Goal: Task Accomplishment & Management: Manage account settings

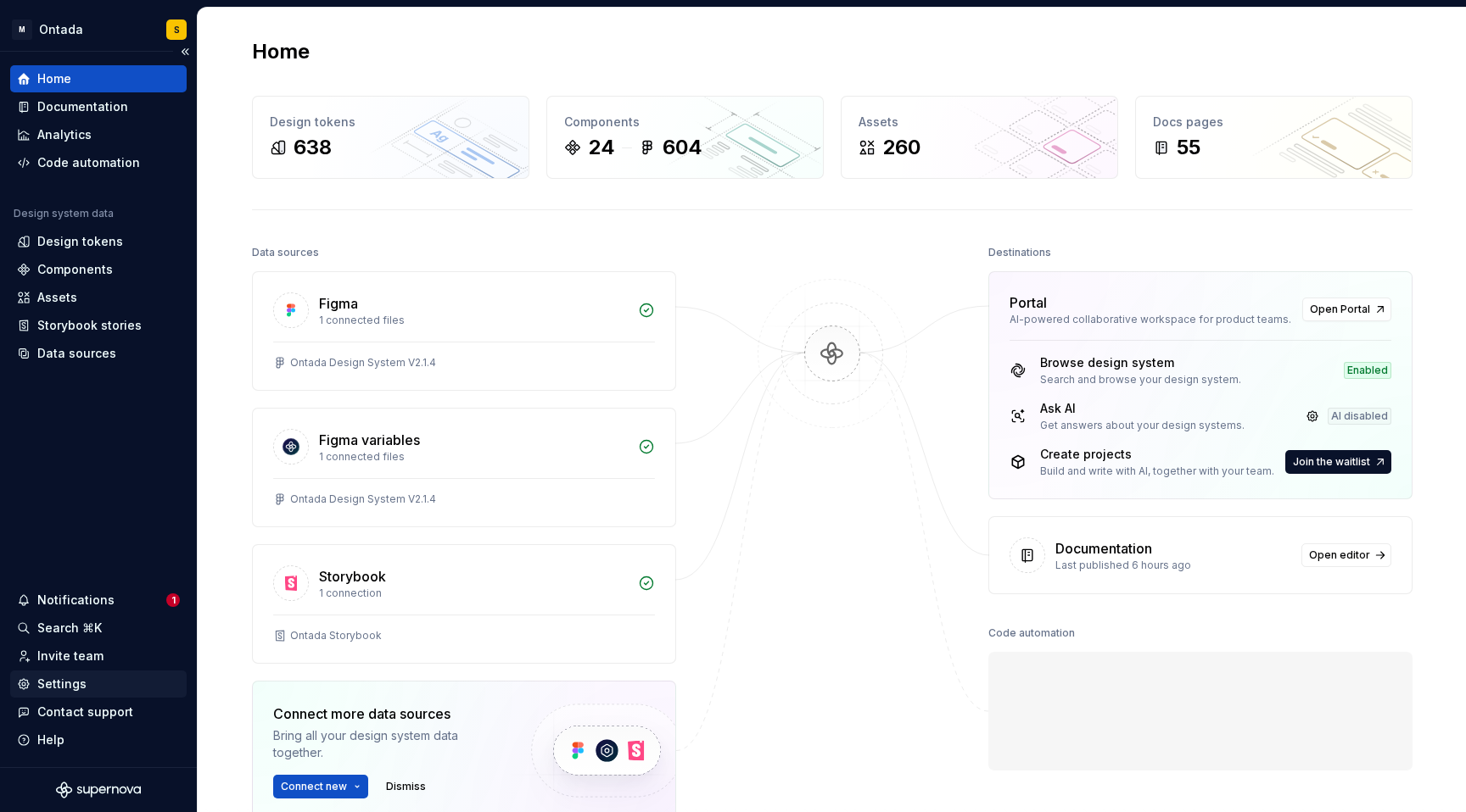
click at [75, 677] on div "Settings" at bounding box center [61, 685] width 49 height 17
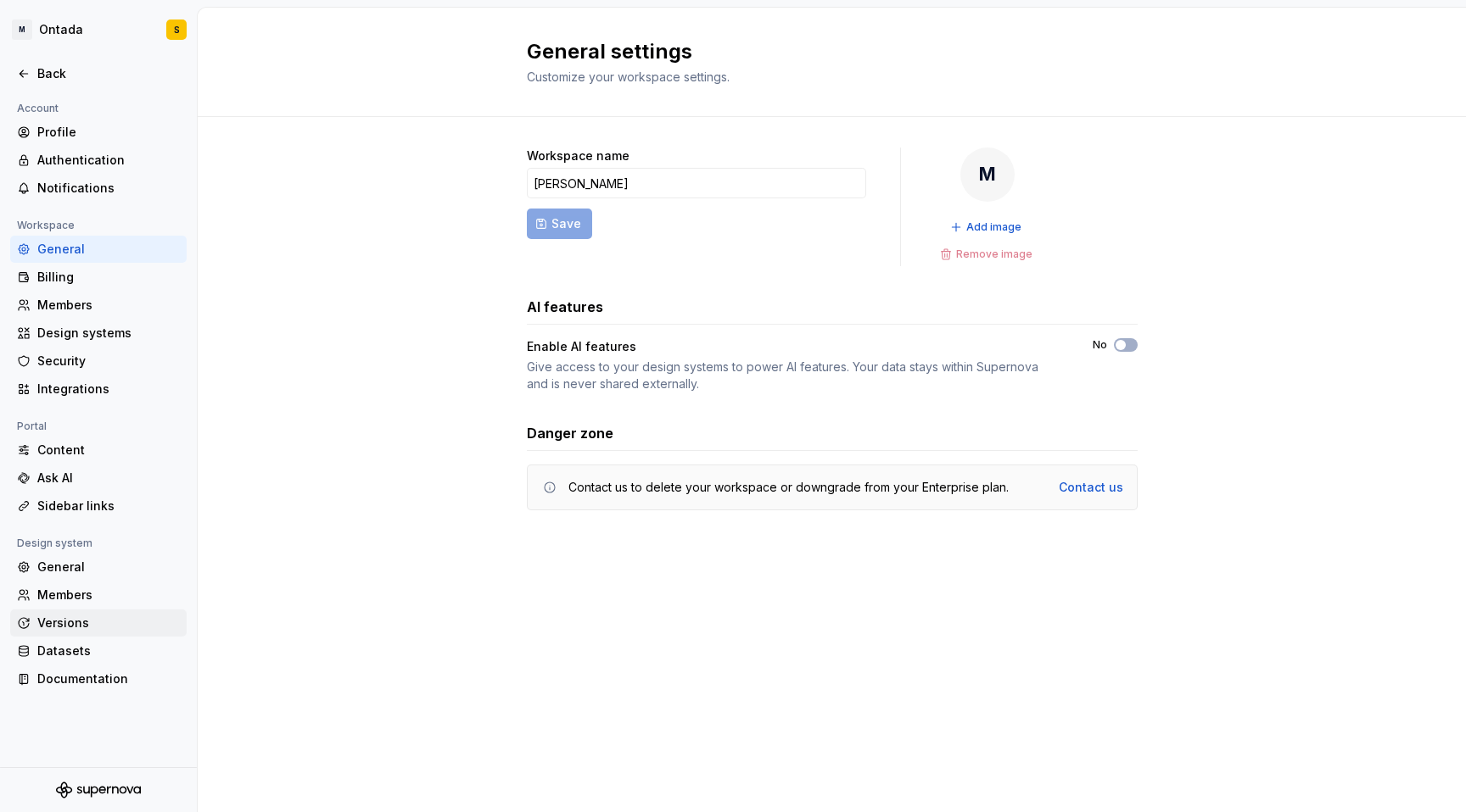
click at [86, 623] on div "Versions" at bounding box center [108, 624] width 142 height 17
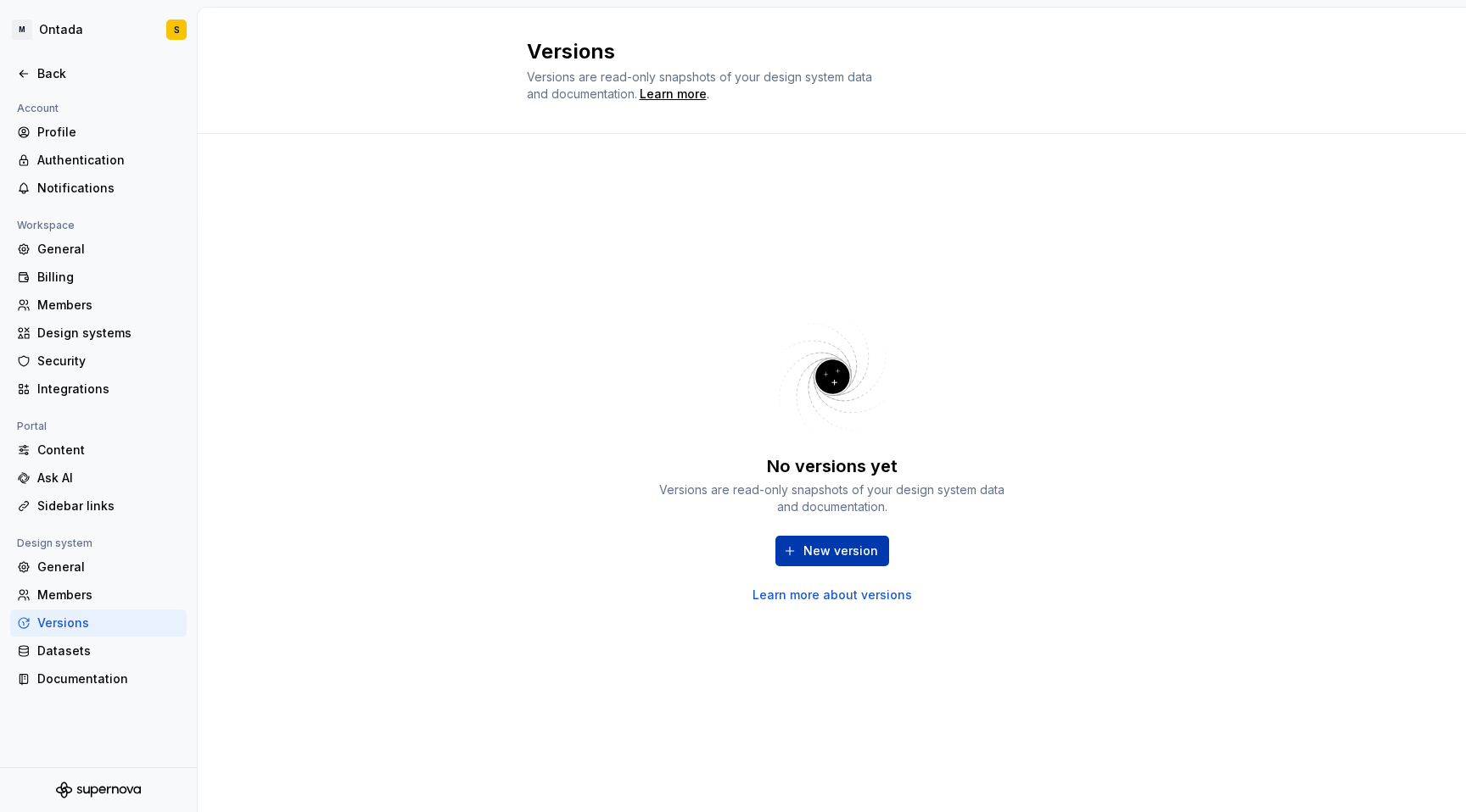
click at [828, 552] on span "New version" at bounding box center [841, 551] width 75 height 17
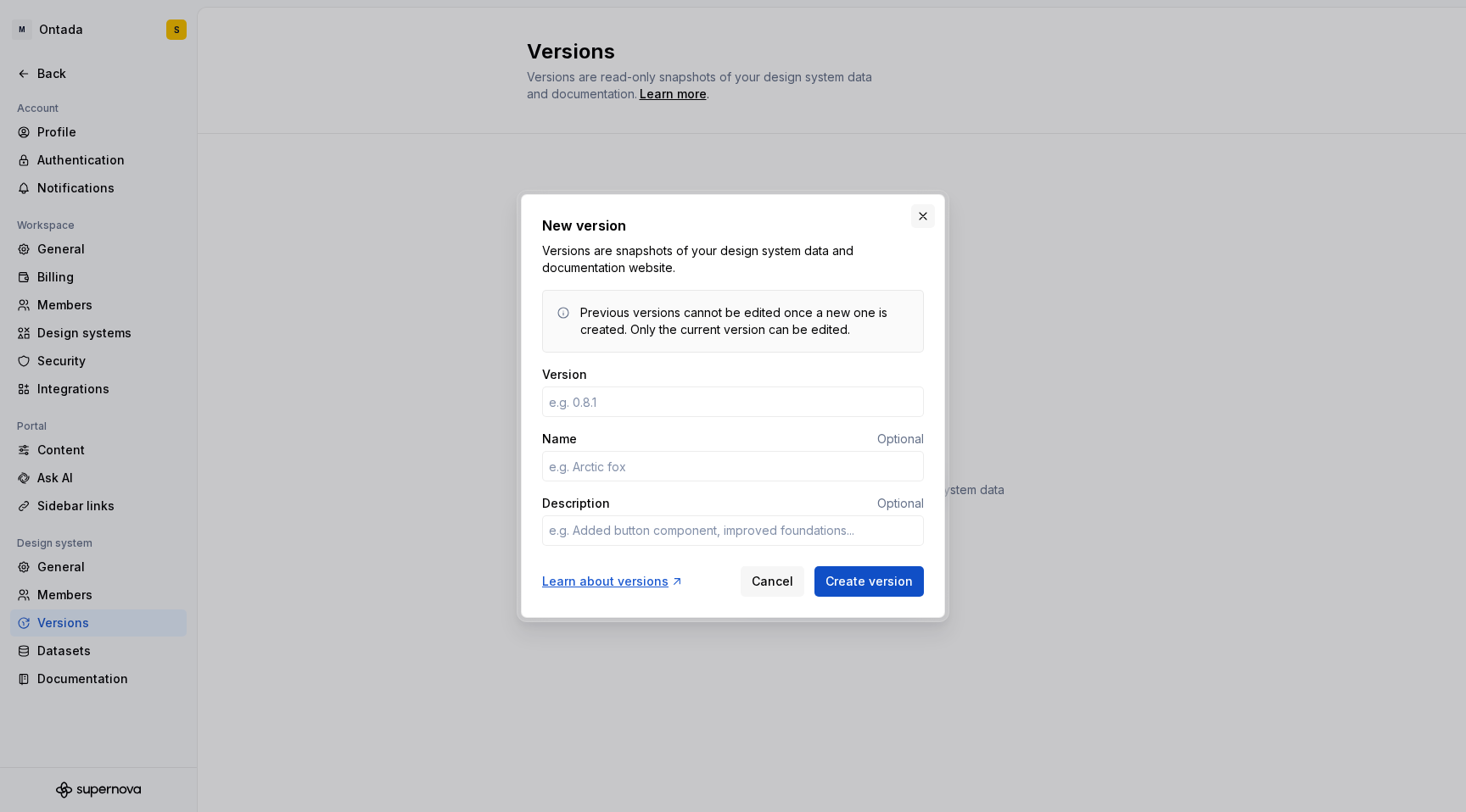
click at [933, 221] on button "button" at bounding box center [922, 216] width 24 height 24
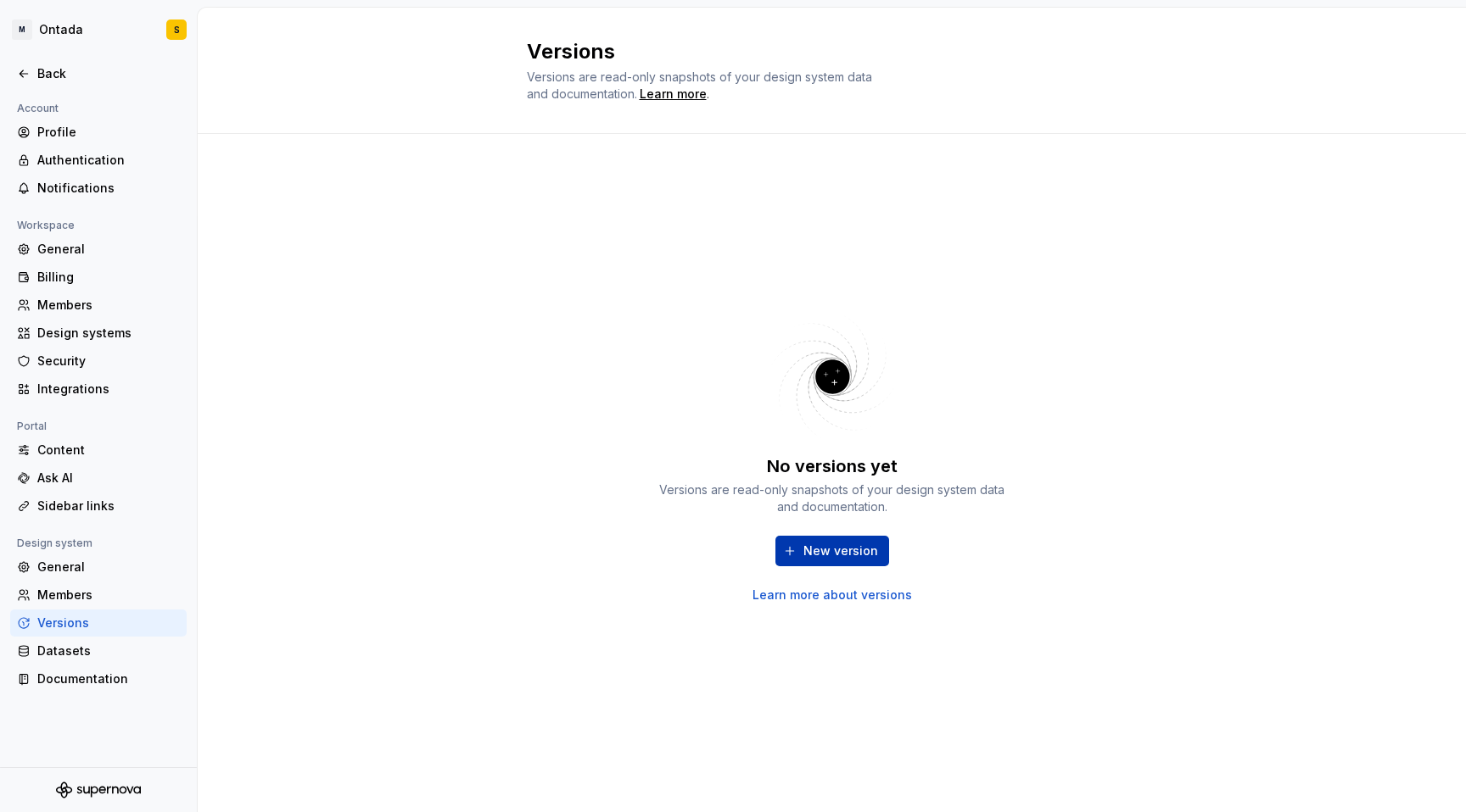
click at [821, 548] on span "New version" at bounding box center [841, 551] width 75 height 17
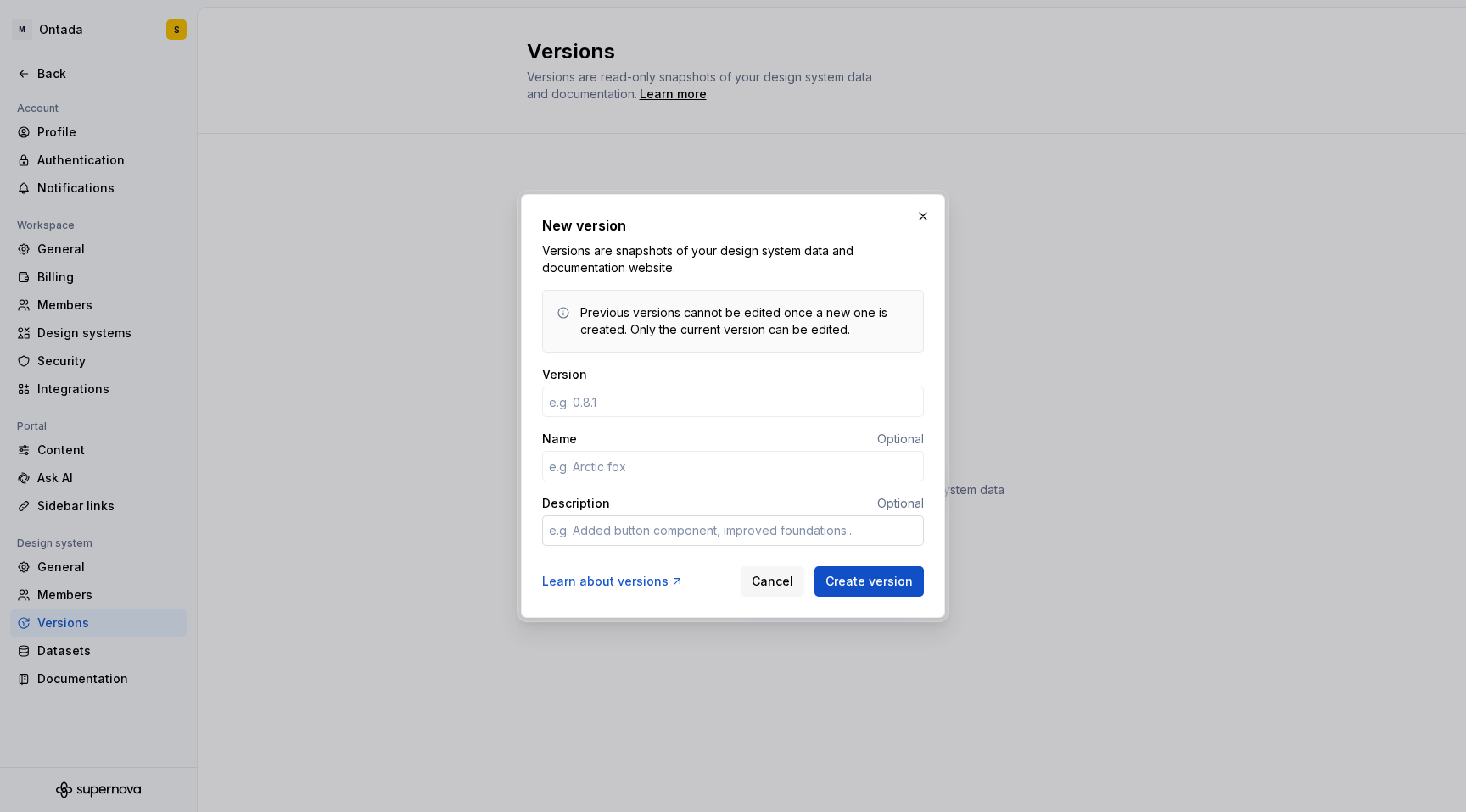
type textarea "*"
type input "2.0.0"
click at [626, 465] on input "Name" at bounding box center [732, 466] width 381 height 31
type textarea "*"
type input "Ontada Design System"
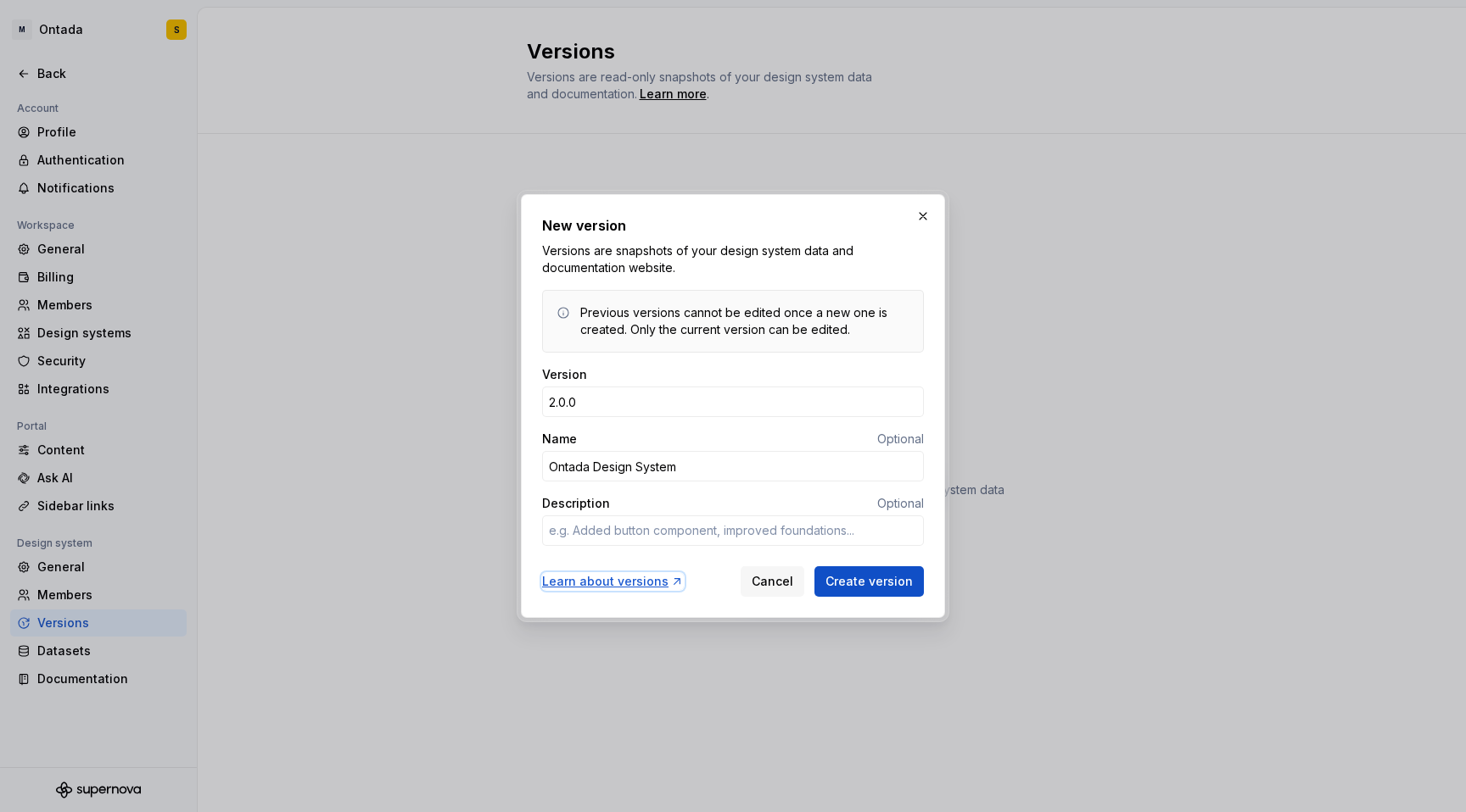
click at [610, 582] on div "Learn about versions" at bounding box center [613, 582] width 141 height 17
click at [596, 528] on textarea "Description" at bounding box center [732, 531] width 381 height 31
type textarea "*"
type textarea "p"
type textarea "*"
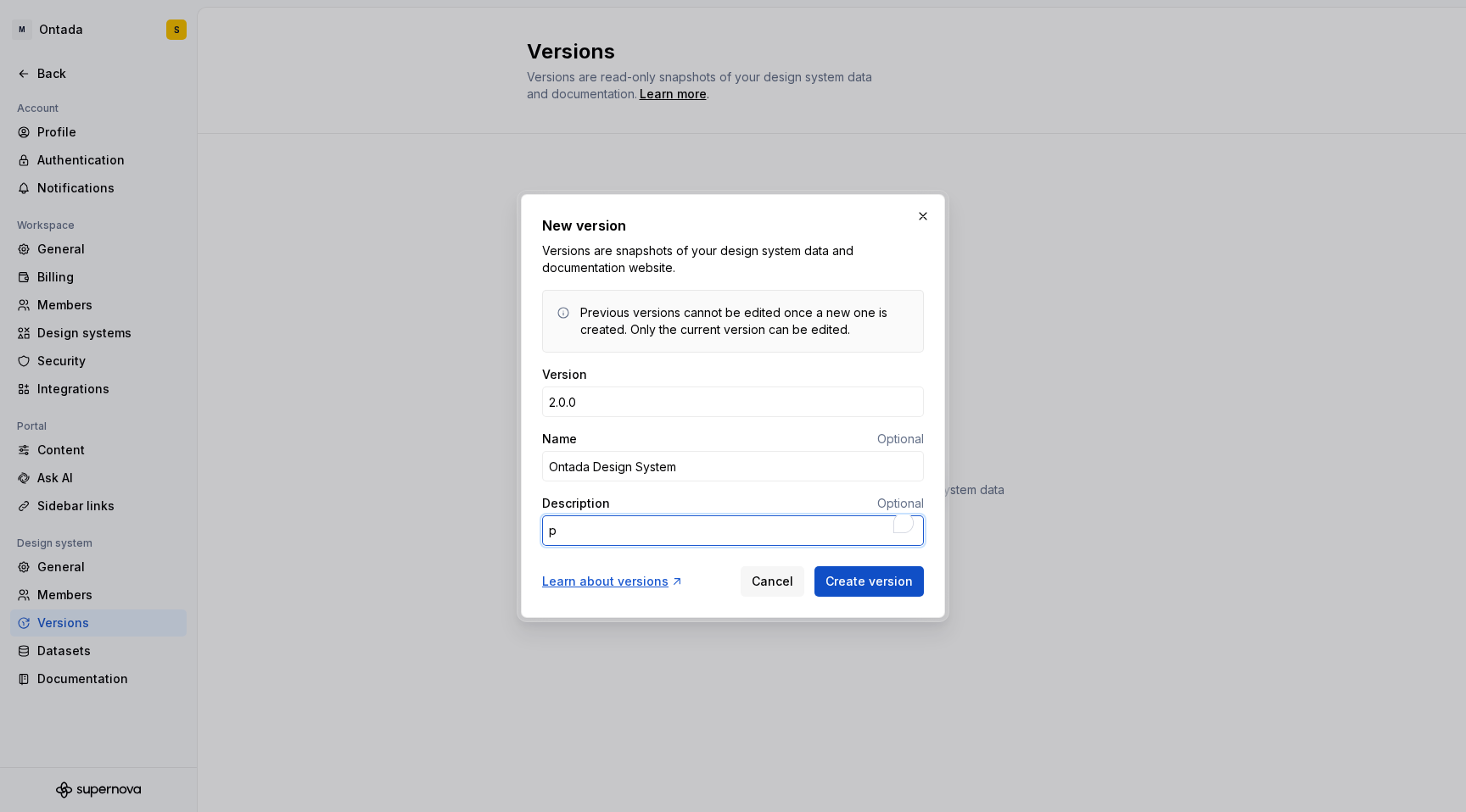
type textarea "pr"
type textarea "*"
type textarea "pre"
type textarea "*"
type textarea "pre-"
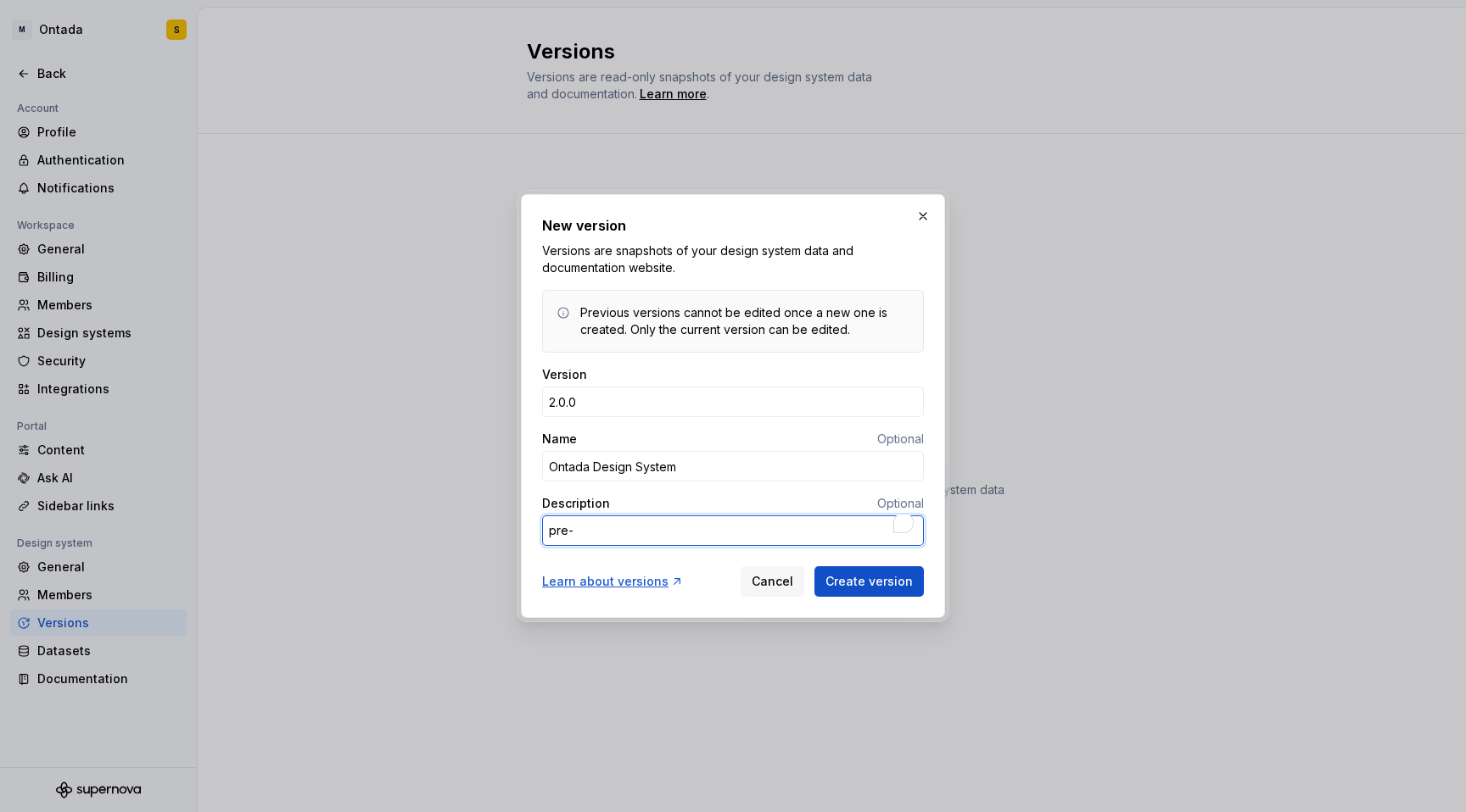
type textarea "*"
type textarea "pre-t"
type textarea "*"
type textarea "pre-to"
type textarea "*"
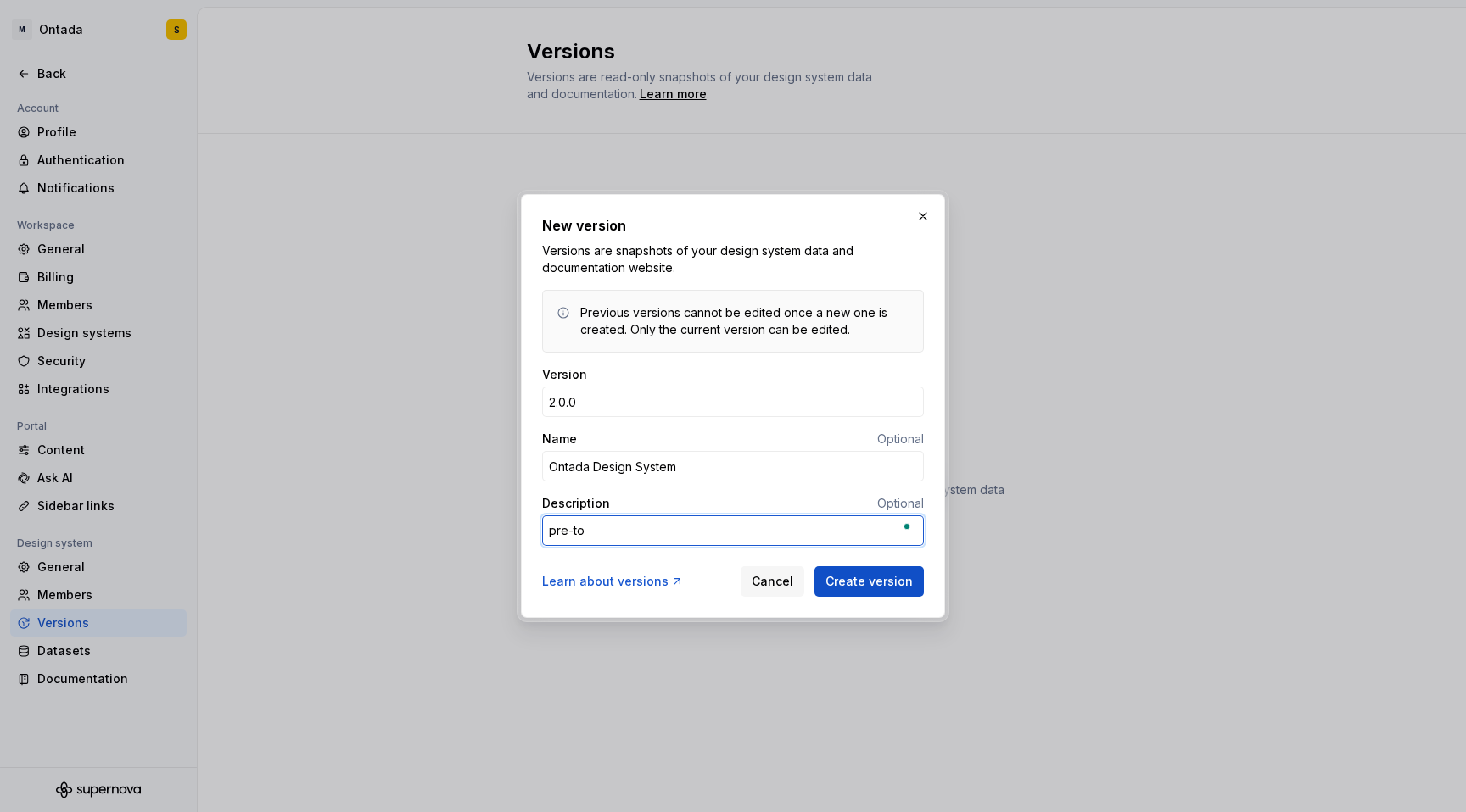
type textarea "pre-tok"
type textarea "*"
type textarea "pre-toke"
type textarea "*"
type textarea "pre-token"
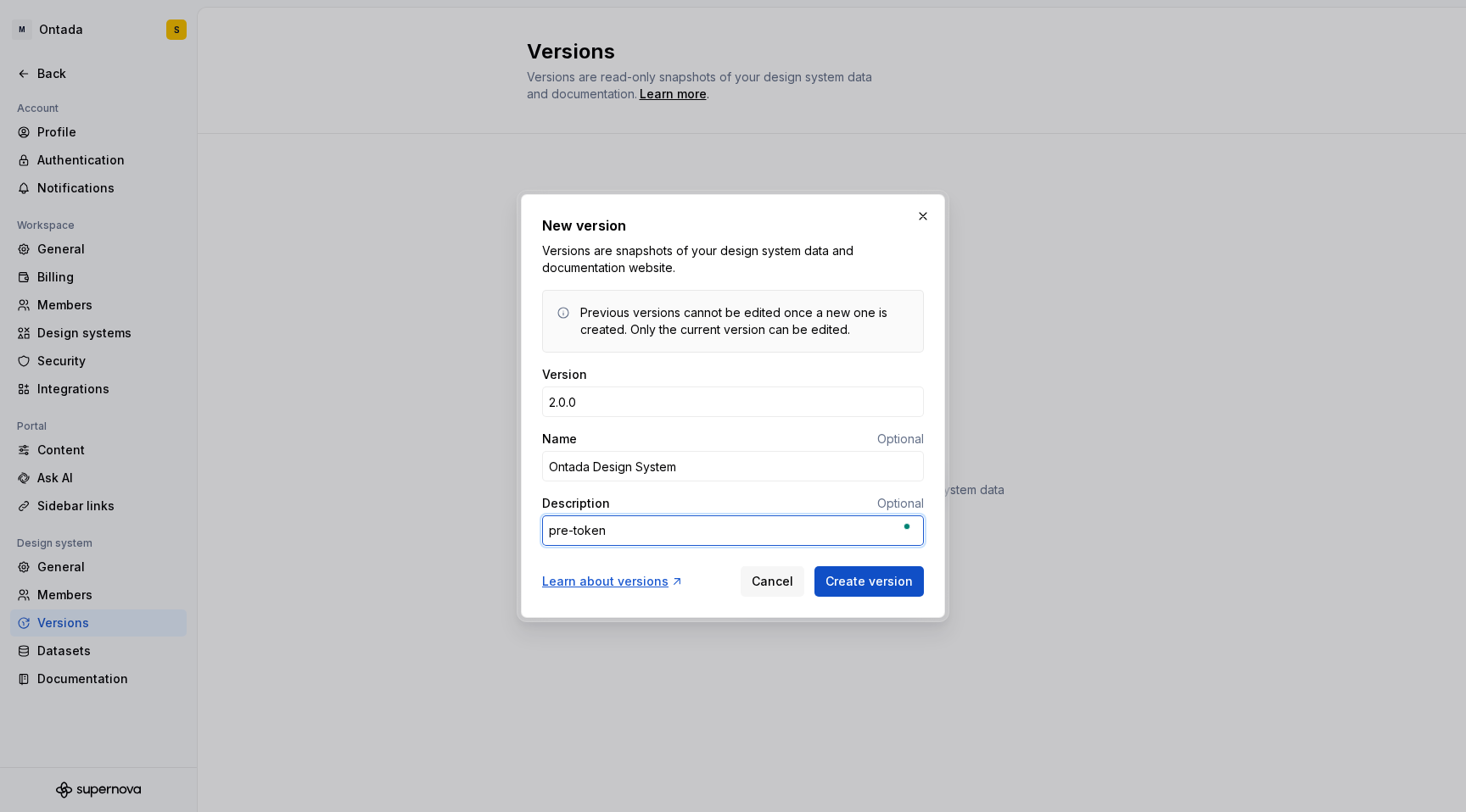
type textarea "*"
type textarea "pre-token"
type textarea "*"
type textarea "pre-token i"
type textarea "*"
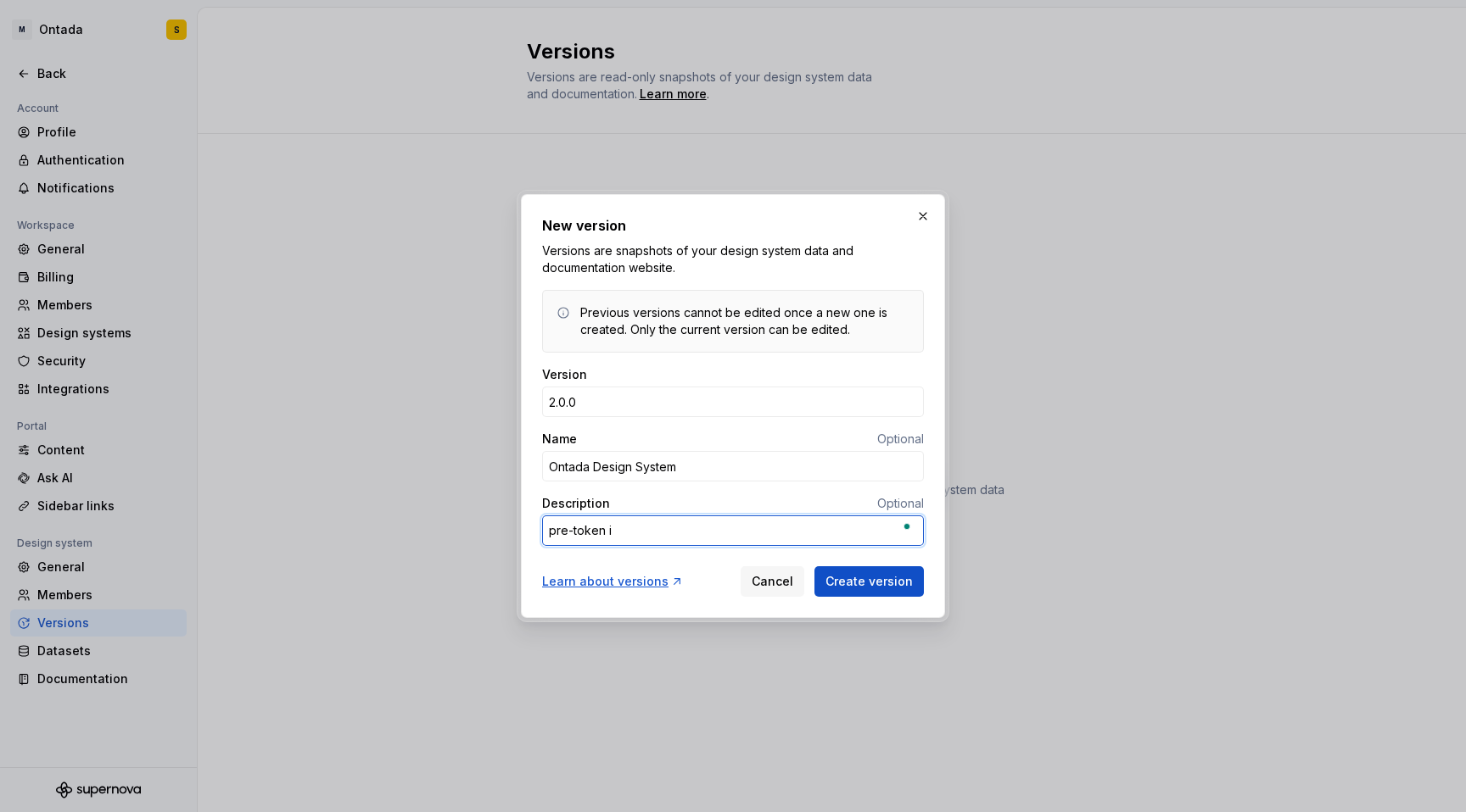
type textarea "pre-token im"
type textarea "*"
type textarea "pre-token imp"
type textarea "*"
type textarea "pre-token impl"
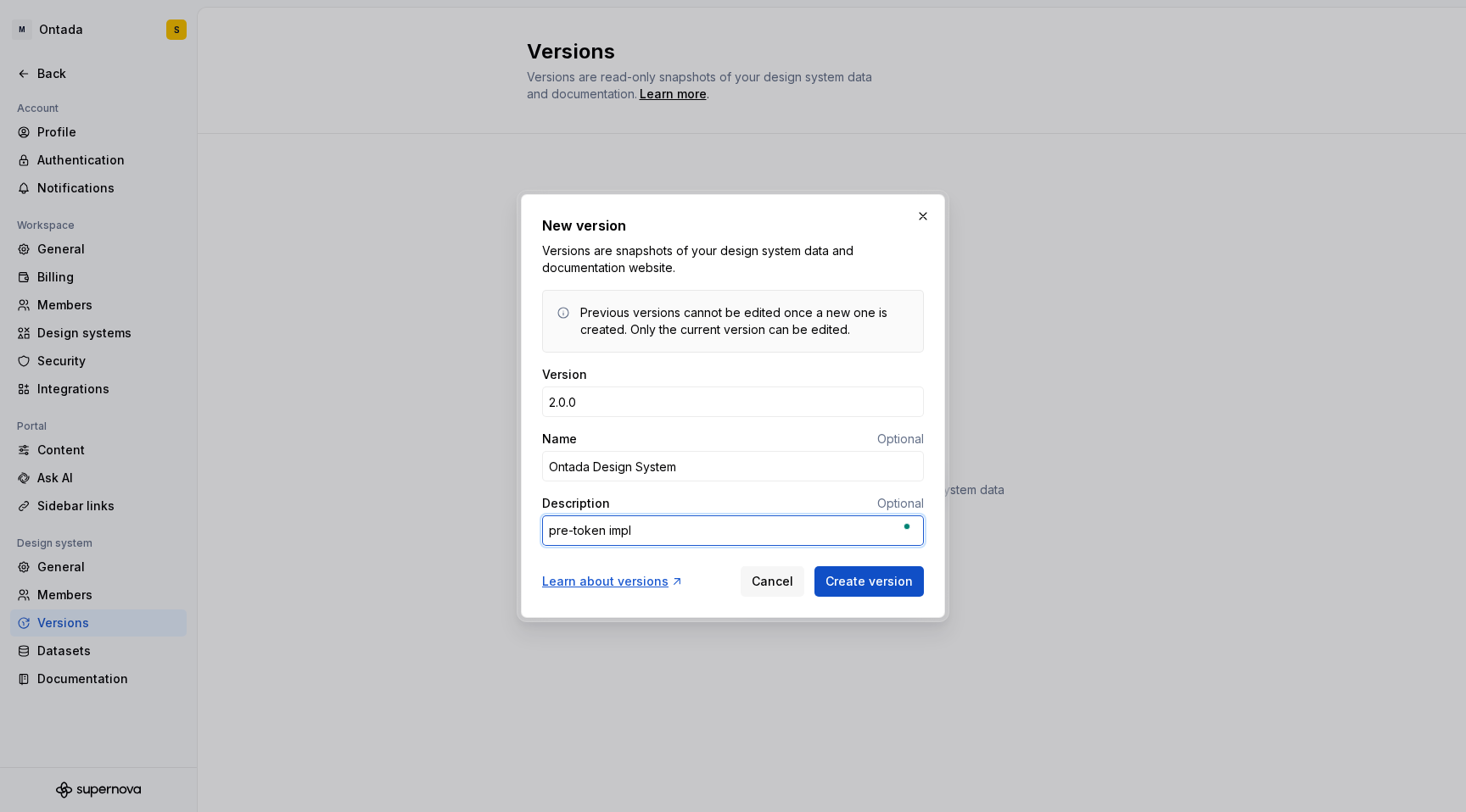
type textarea "*"
type textarea "pre-token imple"
type textarea "*"
type textarea "pre-token implem"
type textarea "*"
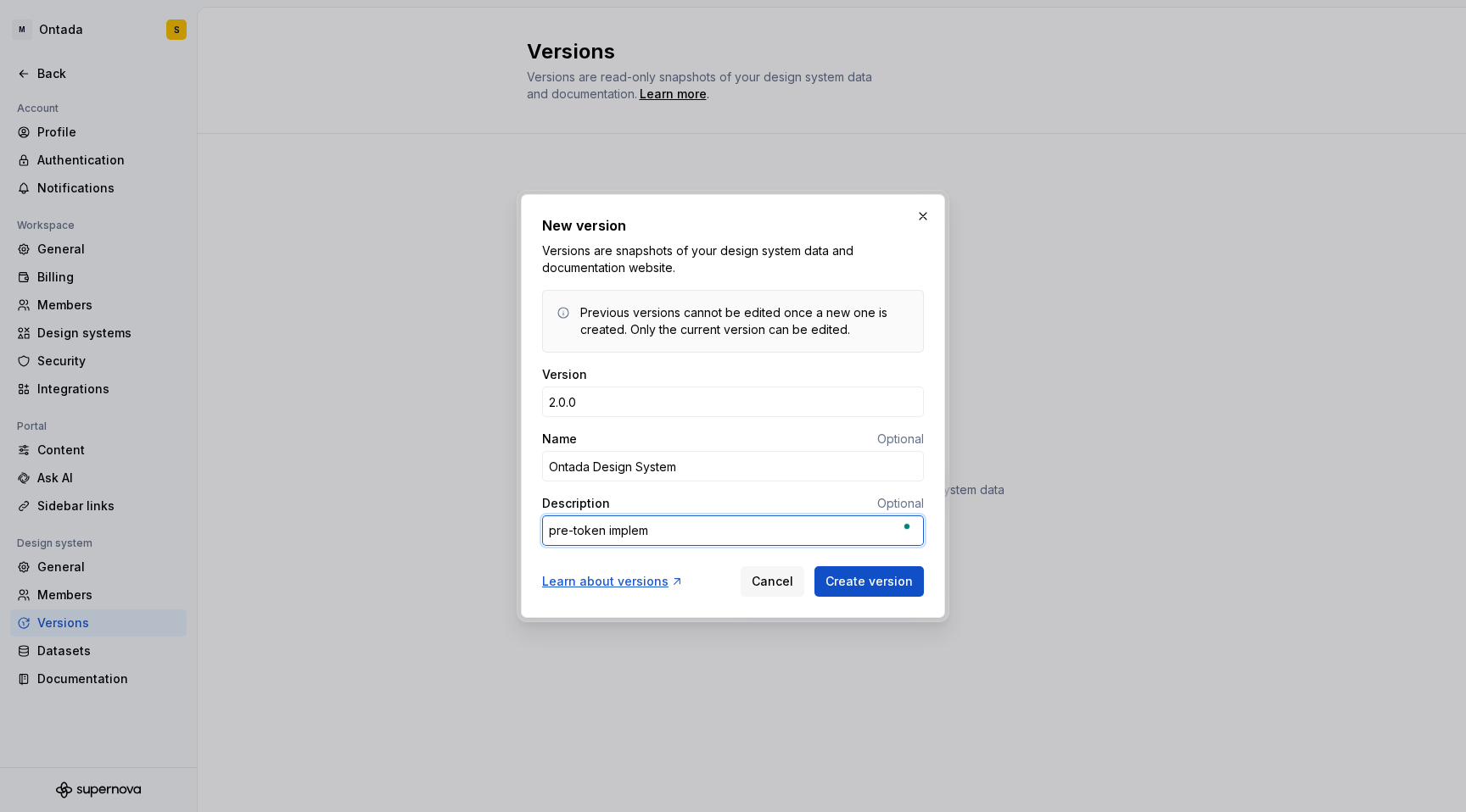
type textarea "pre-token impleme"
type textarea "*"
type textarea "pre-token implemen"
type textarea "*"
type textarea "pre-token implement"
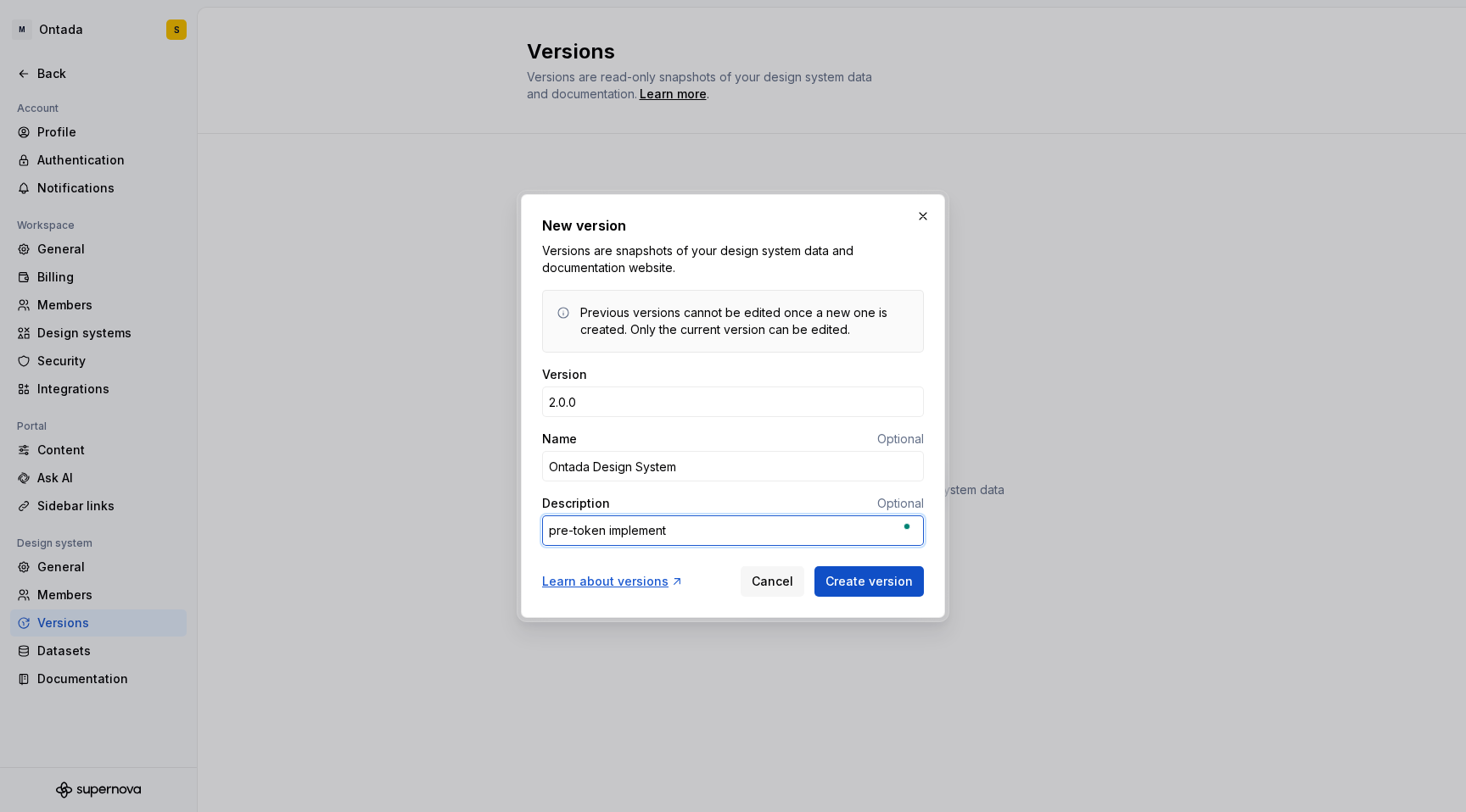
type textarea "*"
type textarea "pre-token implementa"
type textarea "*"
type textarea "pre-token implementati"
type textarea "*"
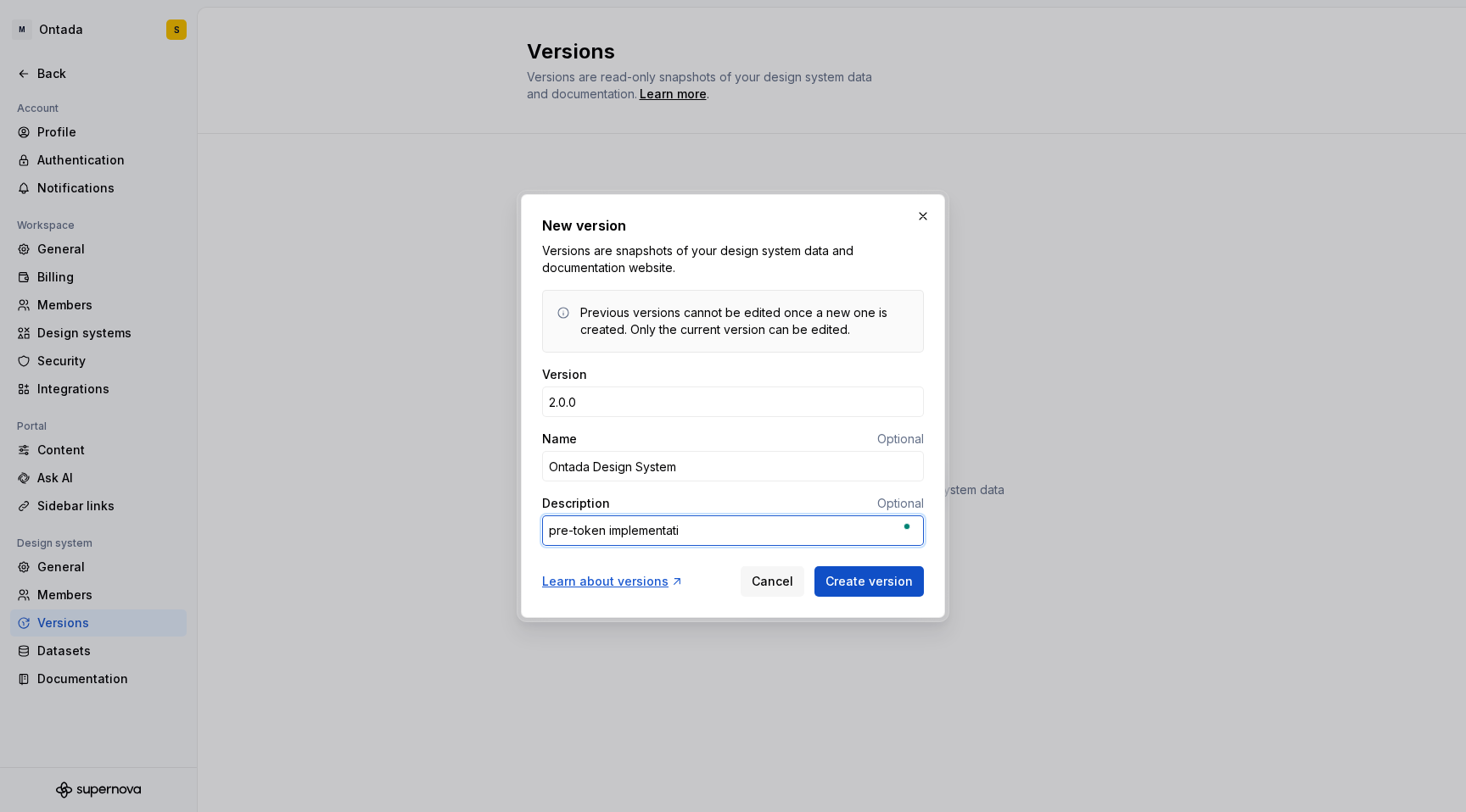
type textarea "pre-token implementatio"
type textarea "*"
type textarea "pre-token implementation"
click at [872, 582] on span "Create version" at bounding box center [869, 582] width 87 height 17
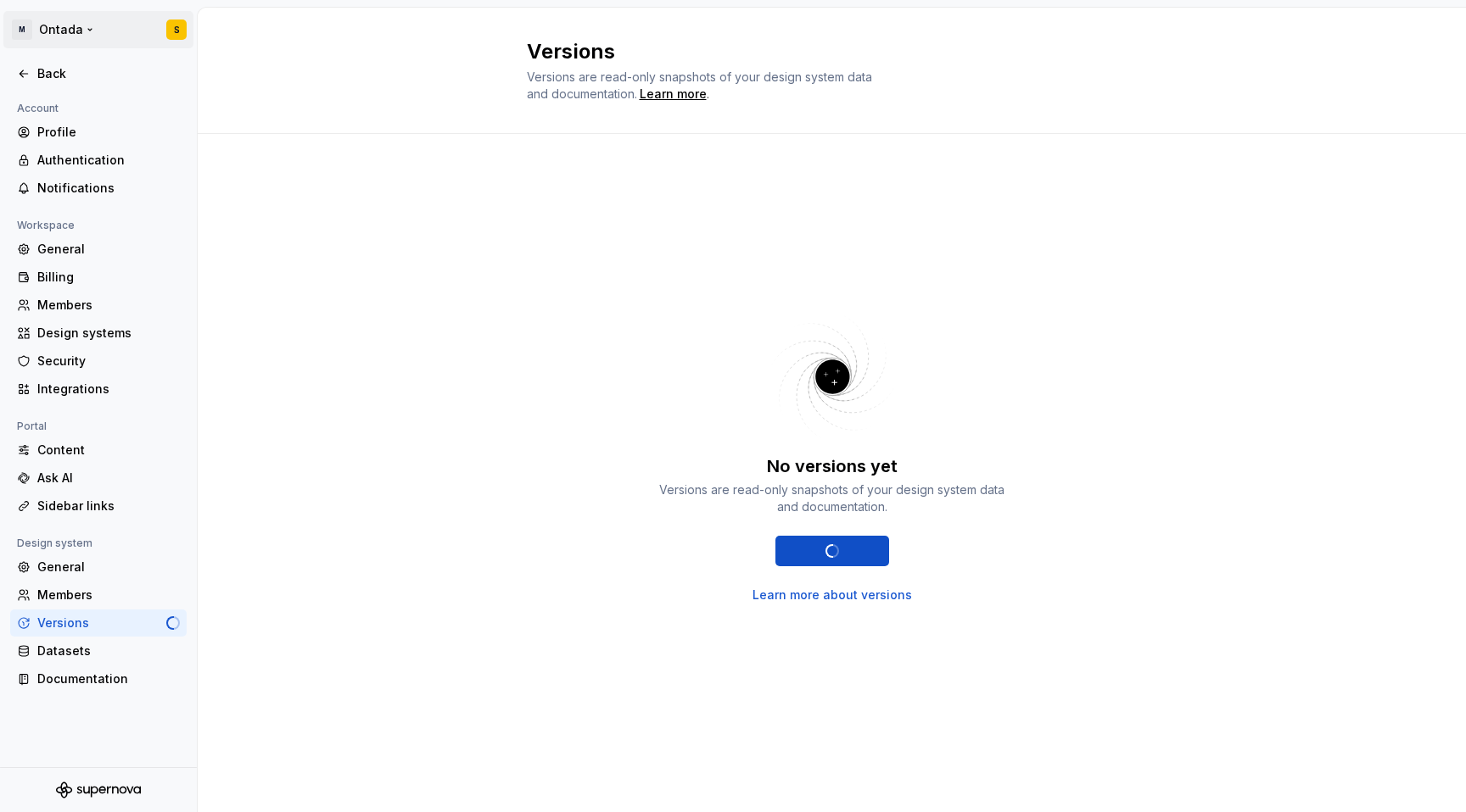
click at [57, 33] on html "M Ontada S Back Account Profile Authentication Notifications Workspace General …" at bounding box center [733, 406] width 1466 height 812
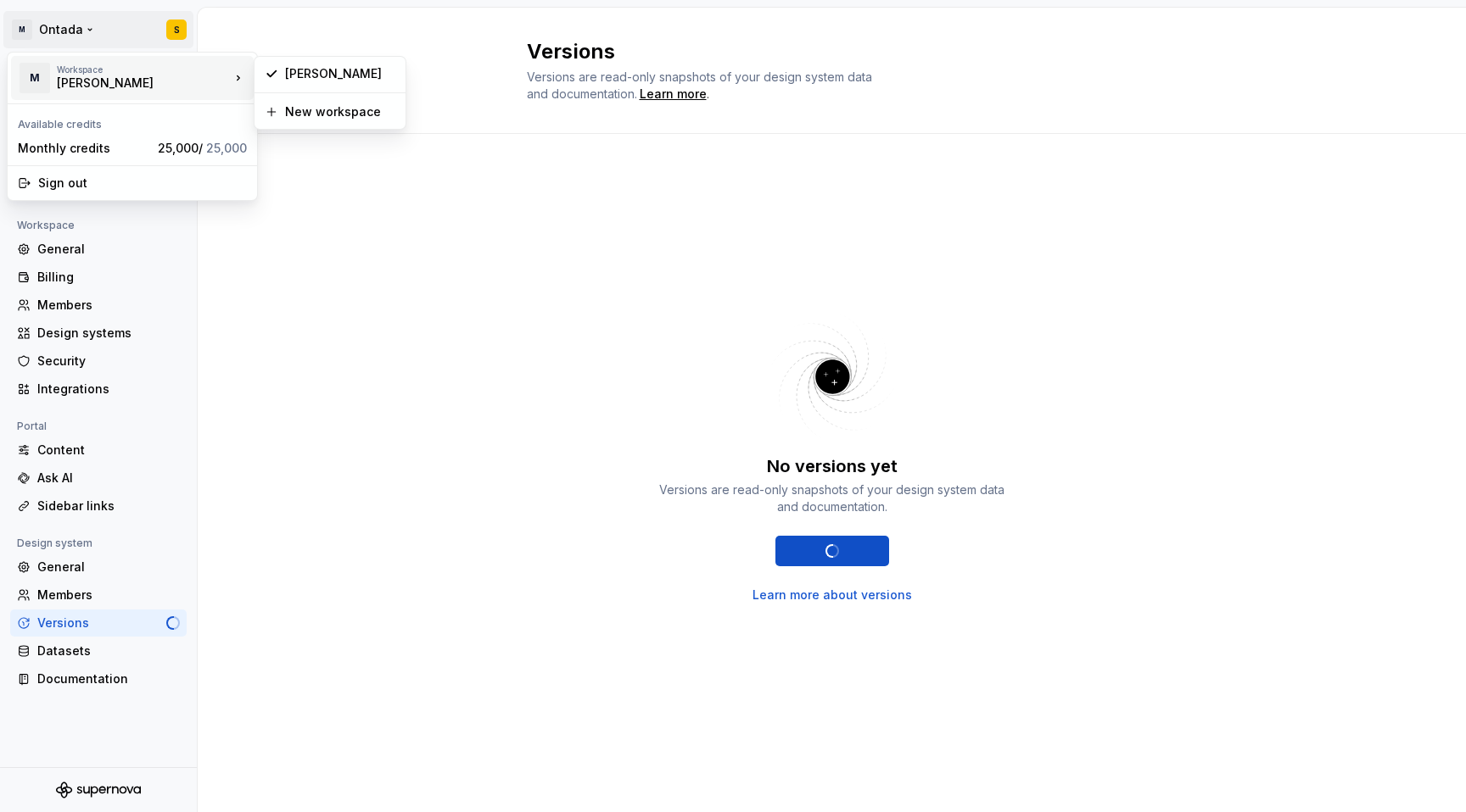
click at [140, 89] on div "[PERSON_NAME]" at bounding box center [128, 83] width 144 height 17
click at [347, 77] on div "[PERSON_NAME]" at bounding box center [339, 74] width 110 height 17
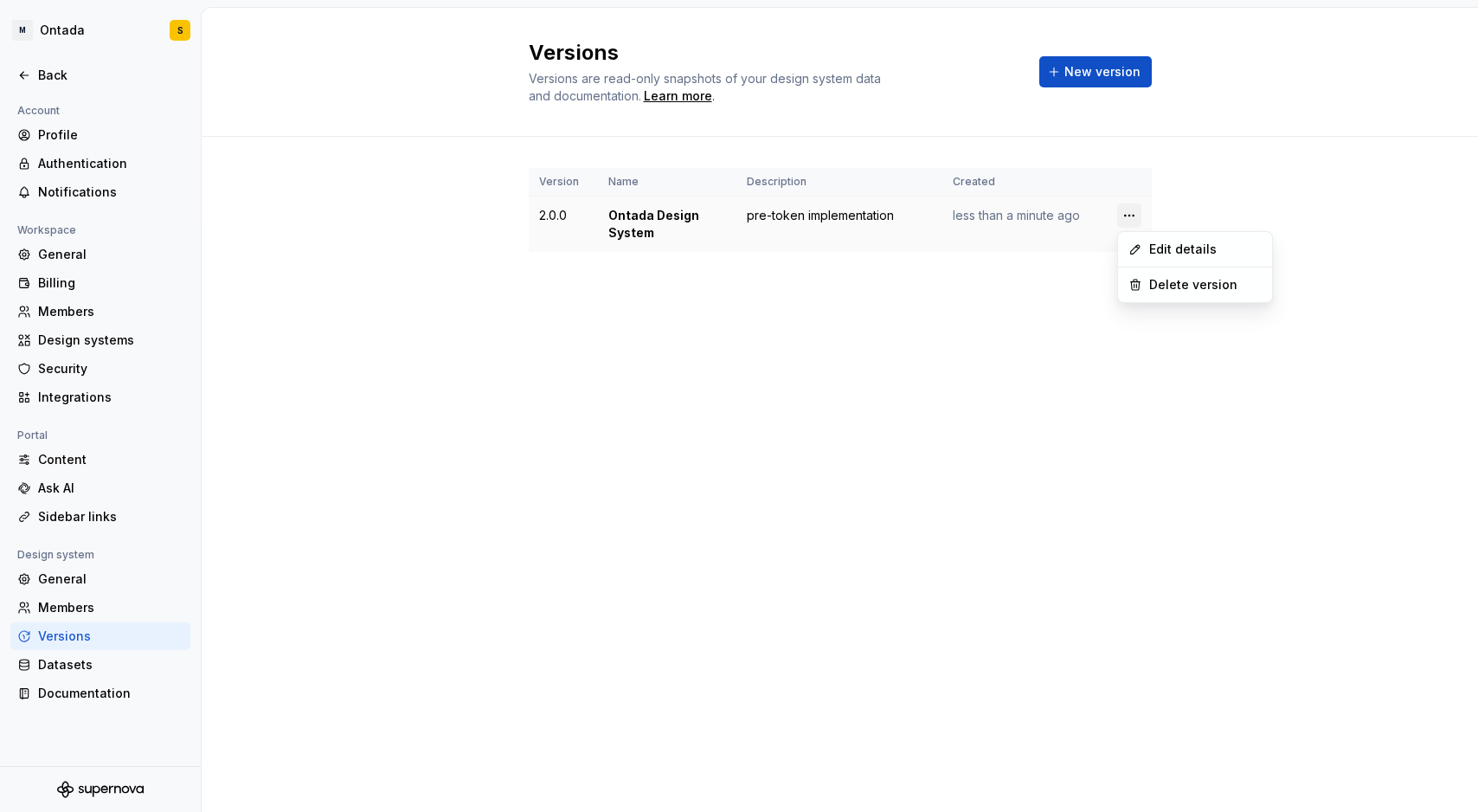
click at [1128, 216] on html "M Ontada S Back Account Profile Authentication Notifications Workspace General …" at bounding box center [739, 406] width 1478 height 812
click at [761, 381] on html "M Ontada S Back Account Profile Authentication Notifications Workspace General …" at bounding box center [739, 406] width 1478 height 812
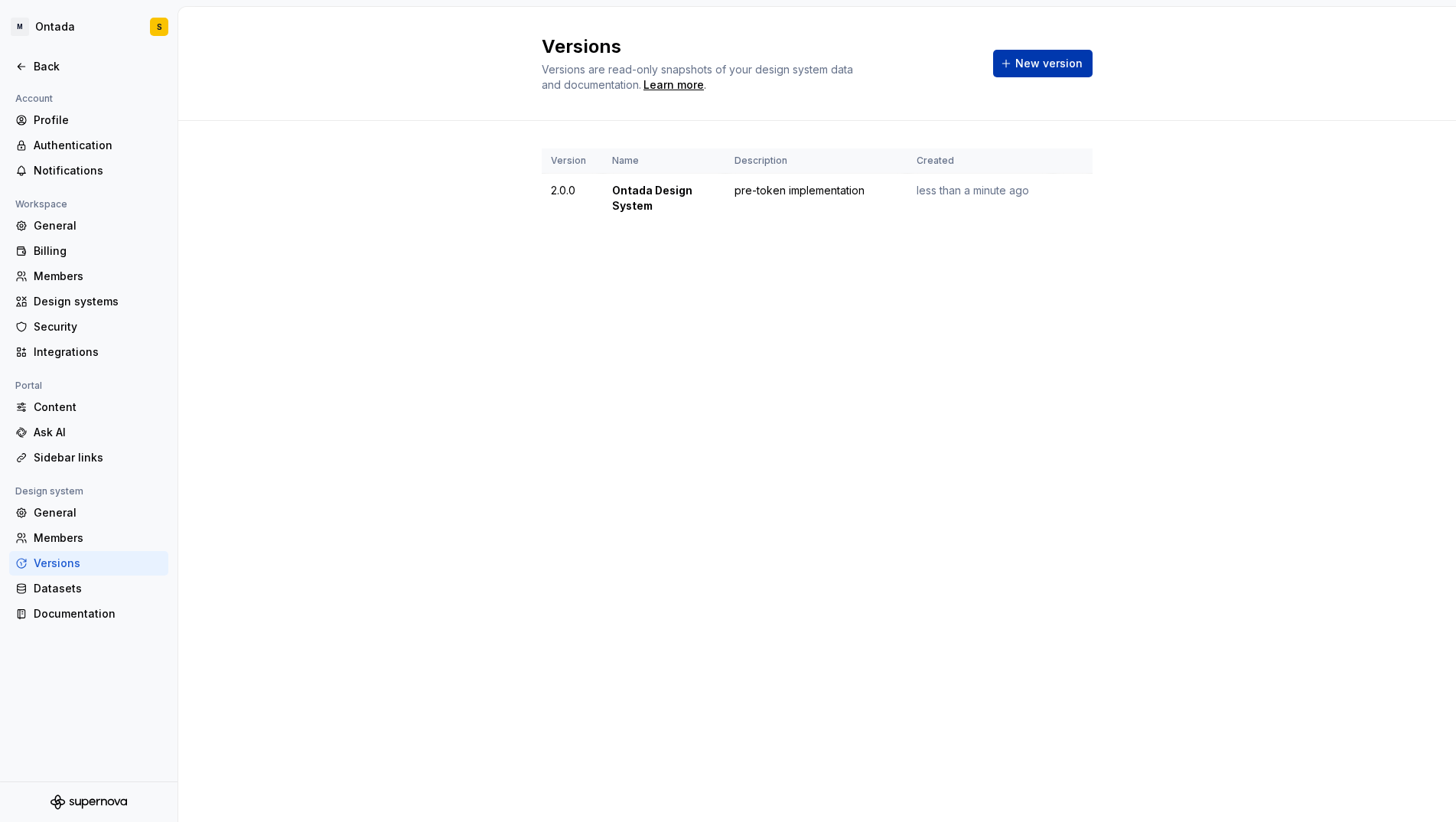
click at [1022, 73] on button "New version" at bounding box center [1042, 64] width 99 height 28
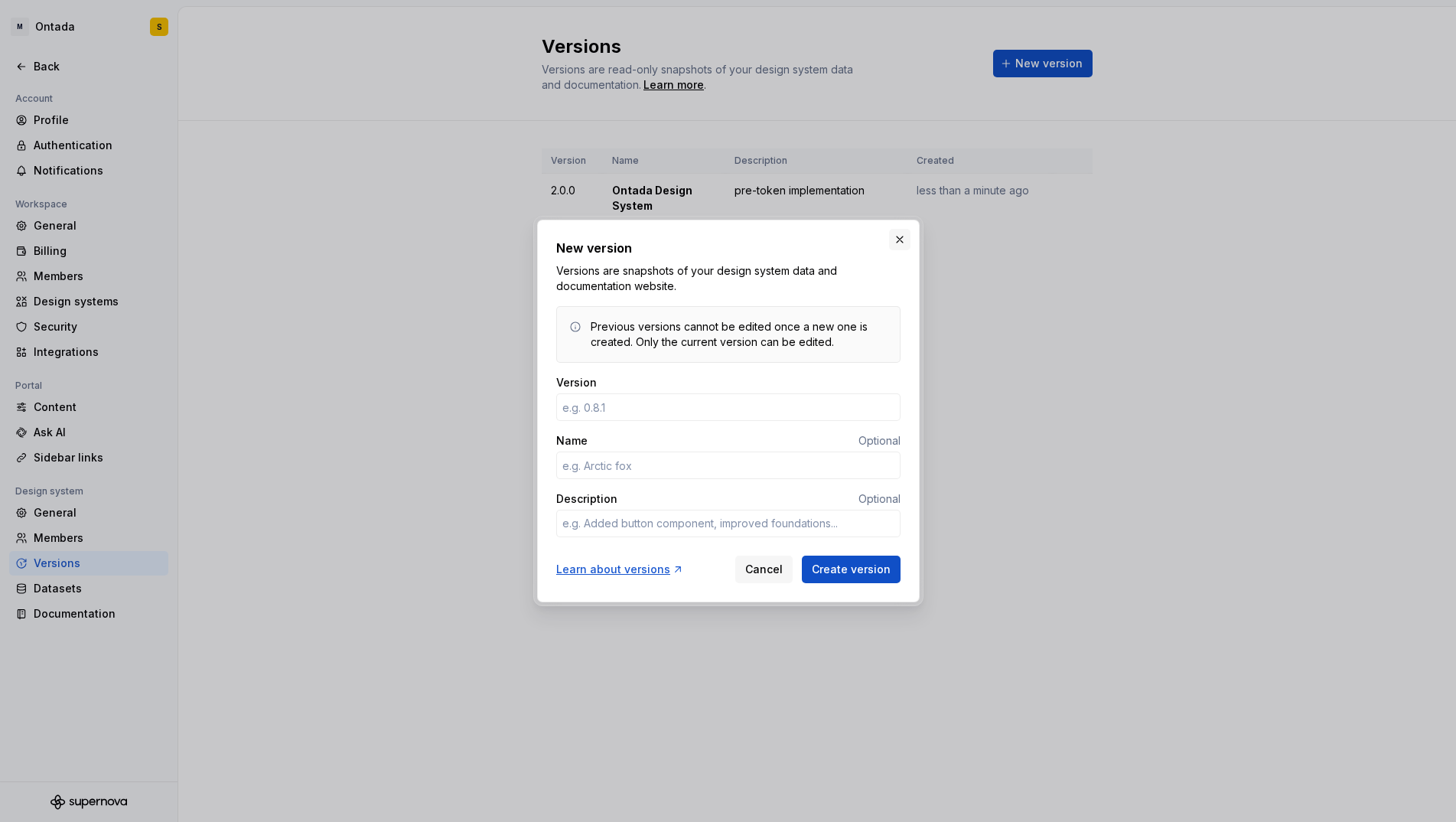
click at [901, 242] on button "button" at bounding box center [900, 239] width 22 height 22
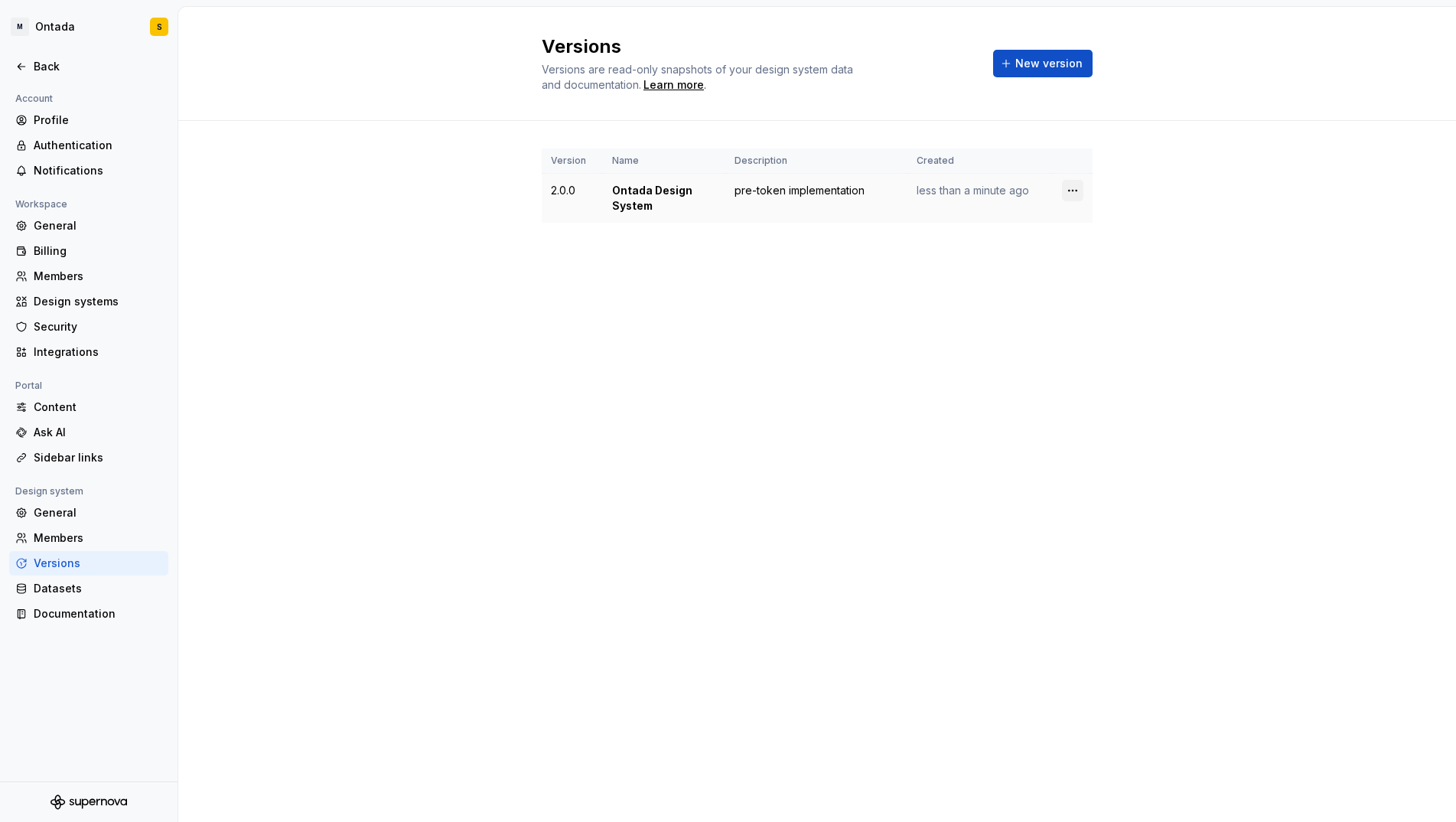
click at [1082, 192] on html "M Ontada S Back Account Profile Authentication Notifications Workspace General …" at bounding box center [728, 411] width 1456 height 822
click at [825, 280] on html "M Ontada S Back Account Profile Authentication Notifications Workspace General …" at bounding box center [728, 411] width 1456 height 822
click at [359, 279] on div "Version Name Description Created 2.0.0 Ontada Design System pre-token implement…" at bounding box center [817, 201] width 1278 height 160
click at [60, 17] on html "M Ontada S Back Account Profile Authentication Notifications Workspace General …" at bounding box center [728, 411] width 1456 height 822
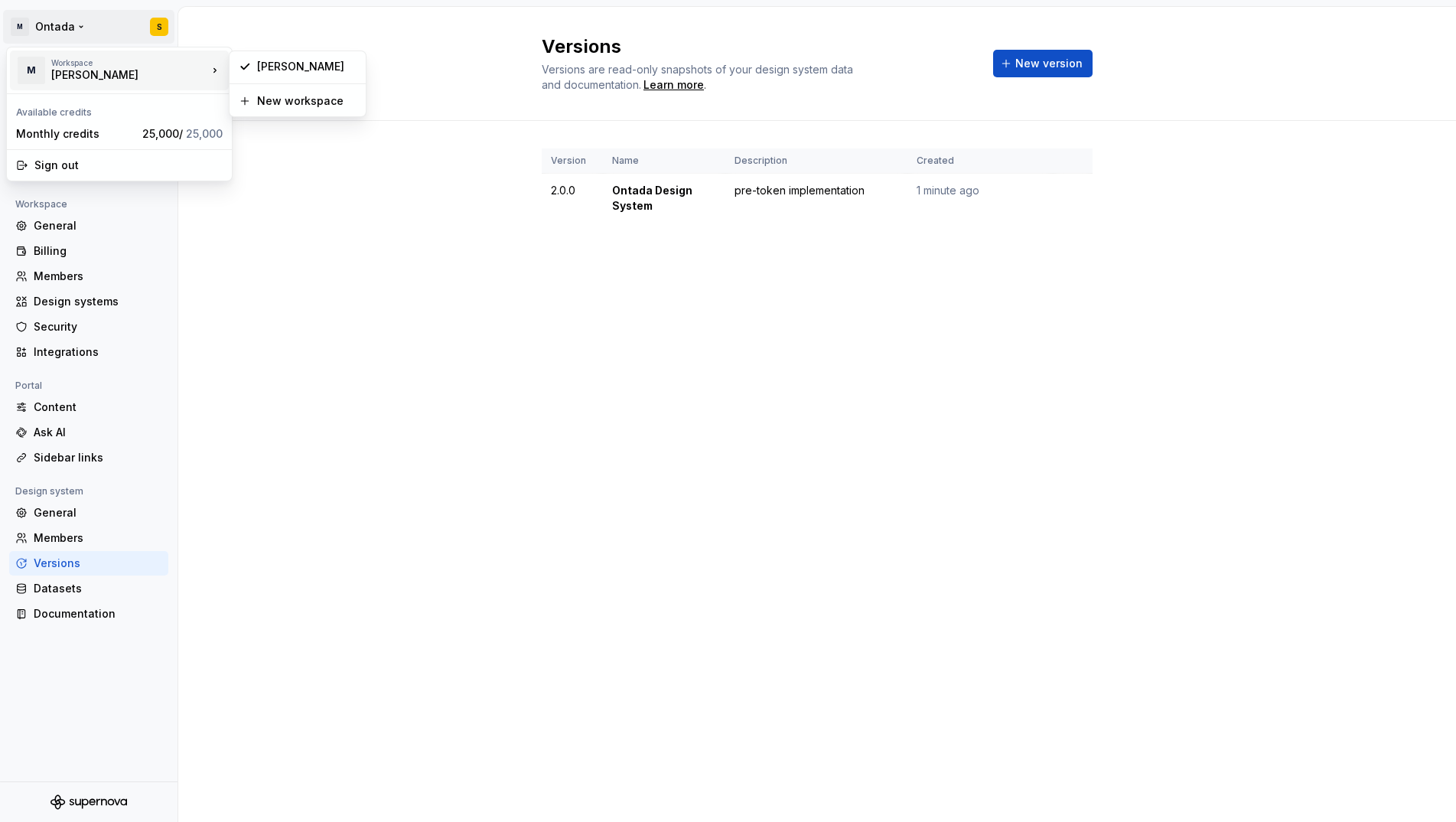
click at [114, 70] on div "[PERSON_NAME]" at bounding box center [116, 75] width 130 height 16
click at [275, 74] on div "[PERSON_NAME]" at bounding box center [297, 66] width 130 height 24
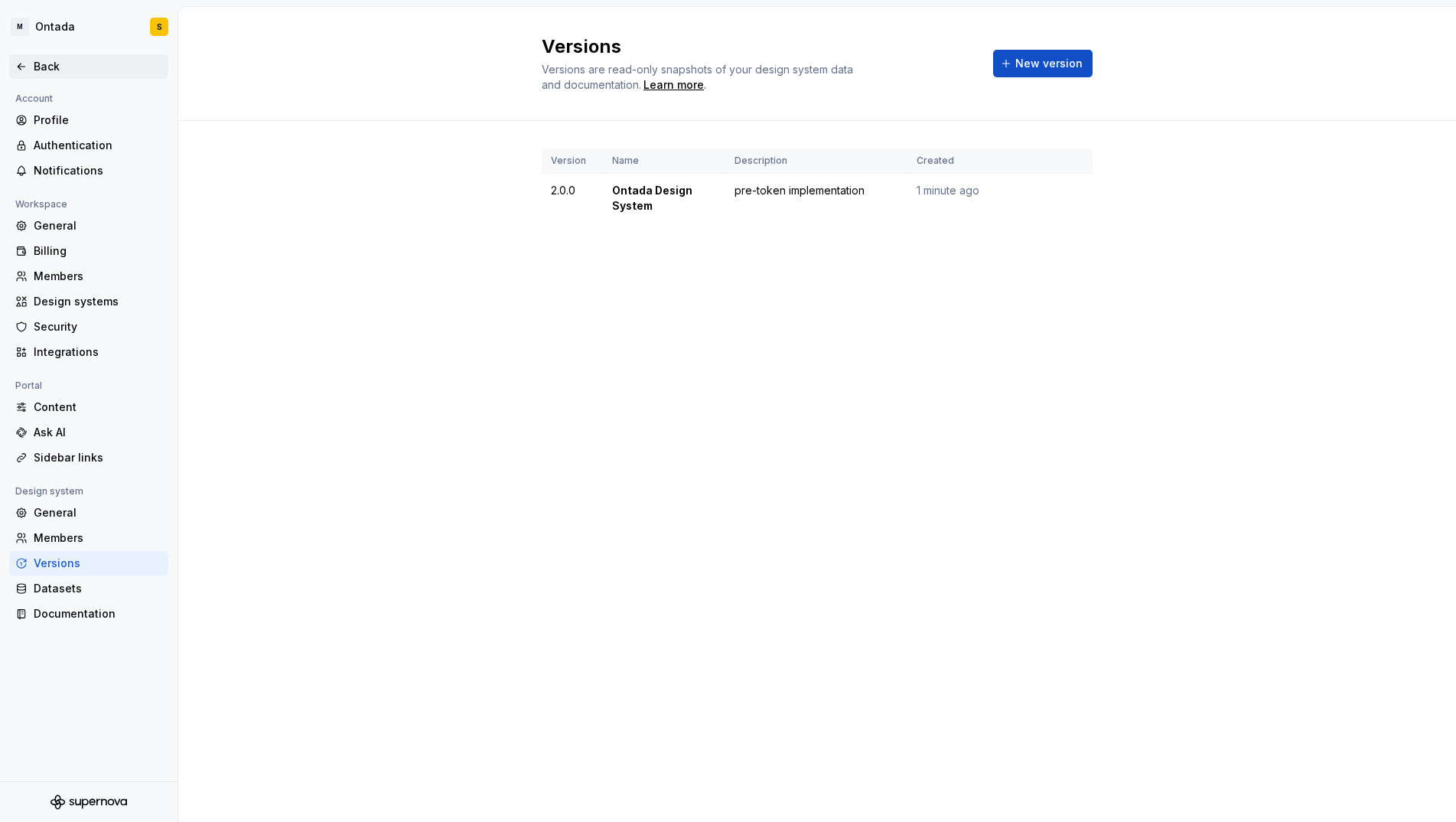
click at [59, 68] on div "Back" at bounding box center [97, 66] width 128 height 16
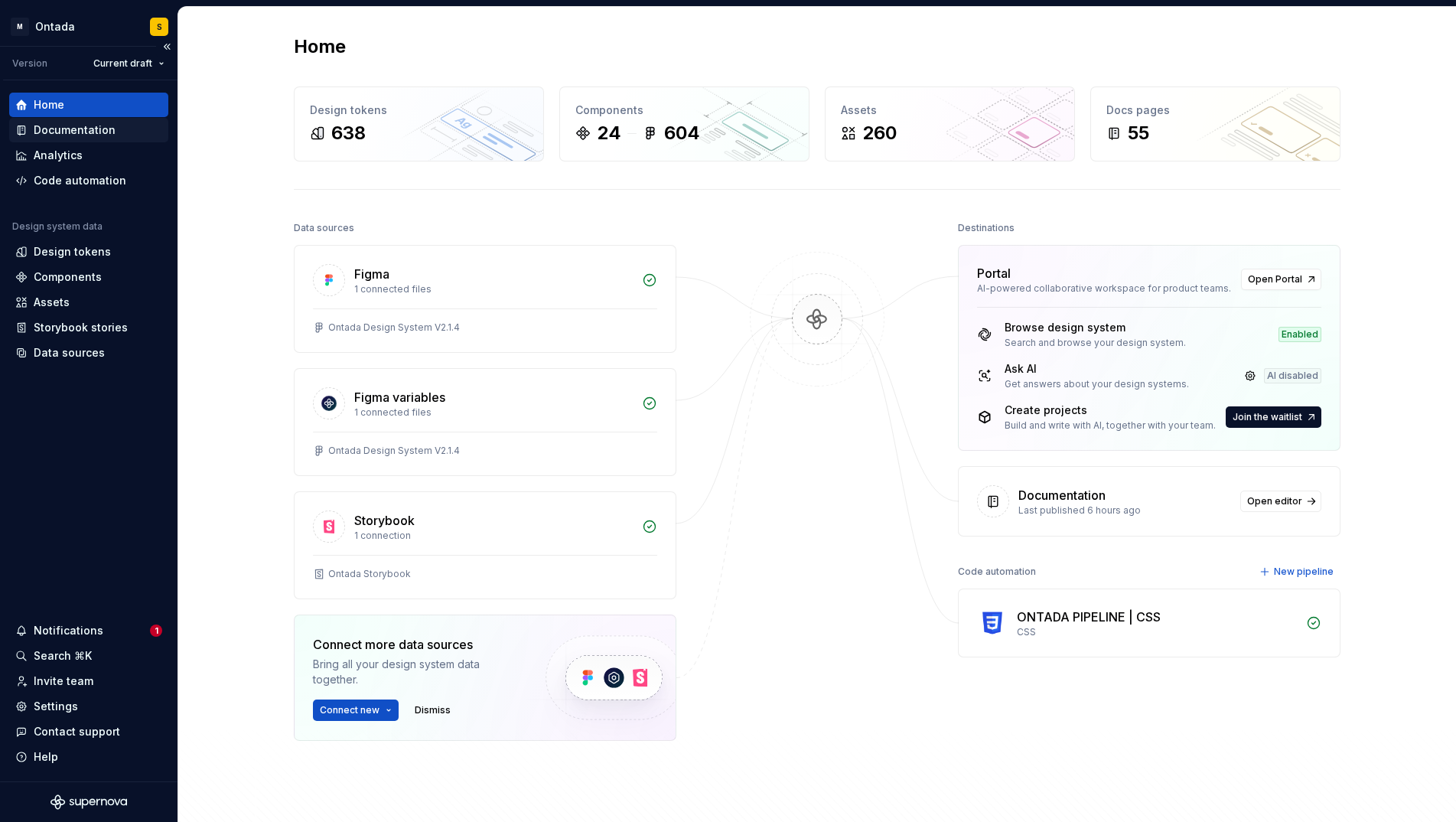
click at [93, 132] on div "Documentation" at bounding box center [74, 130] width 82 height 16
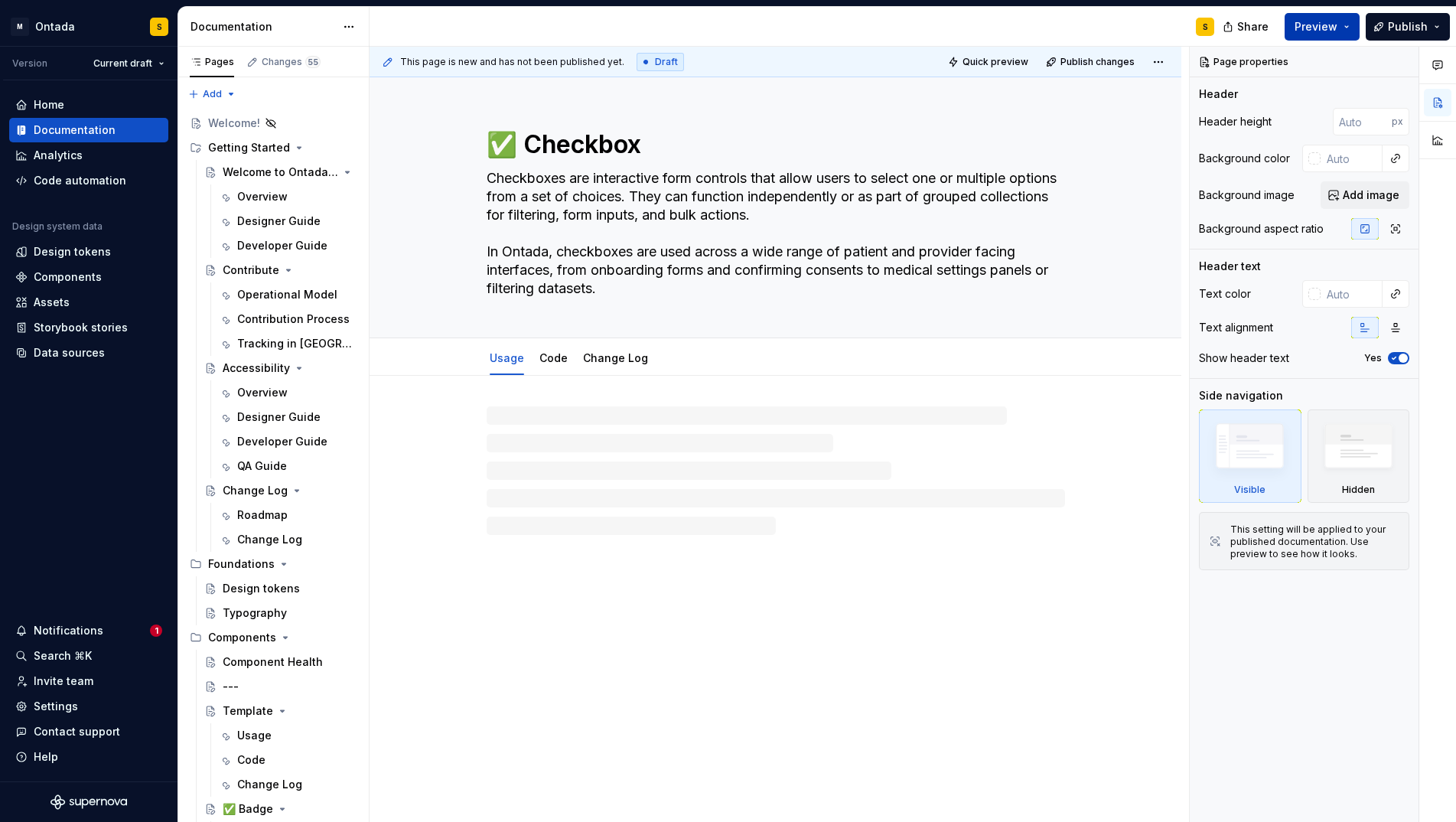
click at [1322, 26] on button "Preview" at bounding box center [1322, 27] width 75 height 28
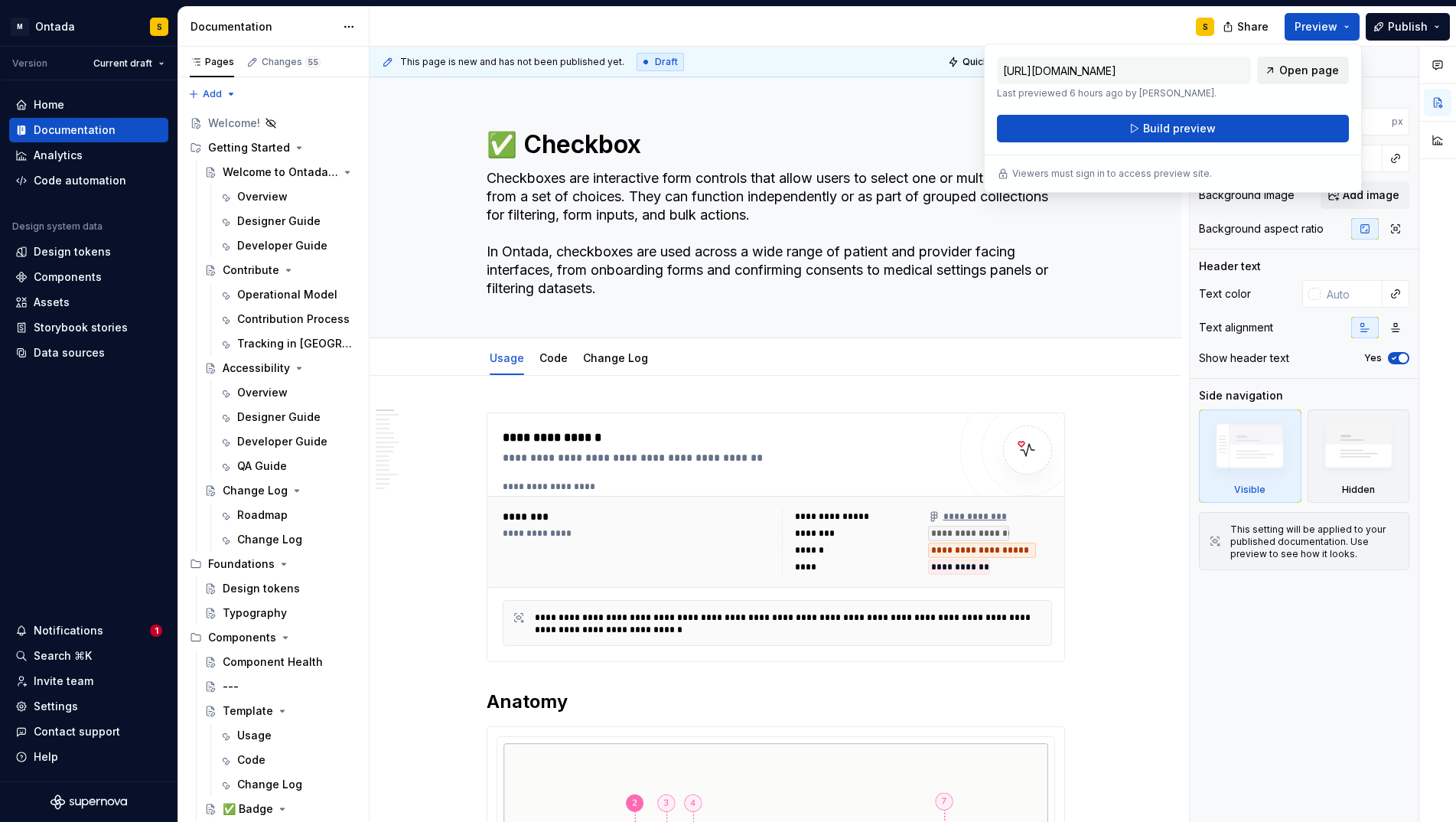
click at [1312, 61] on link "Open page" at bounding box center [1303, 71] width 92 height 28
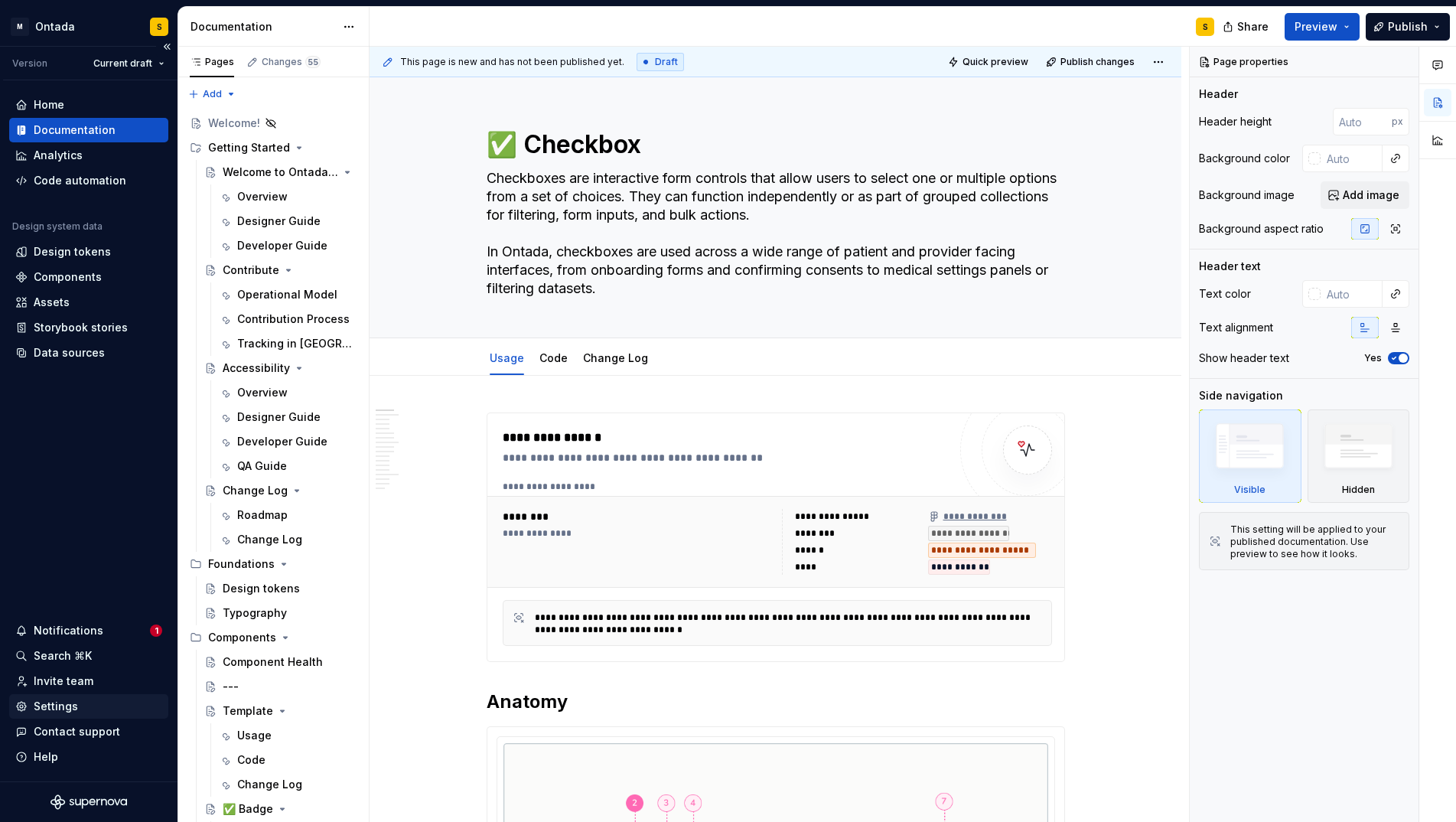
click at [70, 706] on div "Settings" at bounding box center [55, 707] width 44 height 16
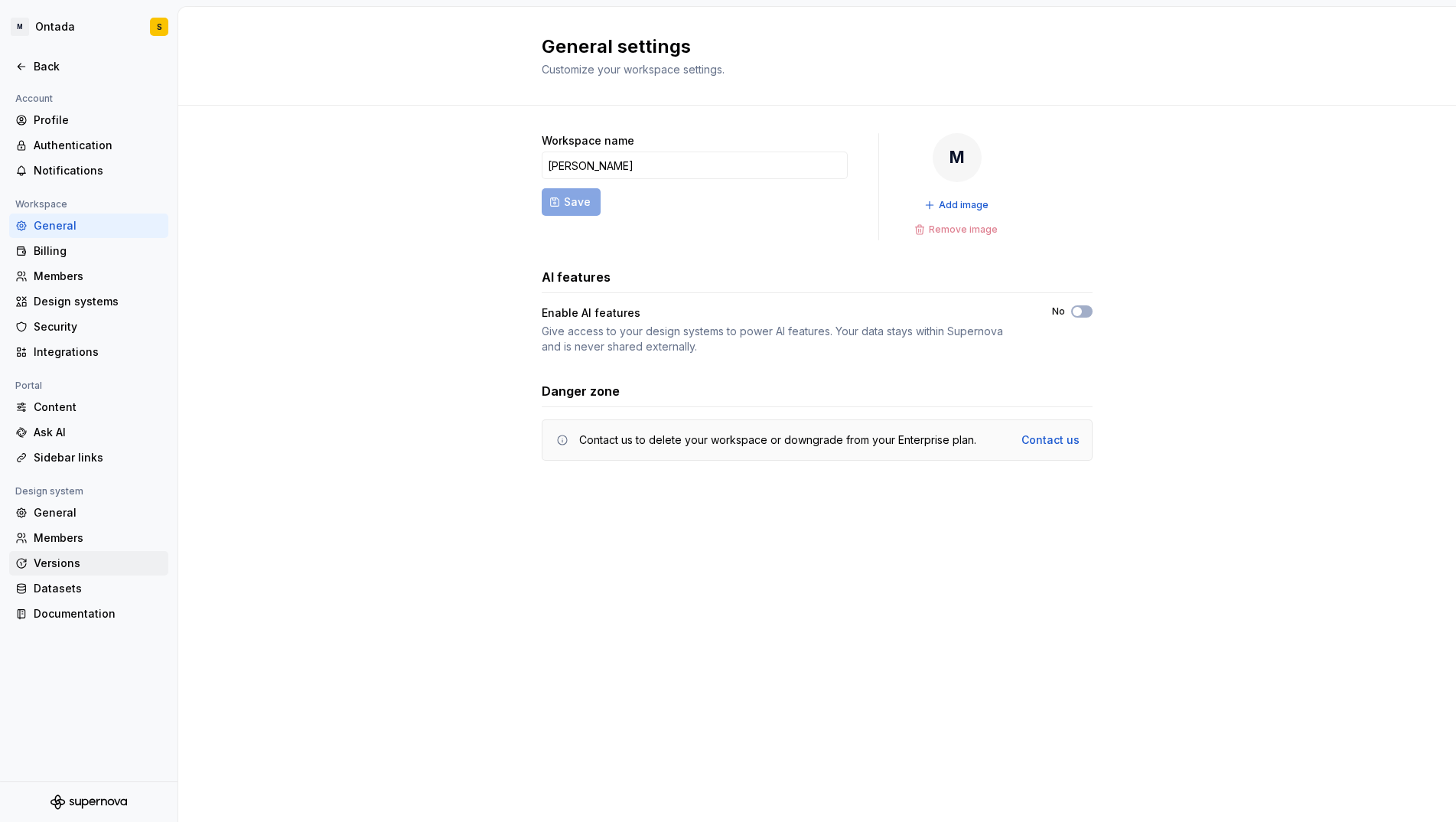
click at [72, 561] on div "Versions" at bounding box center [97, 564] width 128 height 16
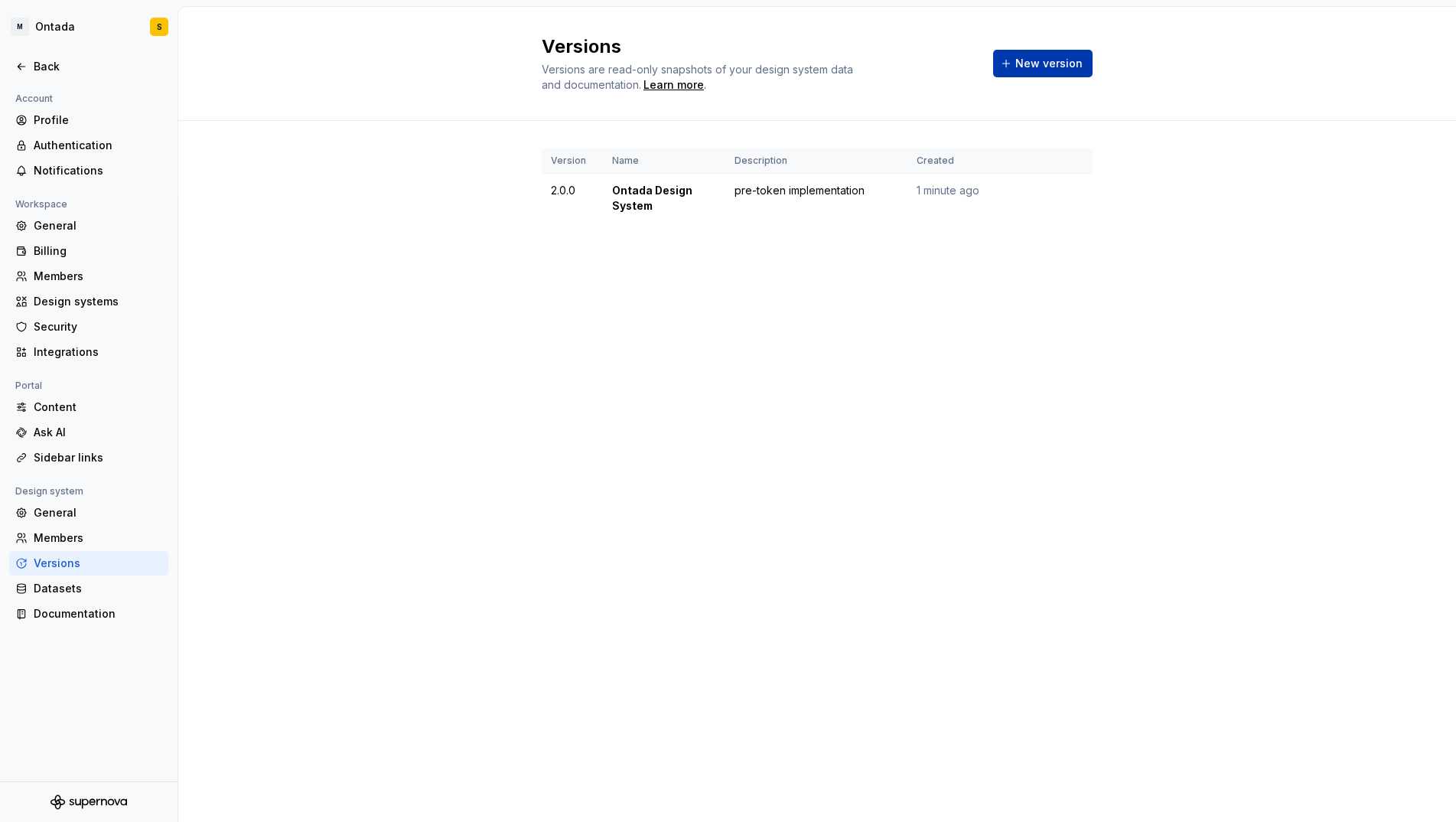
click at [1062, 58] on span "New version" at bounding box center [1049, 64] width 67 height 16
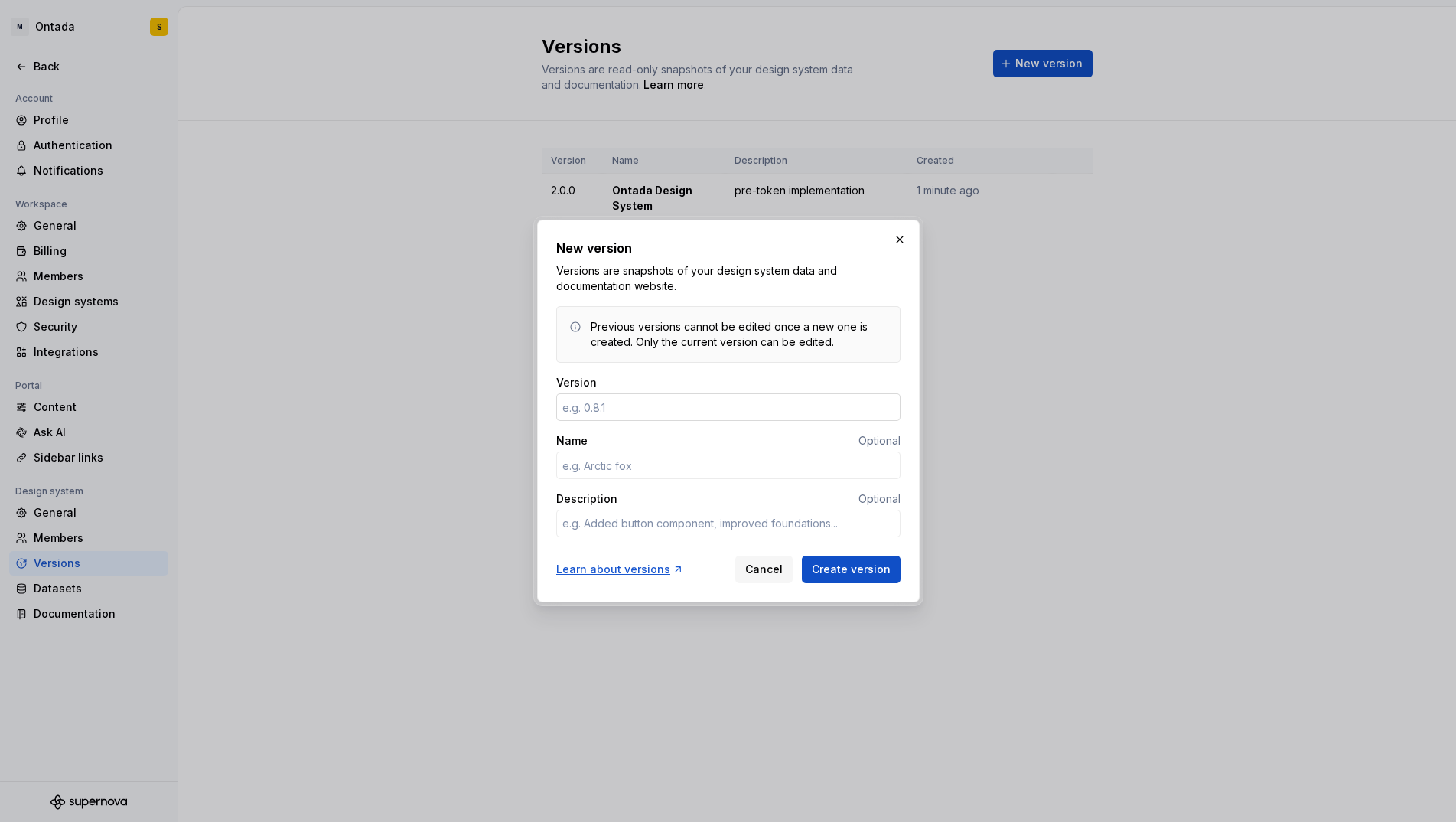
type textarea "*"
type input "2.0.1"
type textarea "*"
type input "Ontada Design System"
type textarea "*"
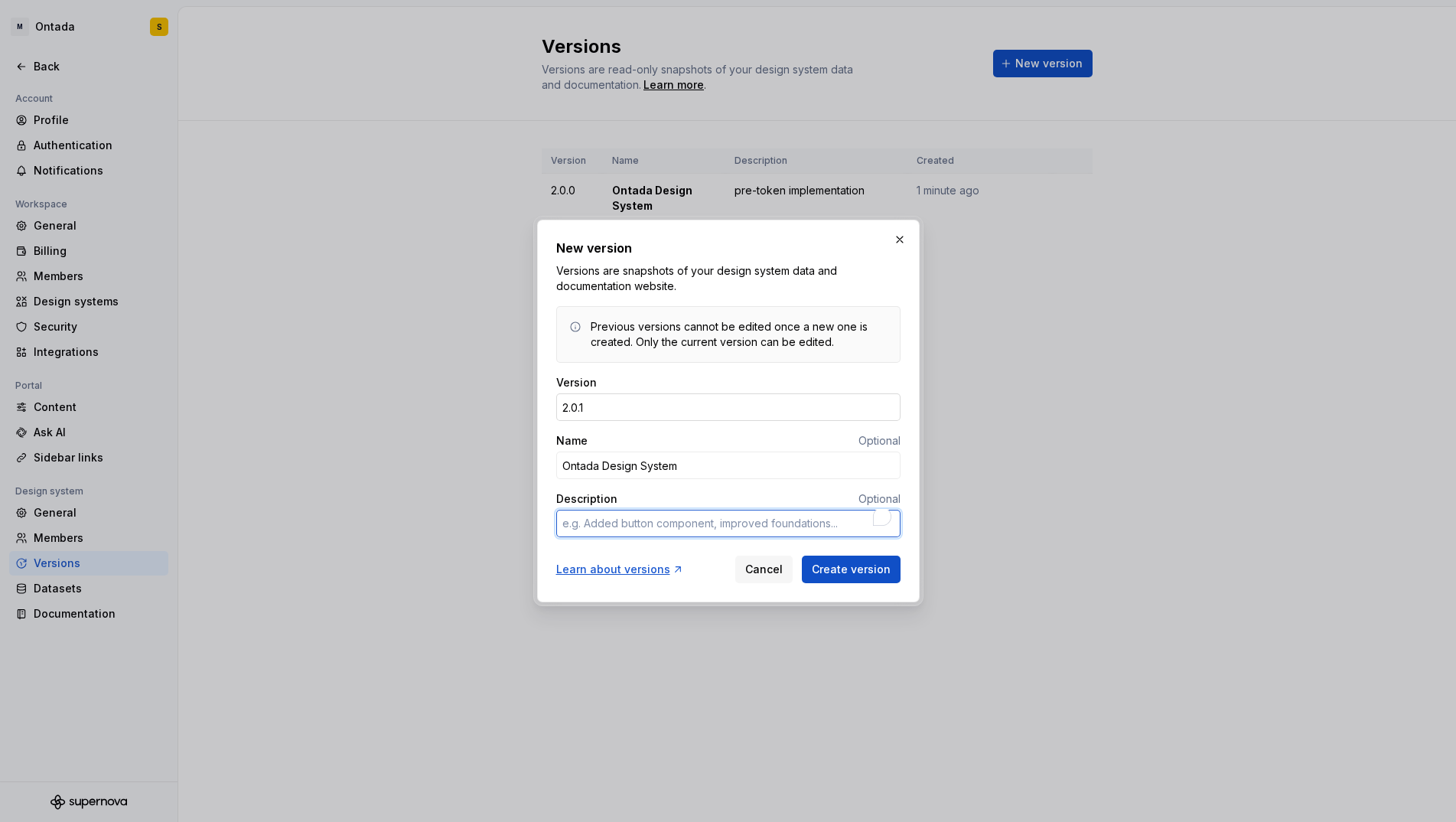
type textarea "V"
type textarea "*"
type textarea "Ve"
type textarea "*"
type textarea "Ver"
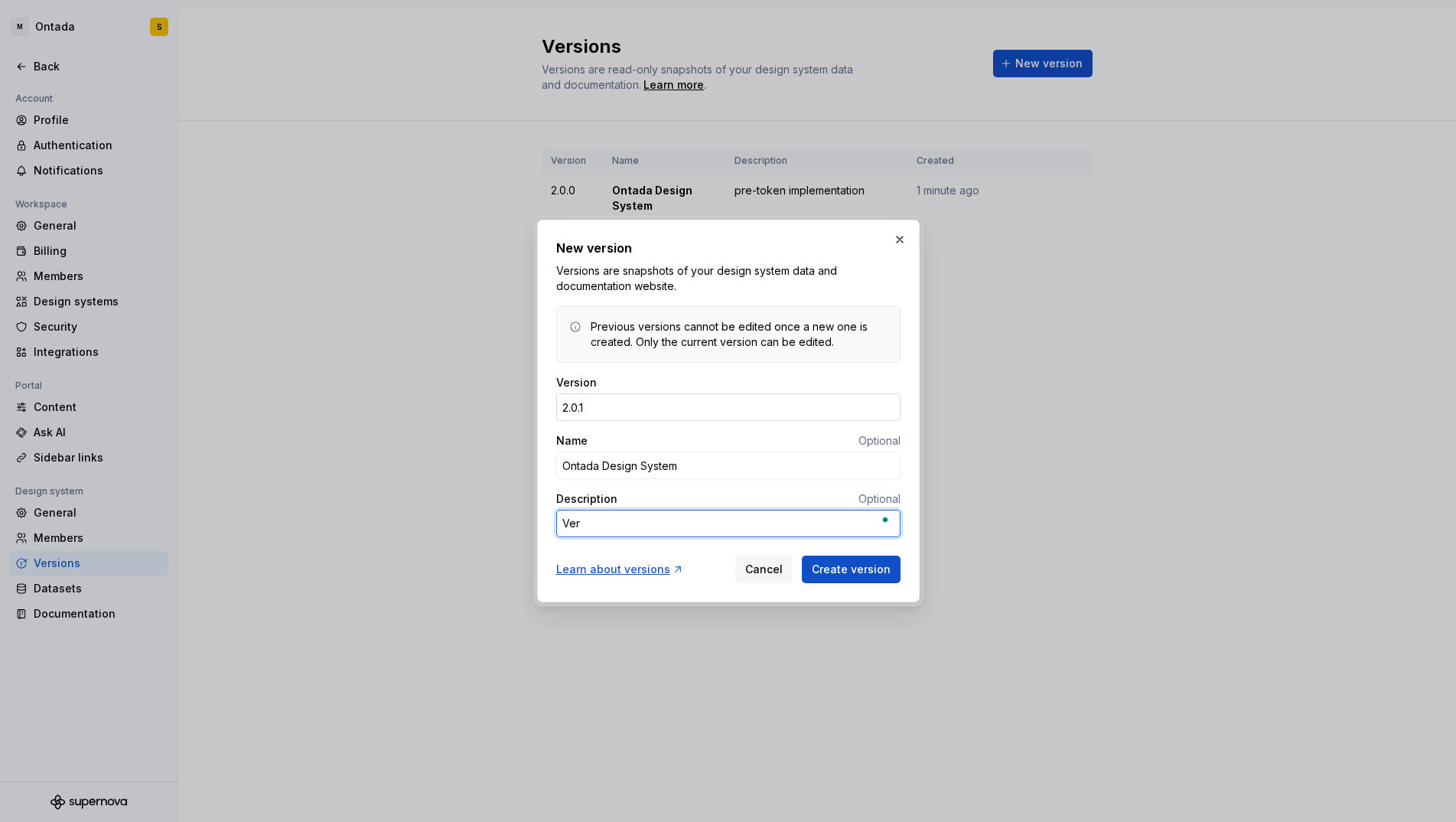
type textarea "*"
type textarea "Vers"
type textarea "*"
type textarea "Versi"
type textarea "*"
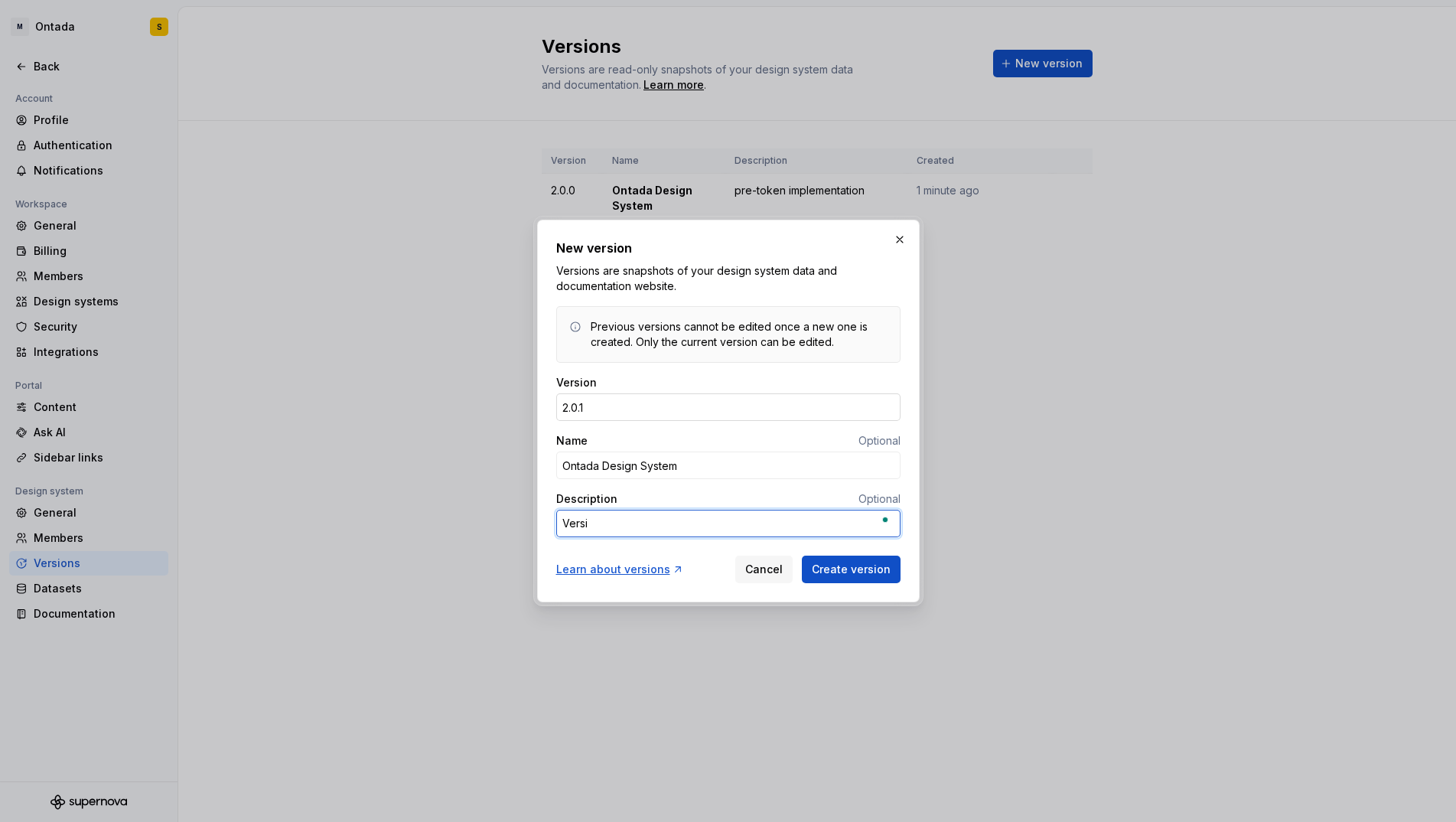
type textarea "Versio"
type textarea "*"
type textarea "Version"
type textarea "*"
type textarea "Versioni"
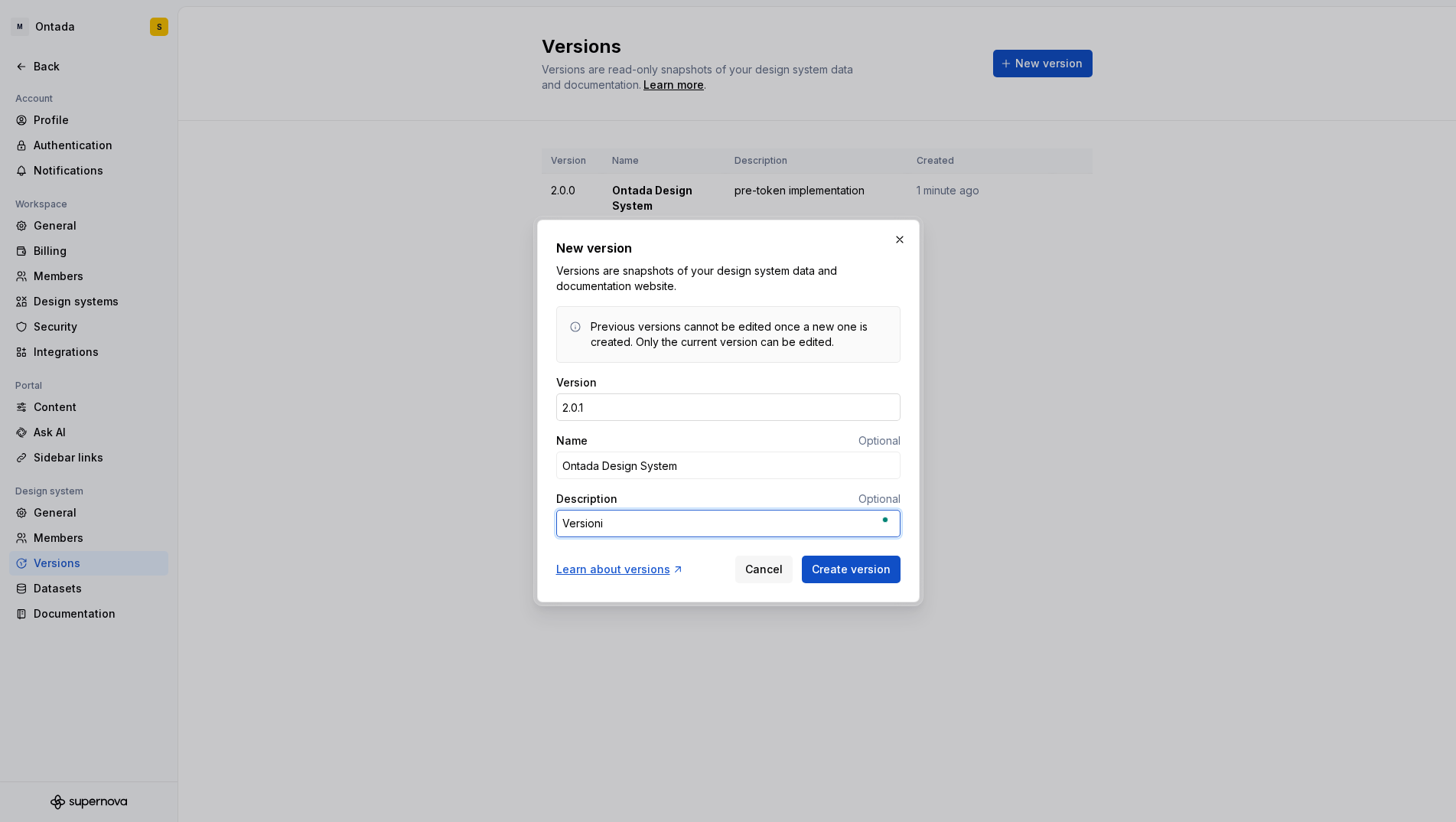
type textarea "*"
type textarea "Versionin"
type textarea "*"
type textarea "Versioning"
type textarea "*"
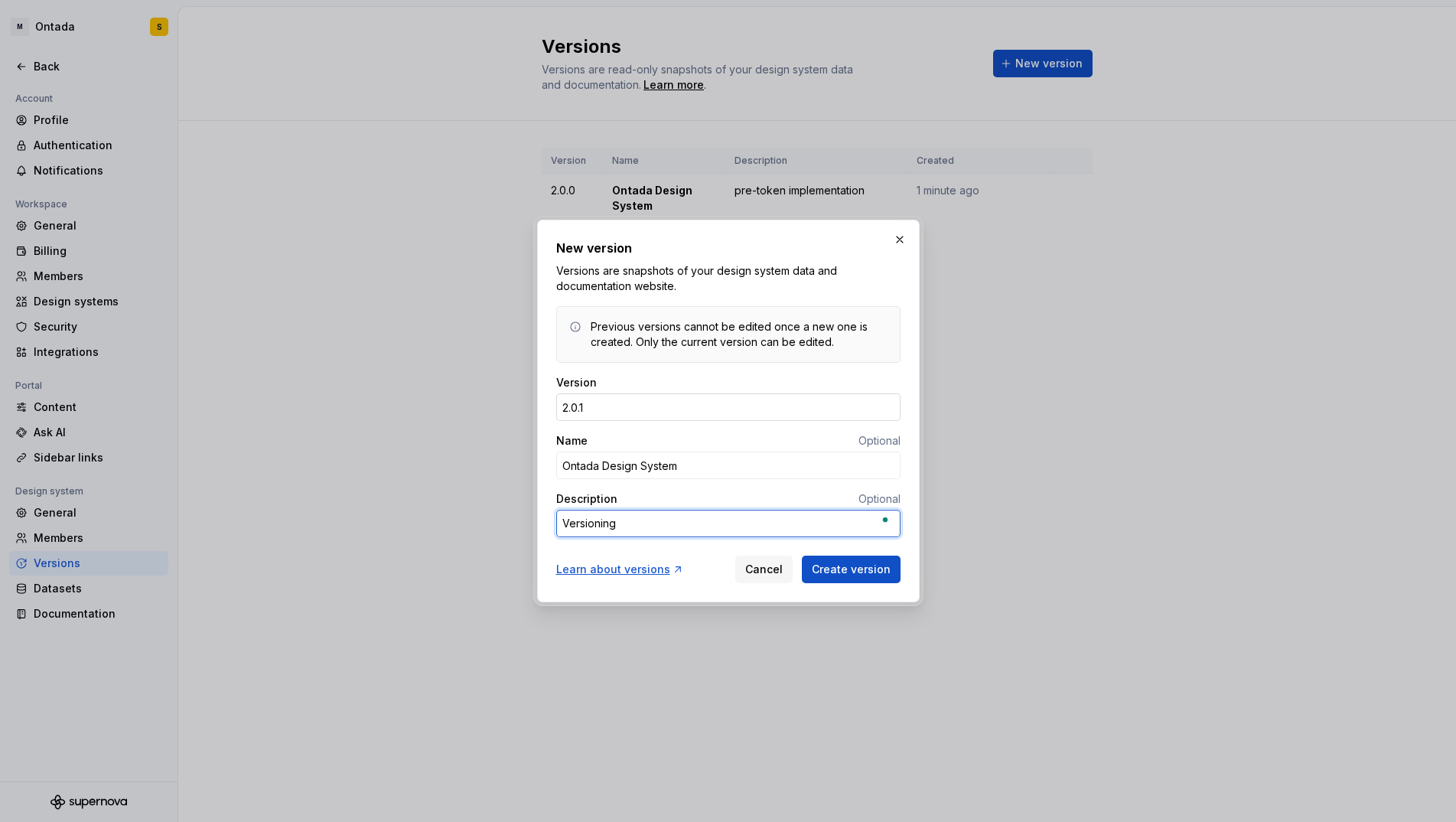
type textarea "Versioning"
type textarea "*"
type textarea "Versioning T"
type textarea "*"
type textarea "Versioning Te"
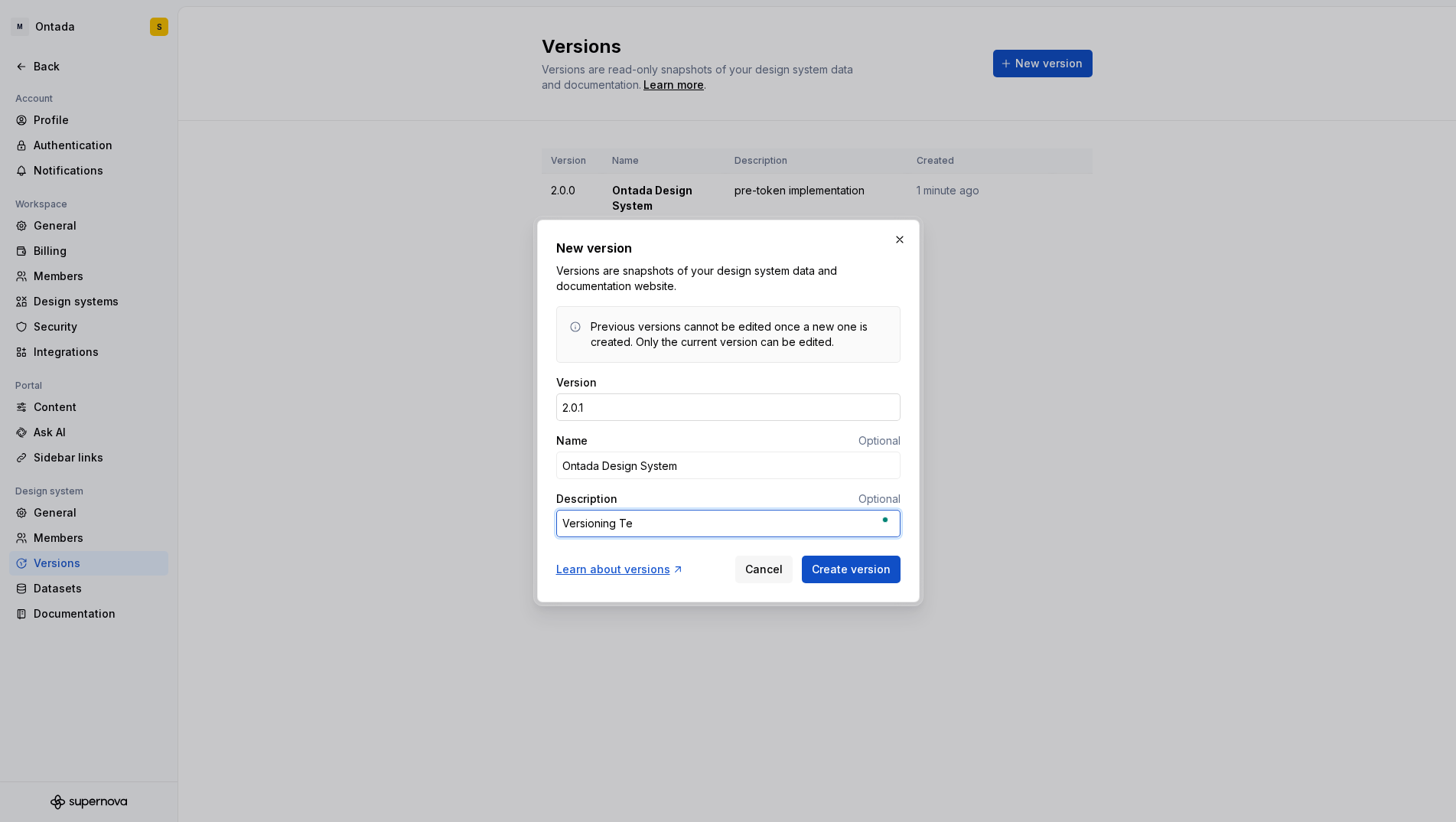
type textarea "*"
type textarea "Versioning Tes"
type textarea "*"
type textarea "Versioning Test"
click at [822, 569] on span "Create version" at bounding box center [851, 570] width 78 height 16
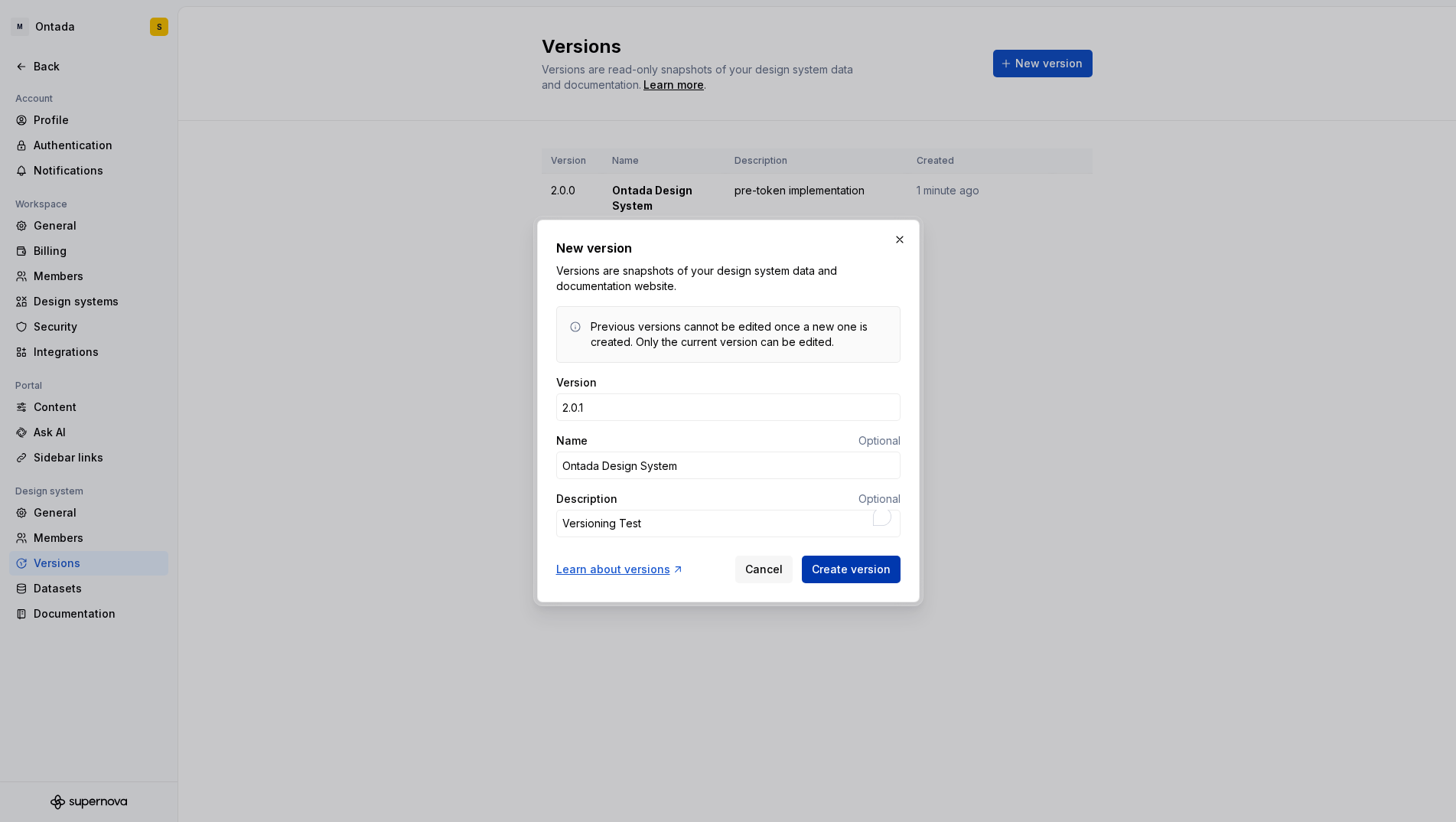
type textarea "*"
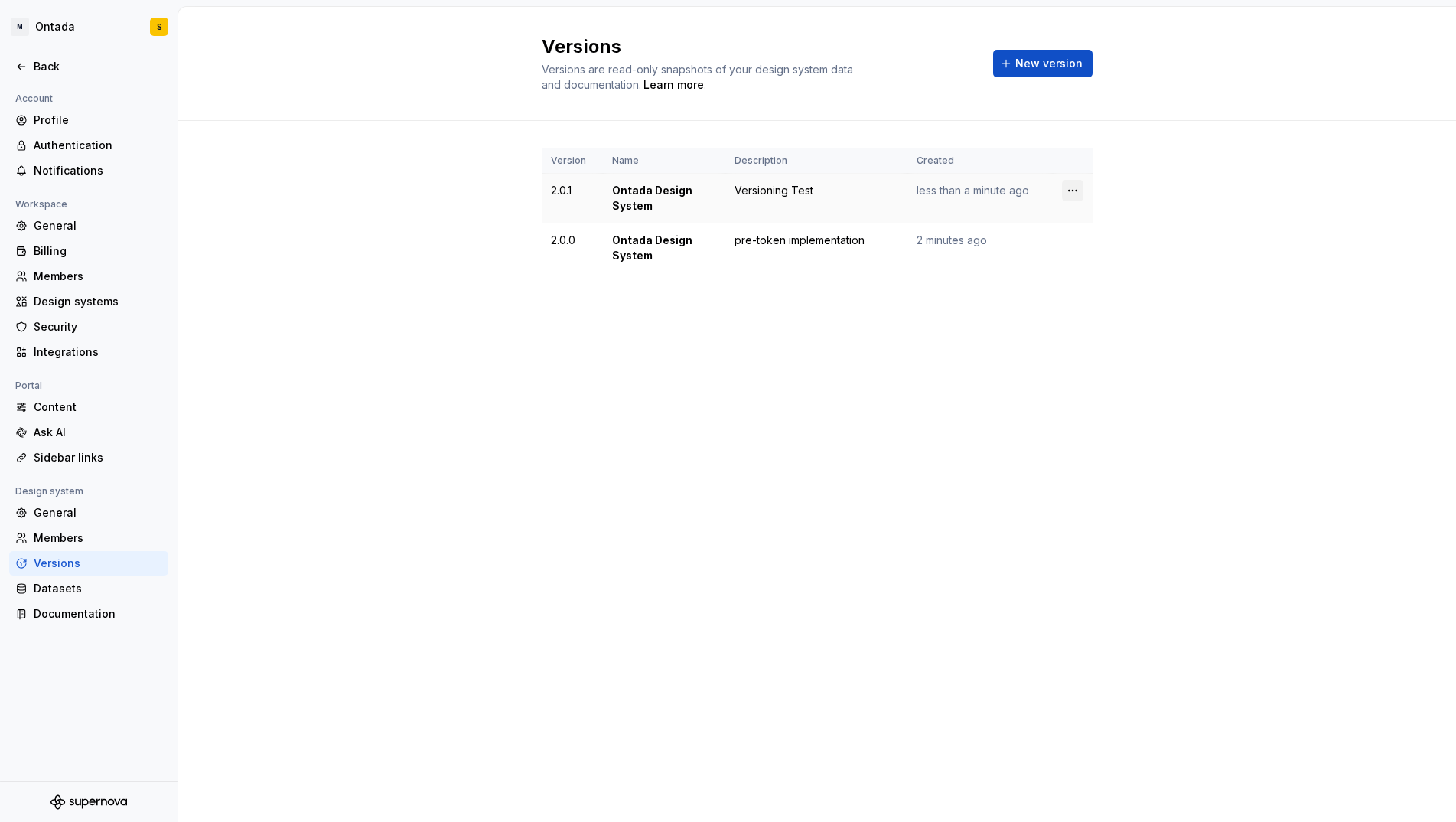
click at [1074, 188] on html "M Ontada S Back Account Profile Authentication Notifications Workspace General …" at bounding box center [728, 411] width 1456 height 822
click at [667, 537] on html "M Ontada S Back Account Profile Authentication Notifications Workspace General …" at bounding box center [728, 411] width 1456 height 822
click at [54, 29] on html "M Ontada S Back Account Profile Authentication Notifications Workspace General …" at bounding box center [728, 411] width 1456 height 822
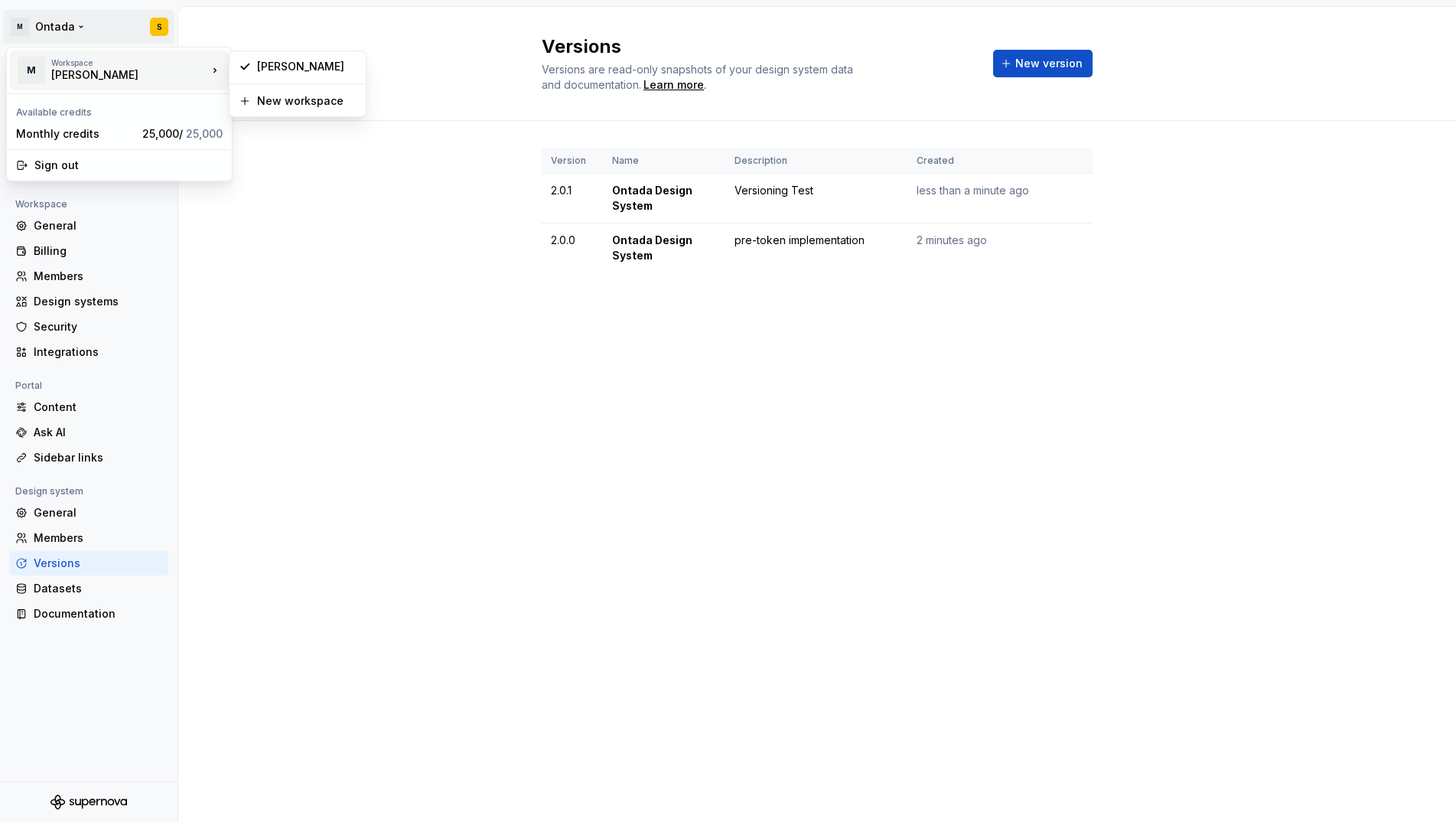
click at [82, 77] on div "[PERSON_NAME]" at bounding box center [116, 75] width 130 height 16
click at [303, 72] on div "[PERSON_NAME]" at bounding box center [306, 66] width 99 height 16
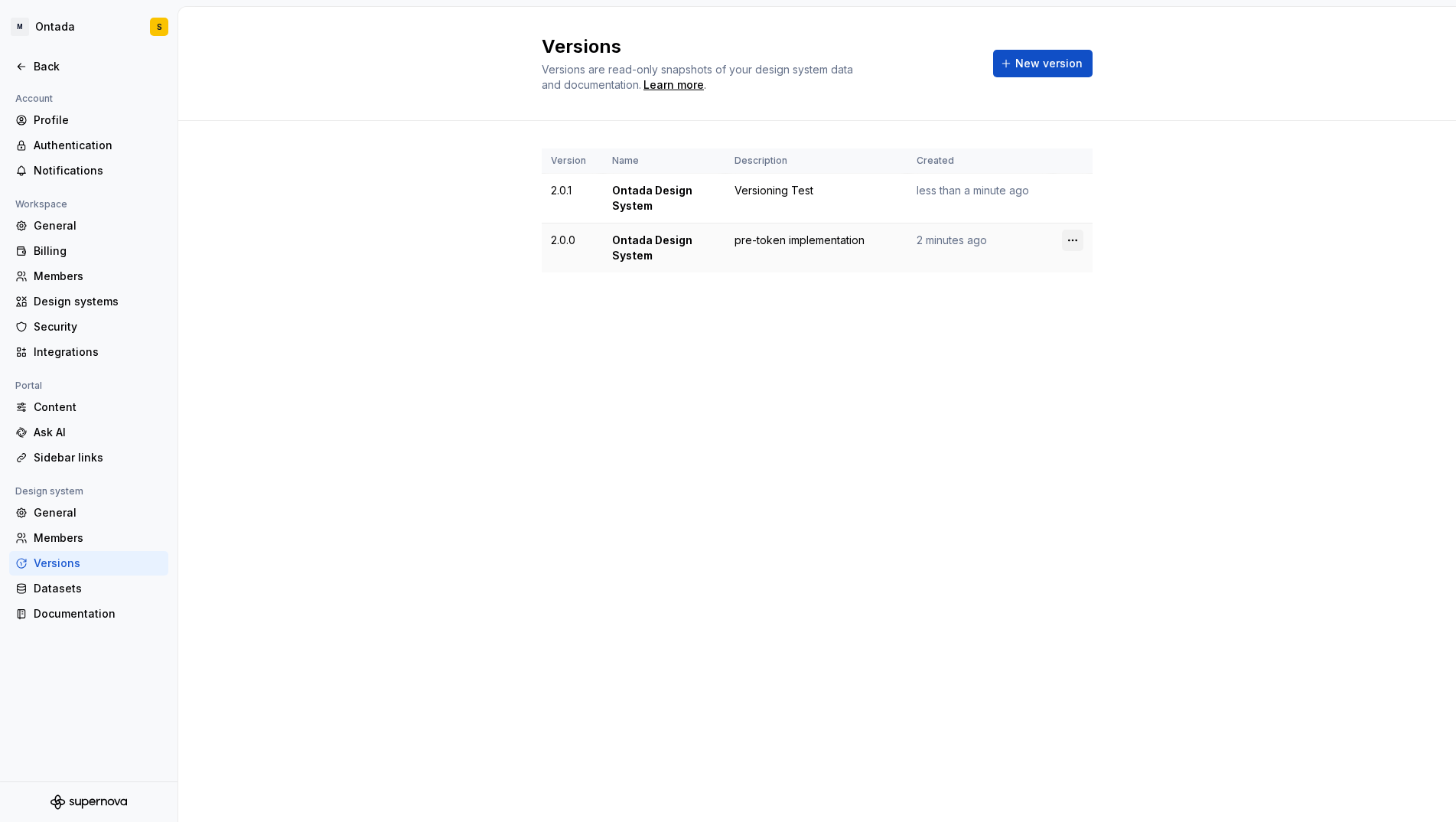
click at [1078, 239] on html "M Ontada S Back Account Profile Authentication Notifications Workspace General …" at bounding box center [728, 411] width 1456 height 822
click at [586, 501] on html "M Ontada S Back Account Profile Authentication Notifications Workspace General …" at bounding box center [728, 411] width 1456 height 822
click at [51, 18] on html "M Ontada S Back Account Profile Authentication Notifications Workspace General …" at bounding box center [728, 411] width 1456 height 822
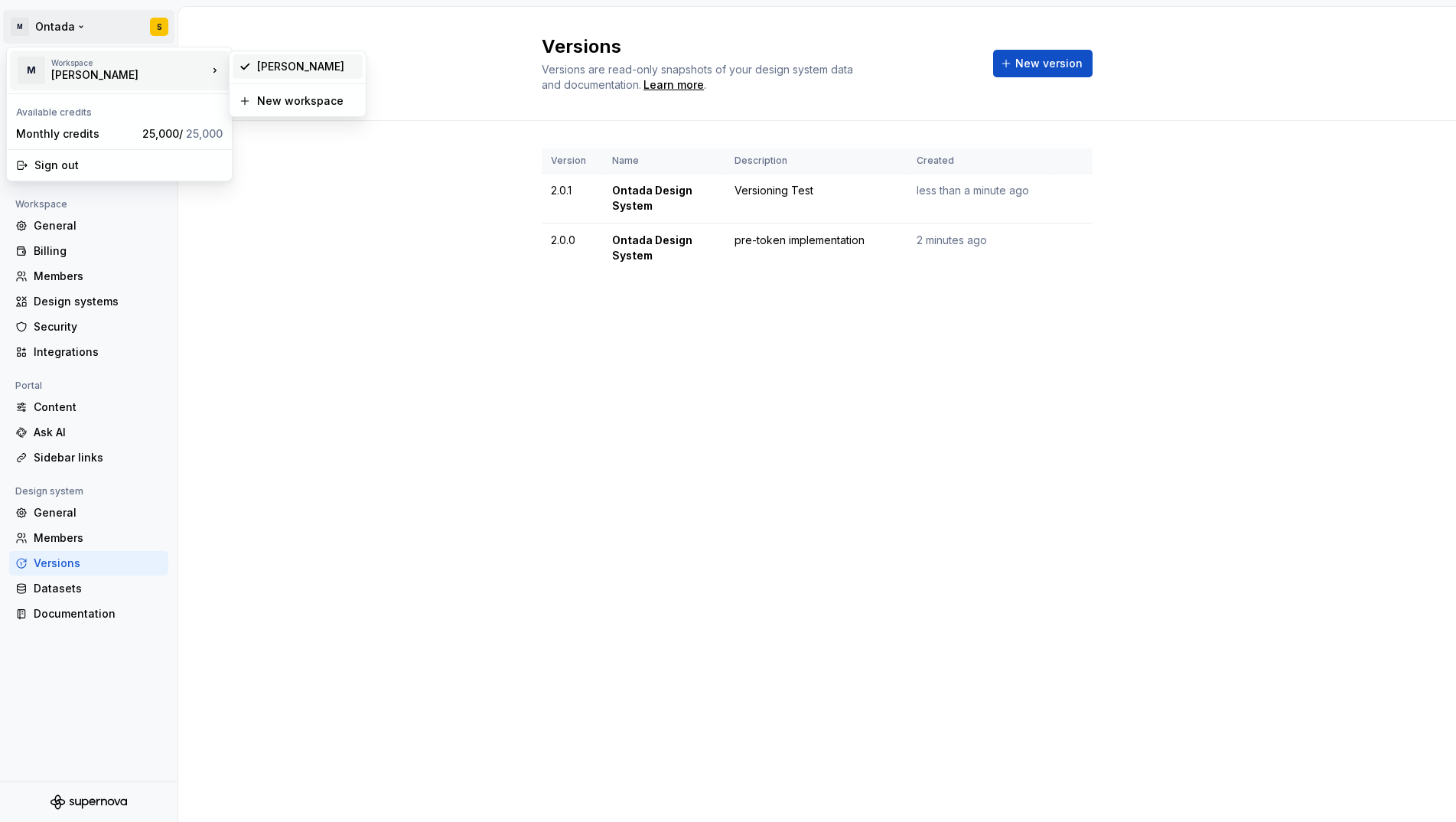
click at [289, 66] on div "[PERSON_NAME]" at bounding box center [306, 66] width 99 height 16
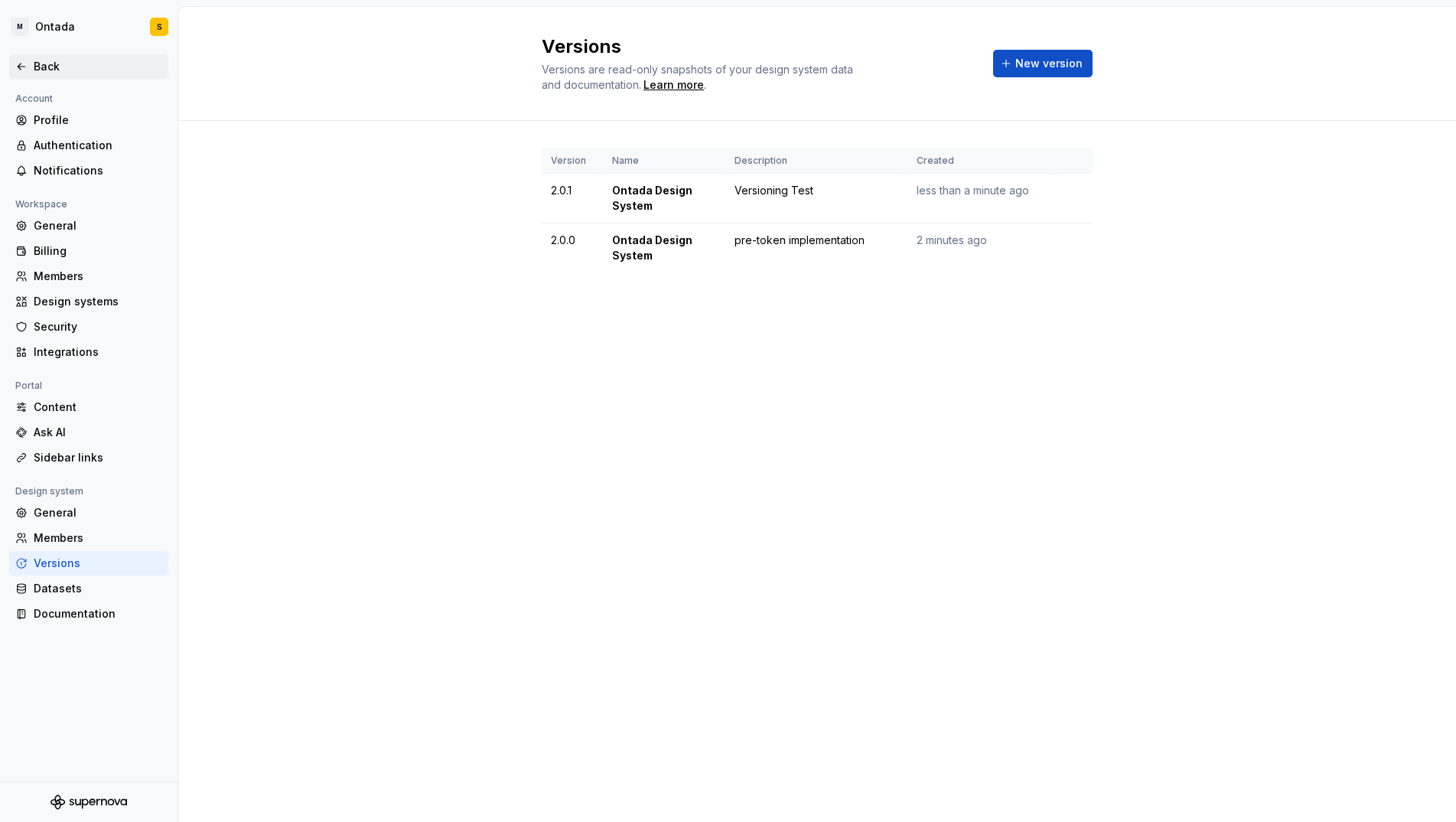
click at [38, 61] on div "Back" at bounding box center [97, 66] width 128 height 16
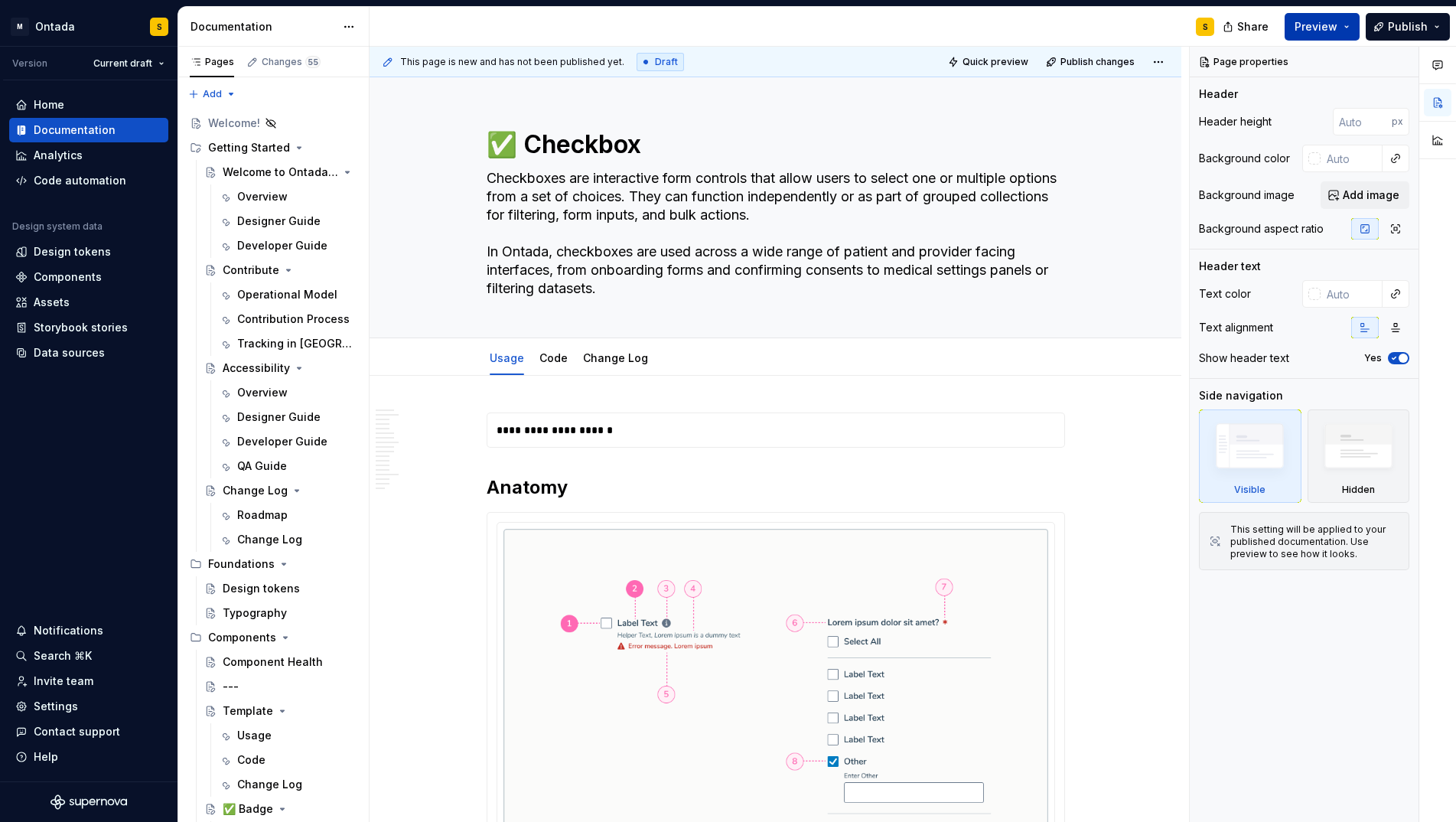
click at [1352, 27] on button "Preview" at bounding box center [1322, 27] width 75 height 28
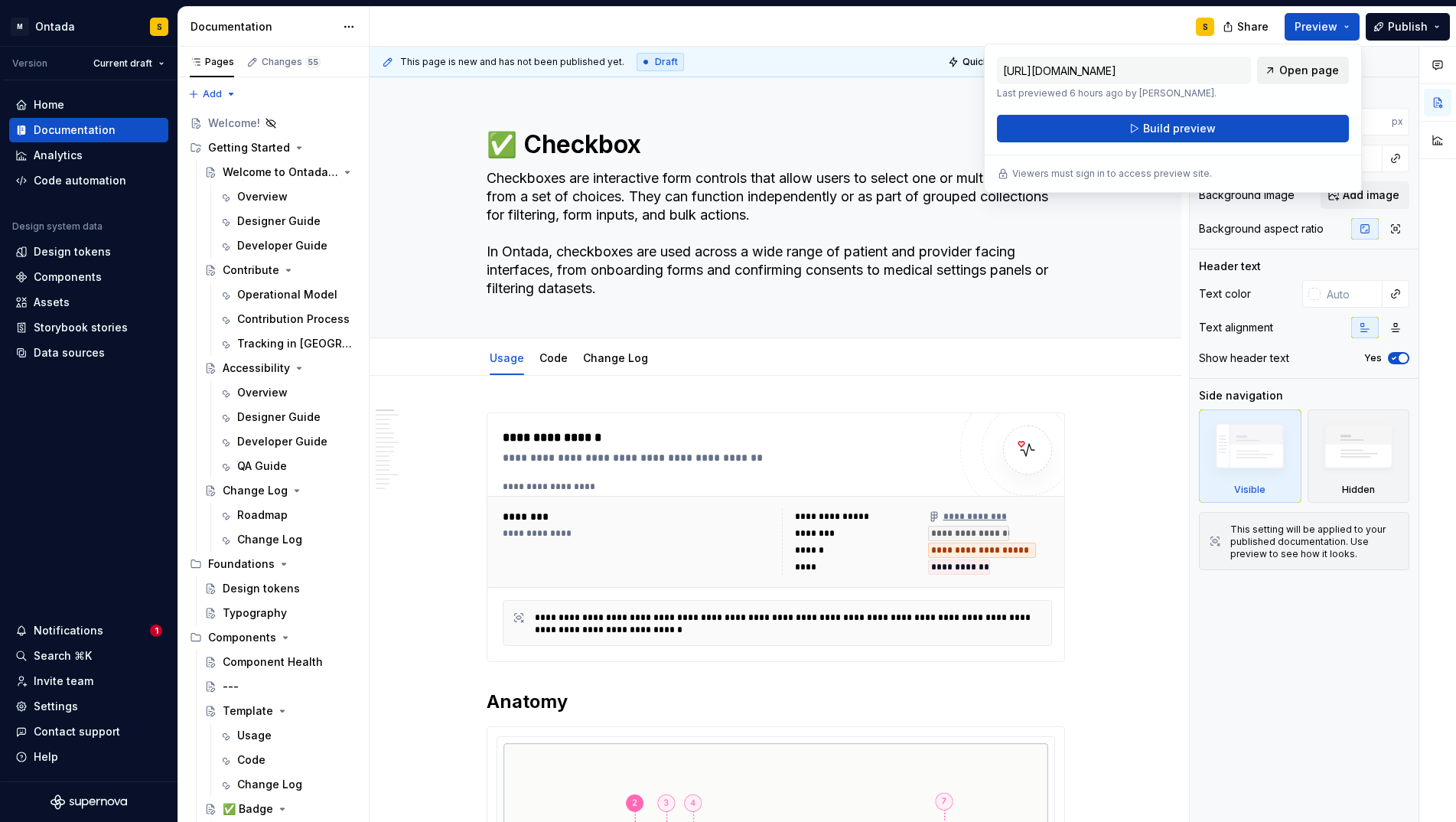
click at [1294, 65] on span "Open page" at bounding box center [1309, 71] width 59 height 16
click at [1164, 129] on span "Build preview" at bounding box center [1179, 129] width 72 height 16
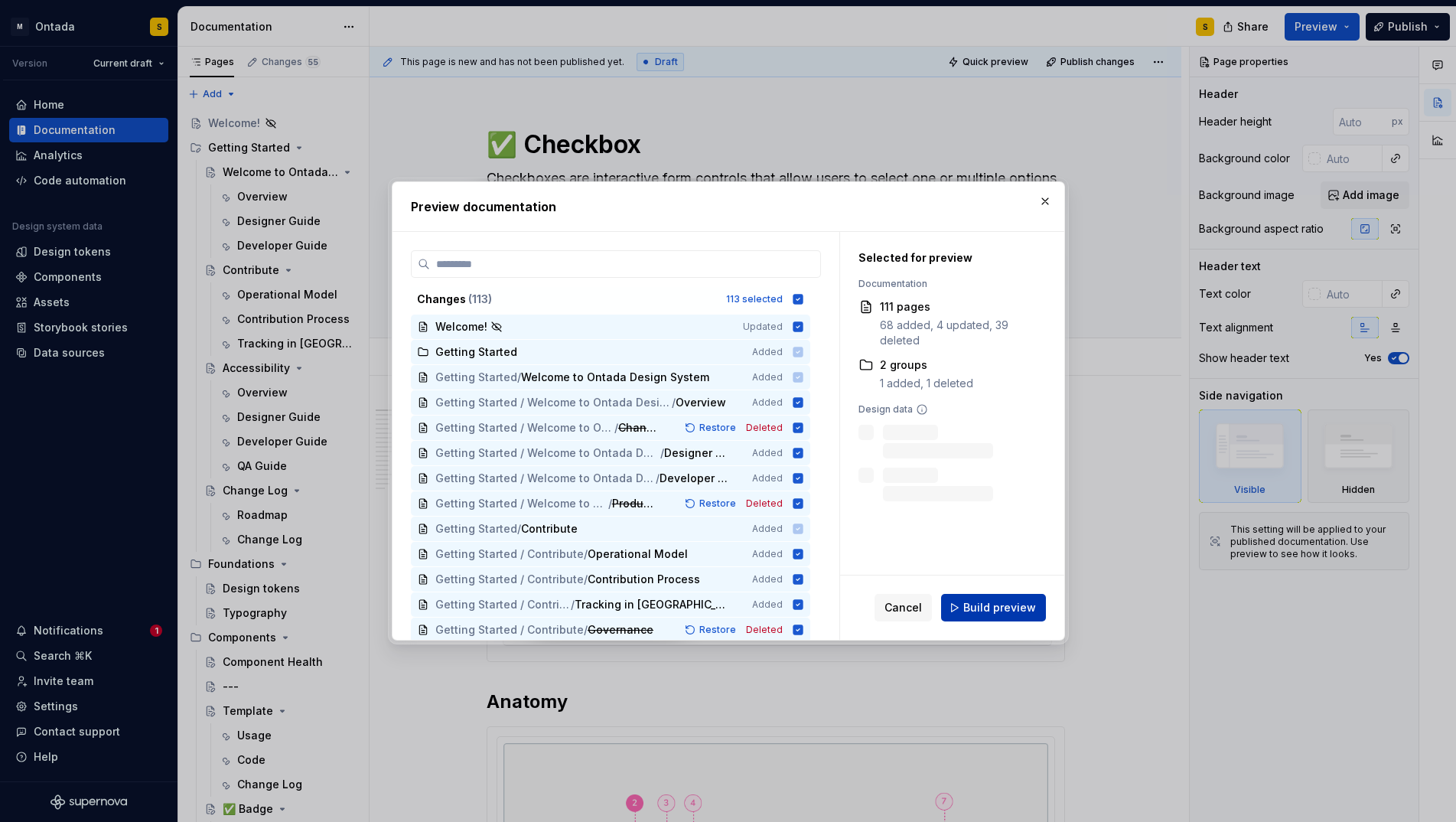
click at [1001, 611] on span "Build preview" at bounding box center [1000, 608] width 72 height 16
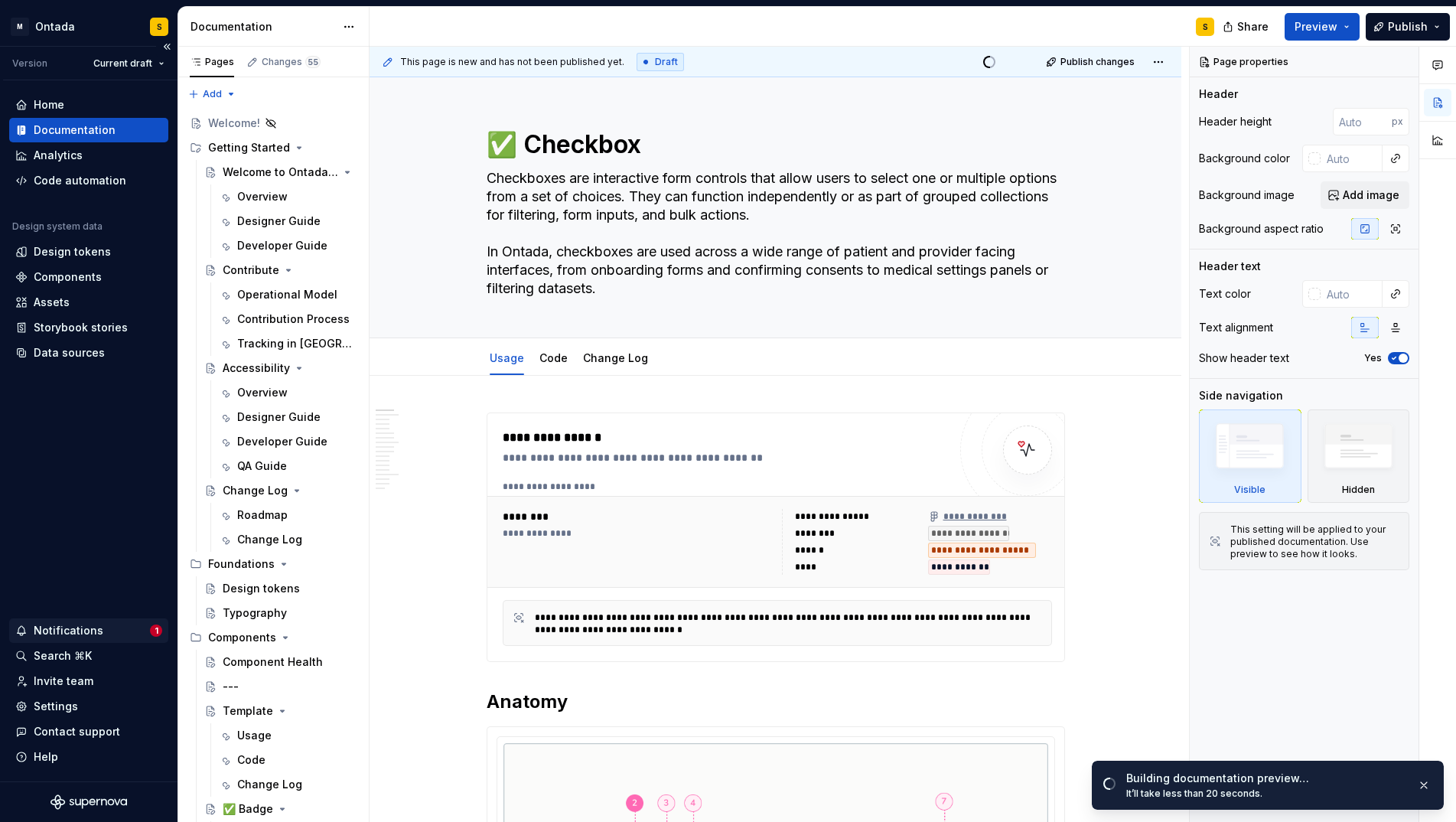
click at [94, 624] on div "Notifications" at bounding box center [68, 631] width 70 height 16
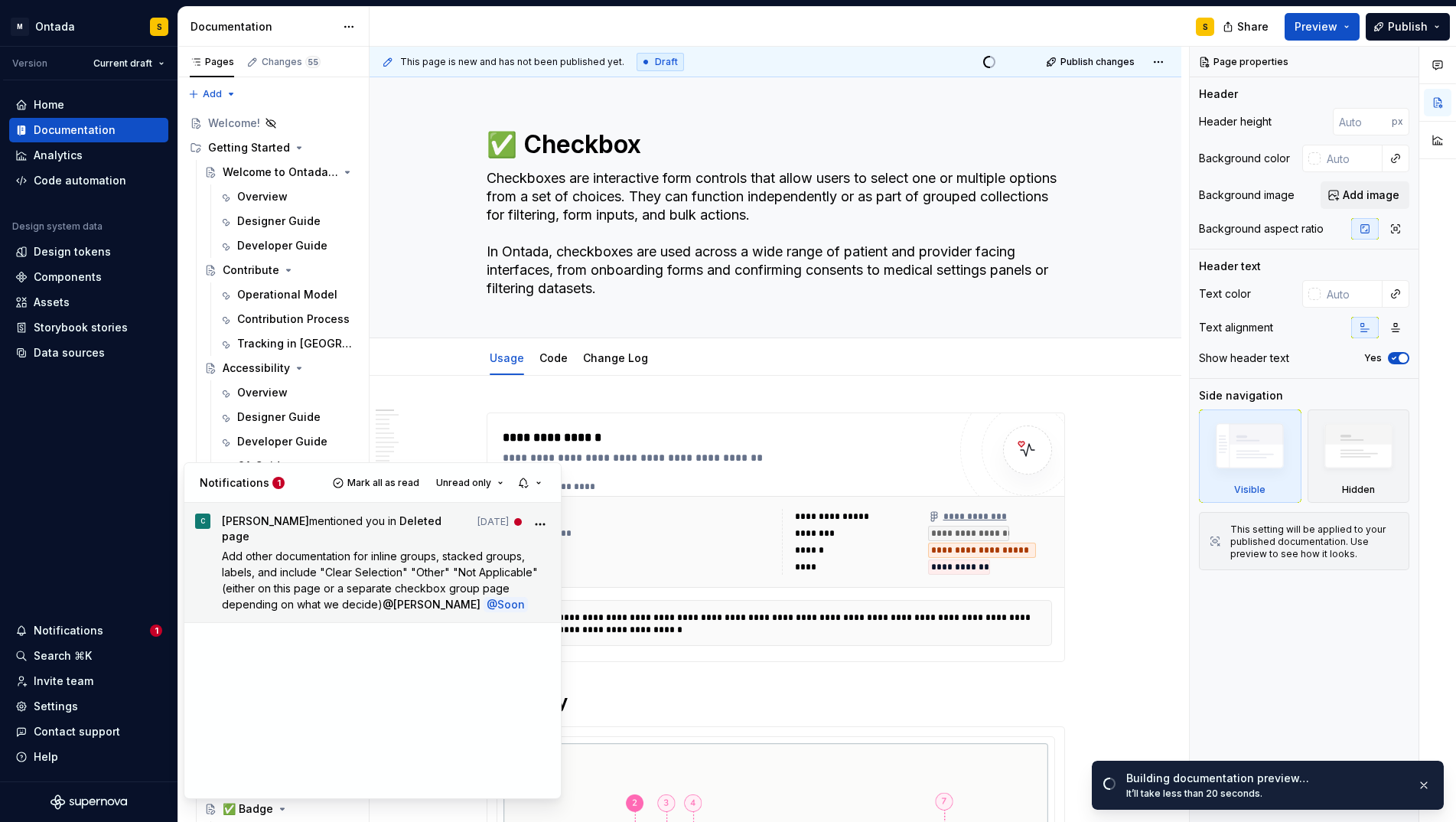
click at [312, 554] on p "Add other documentation for inline groups, stacked groups, labels, and include …" at bounding box center [386, 580] width 329 height 65
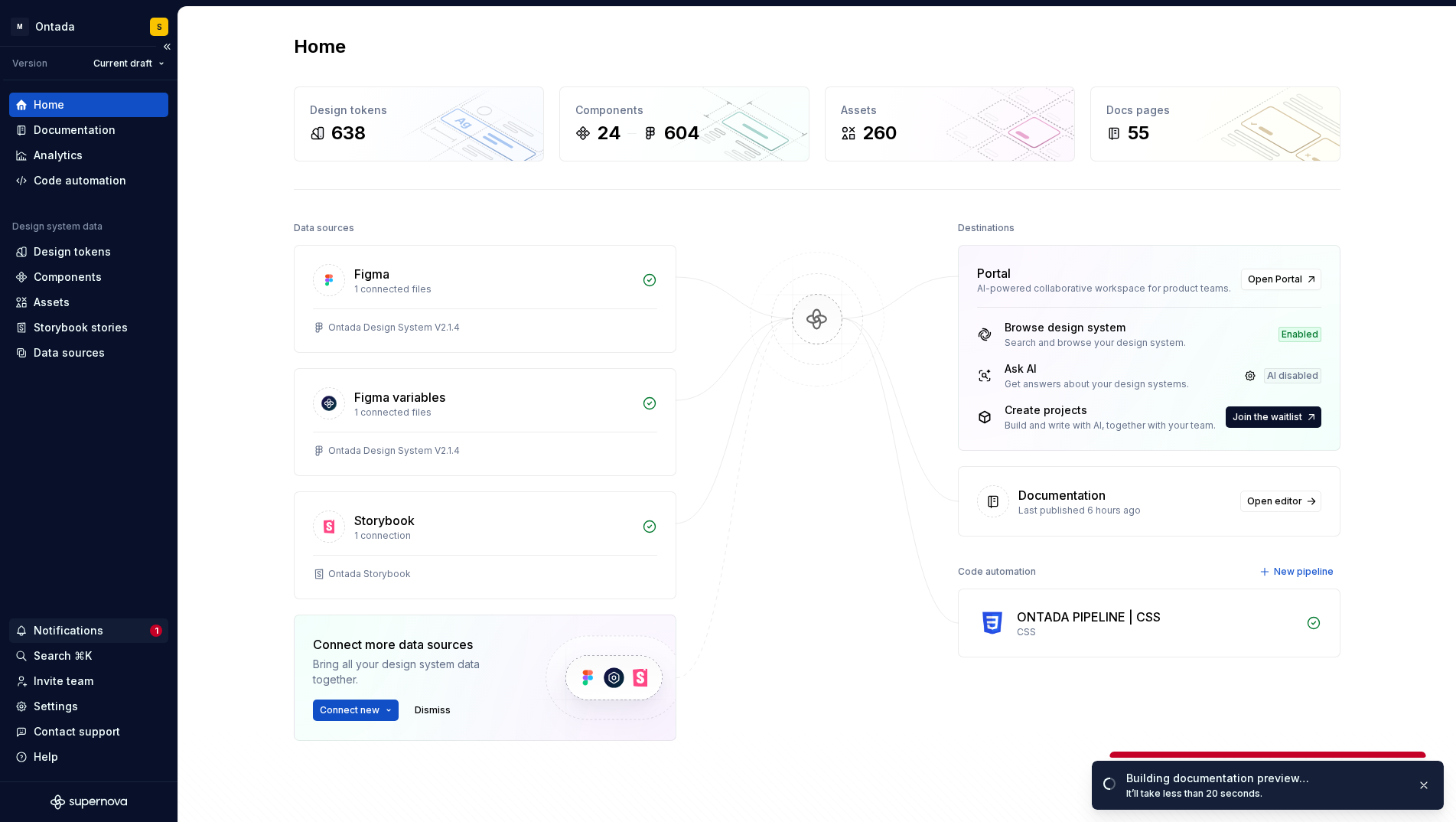
click at [112, 624] on div "Notifications" at bounding box center [83, 631] width 134 height 16
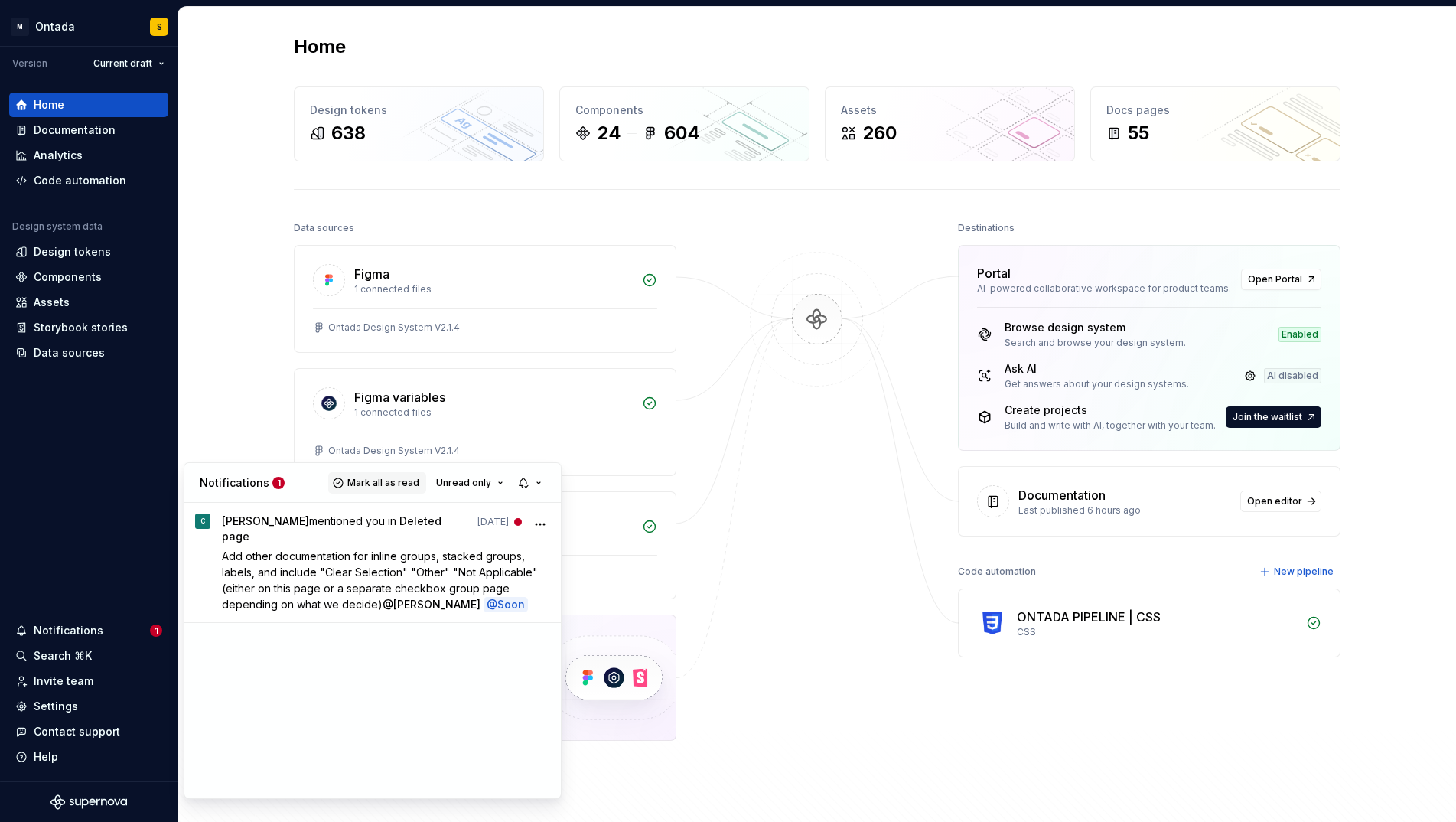
click at [404, 487] on span "Mark all as read" at bounding box center [383, 483] width 72 height 12
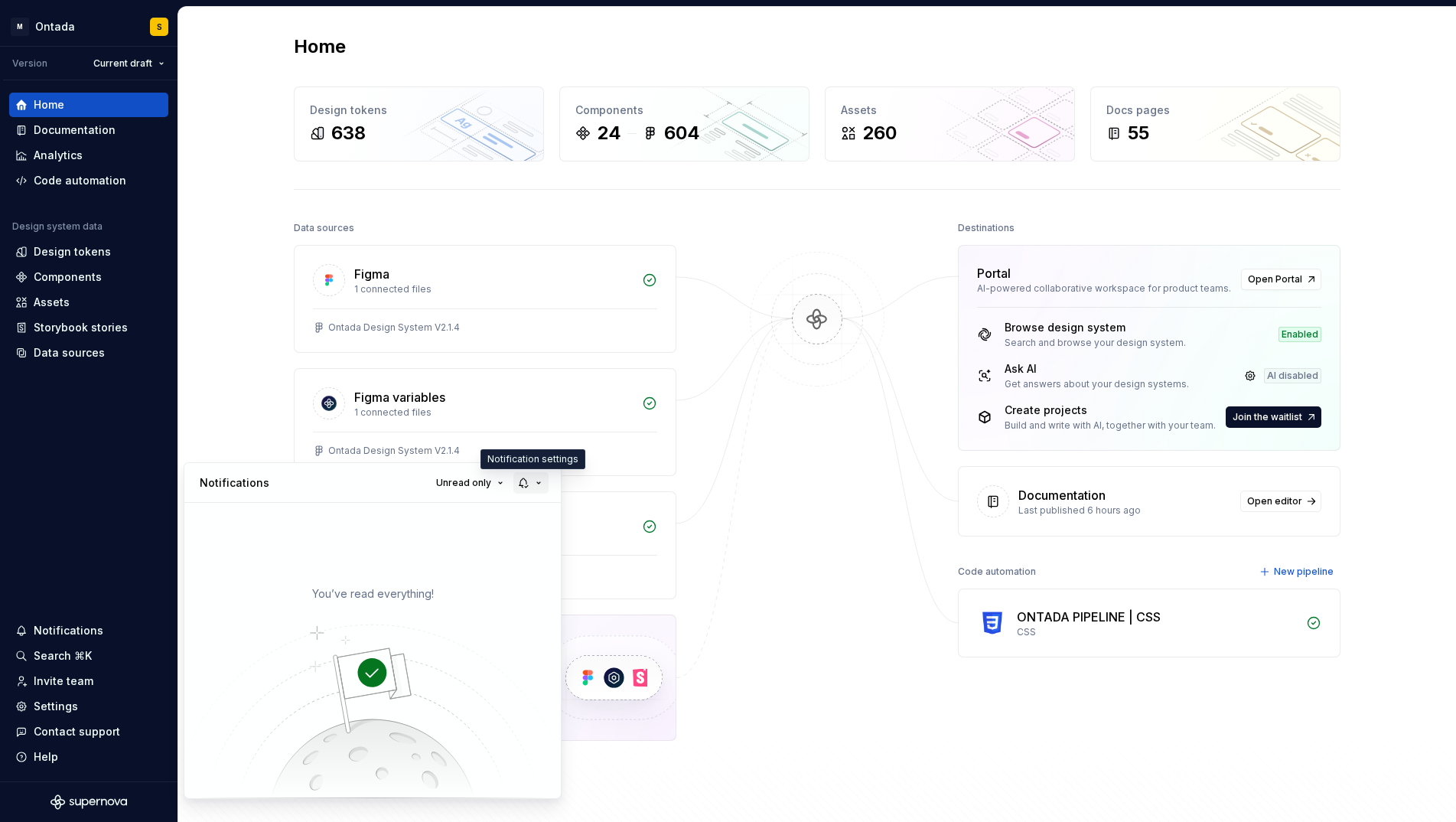
click at [538, 481] on button "button" at bounding box center [531, 483] width 35 height 22
click at [346, 505] on div "You’ve read everything!" at bounding box center [372, 650] width 377 height 296
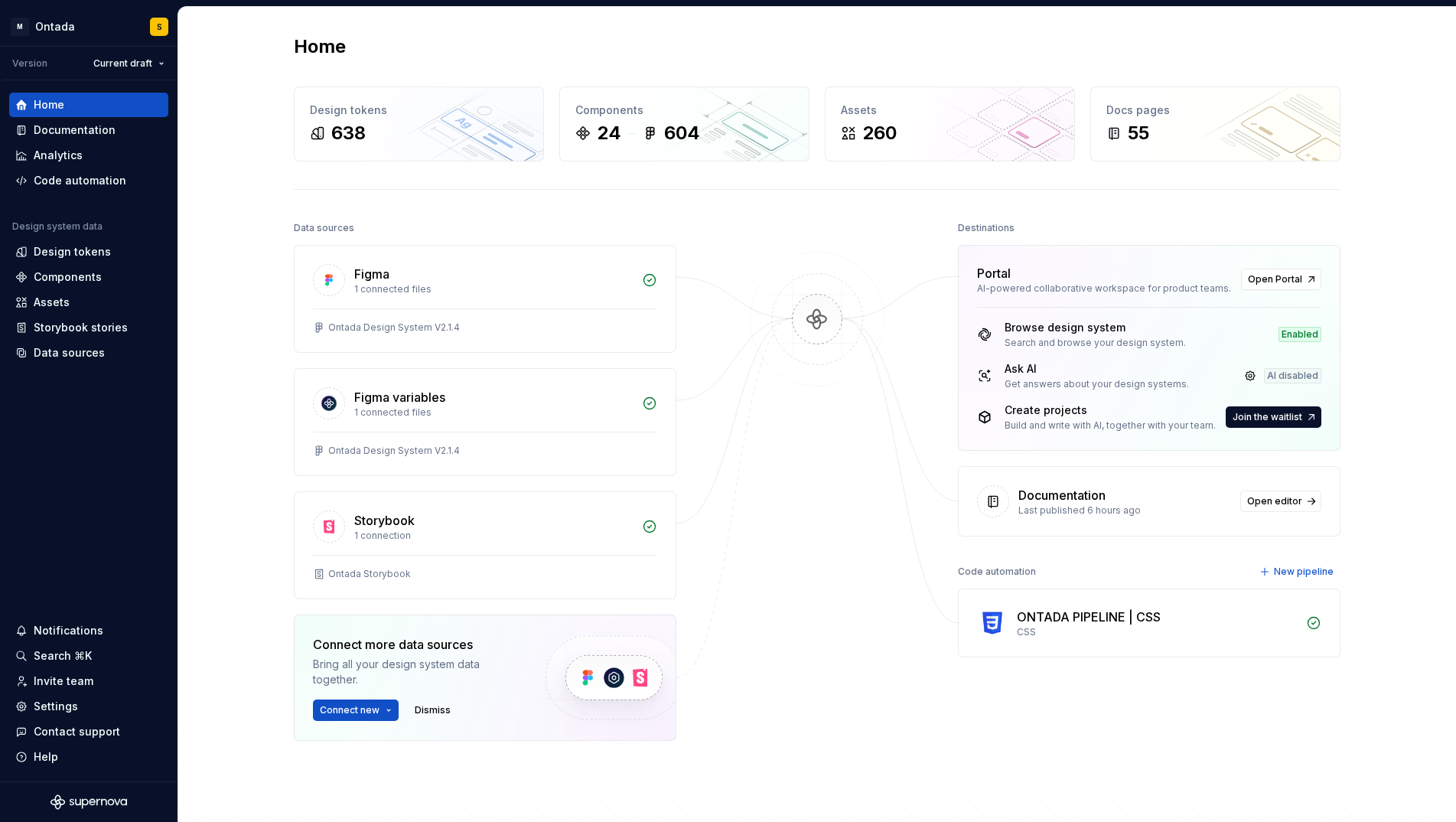
click at [109, 502] on html "M Ontada S Version Current draft Home Documentation Analytics Code automation D…" at bounding box center [728, 411] width 1456 height 822
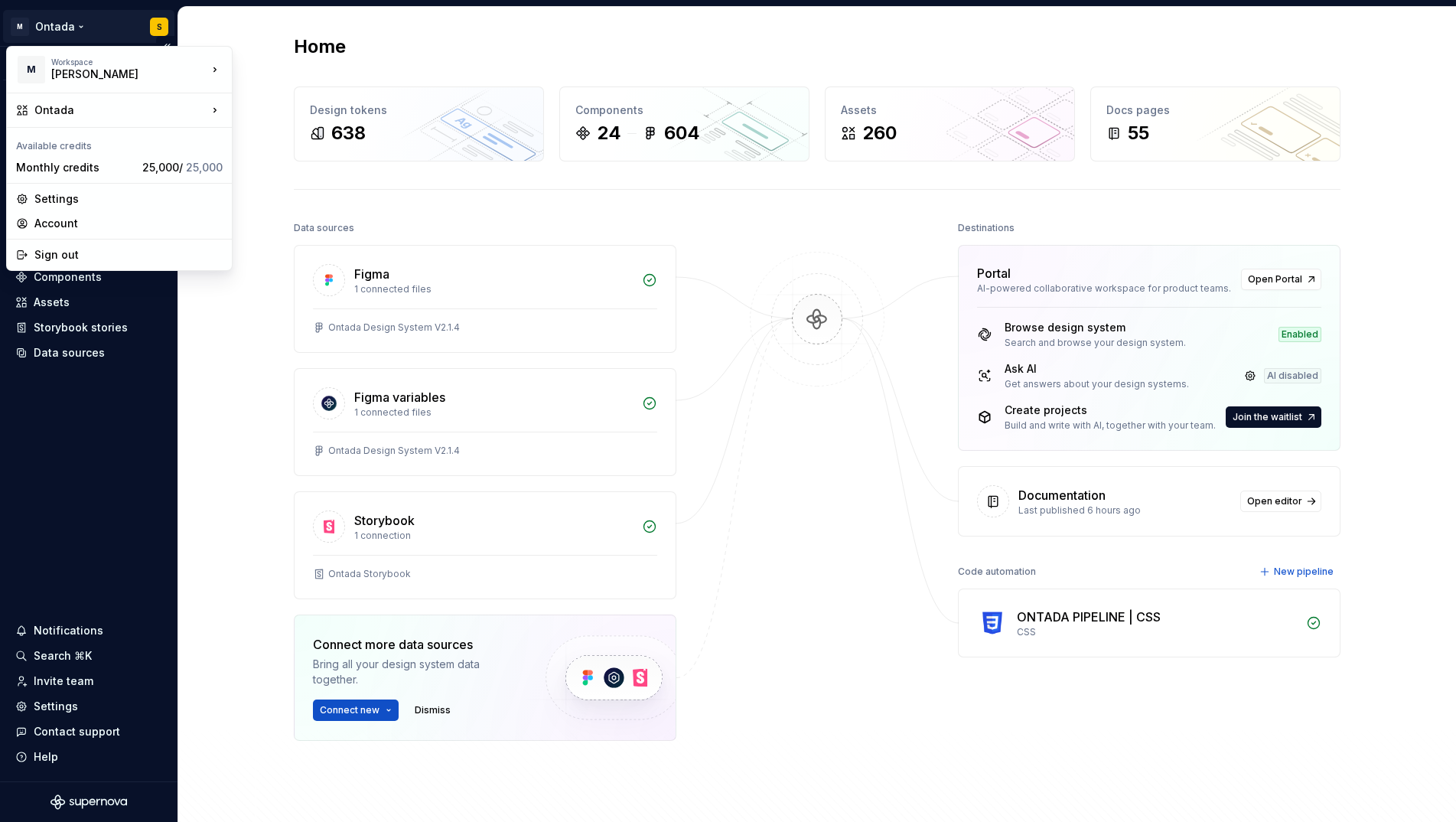
click at [52, 31] on html "M Ontada S Version Current draft Home Documentation Analytics Code automation D…" at bounding box center [728, 411] width 1456 height 822
click at [302, 67] on div "[PERSON_NAME]" at bounding box center [306, 66] width 99 height 16
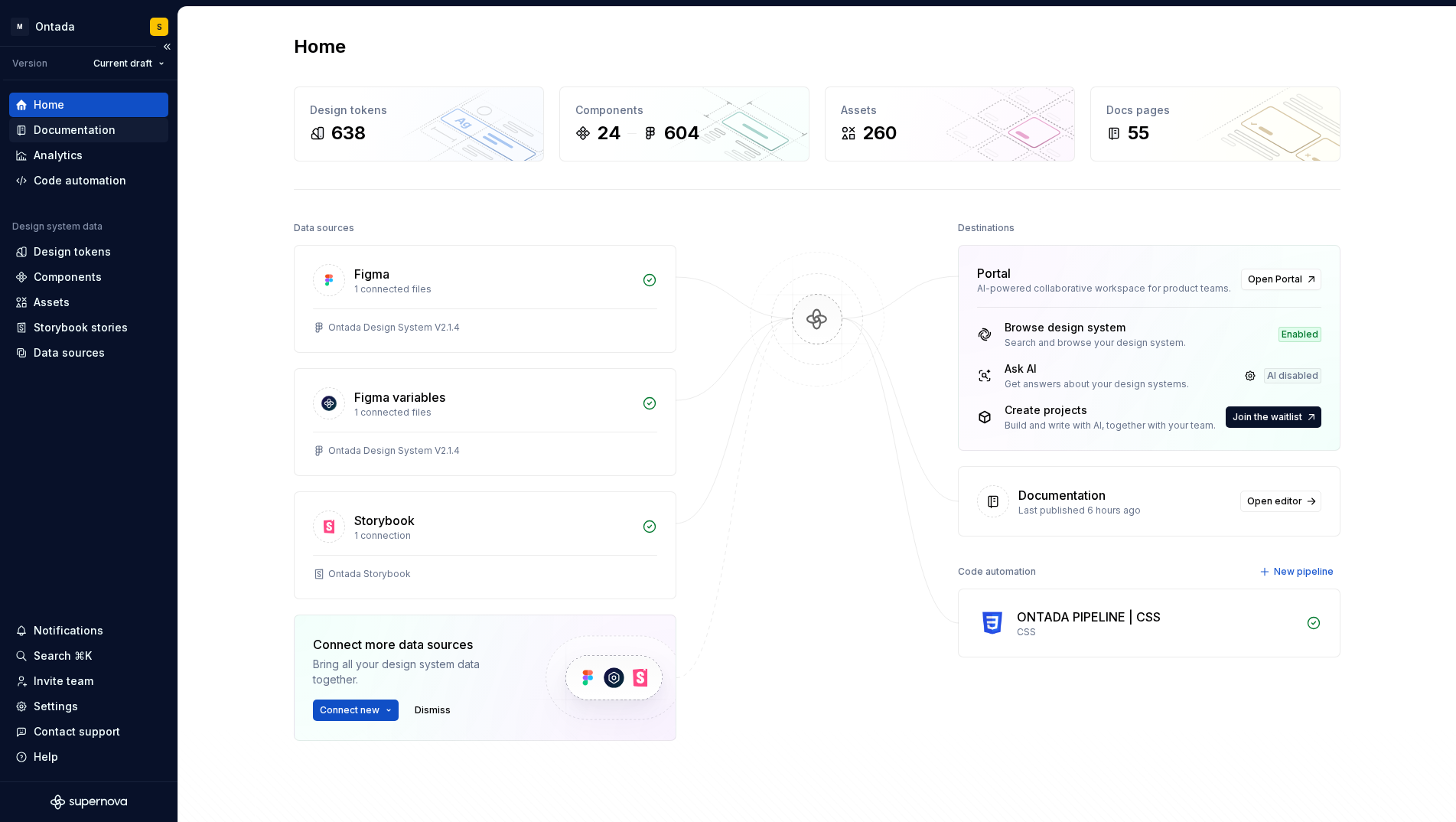
click at [103, 130] on div "Documentation" at bounding box center [74, 130] width 82 height 16
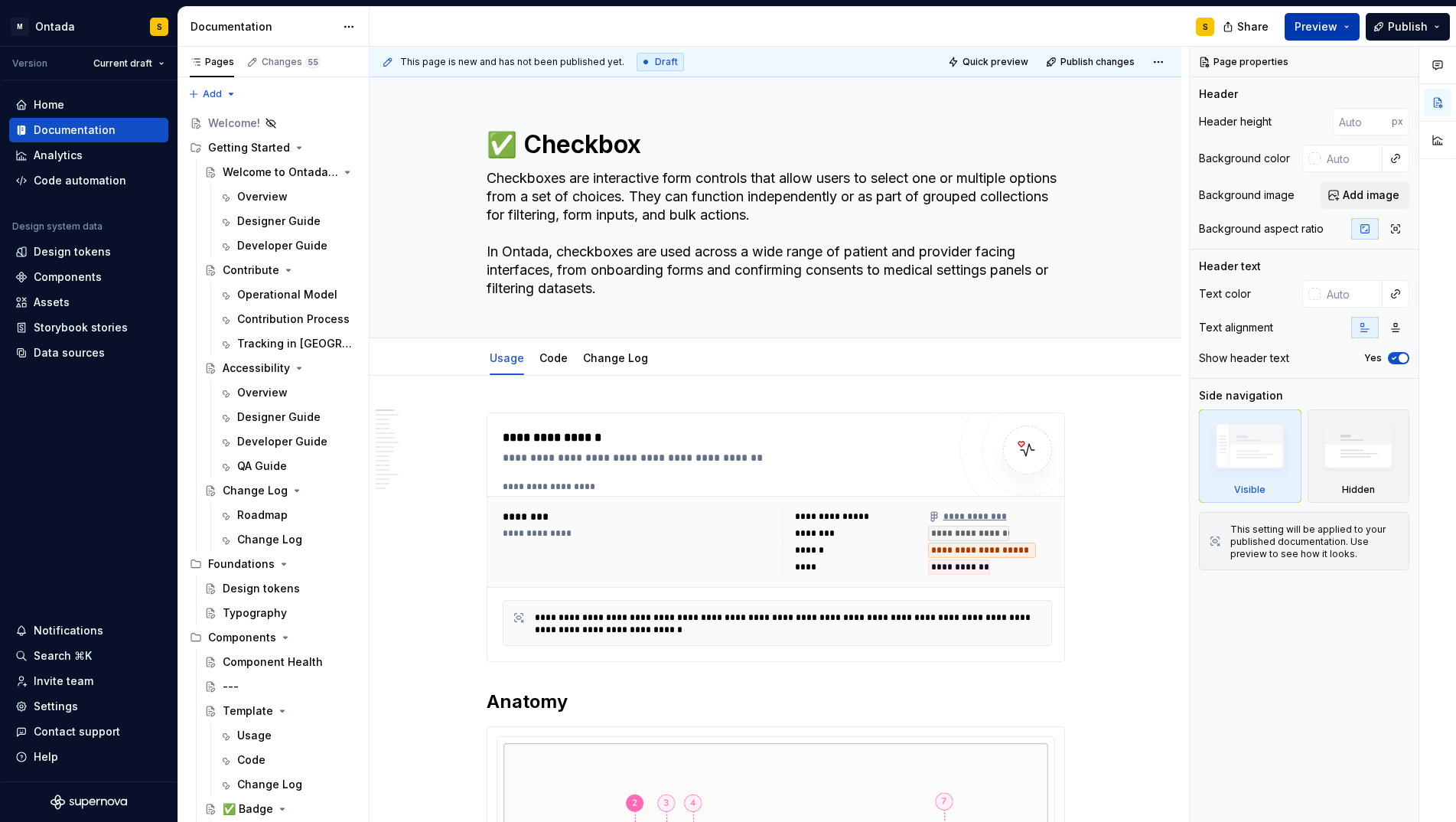
click at [1352, 26] on button "Preview" at bounding box center [1322, 27] width 75 height 28
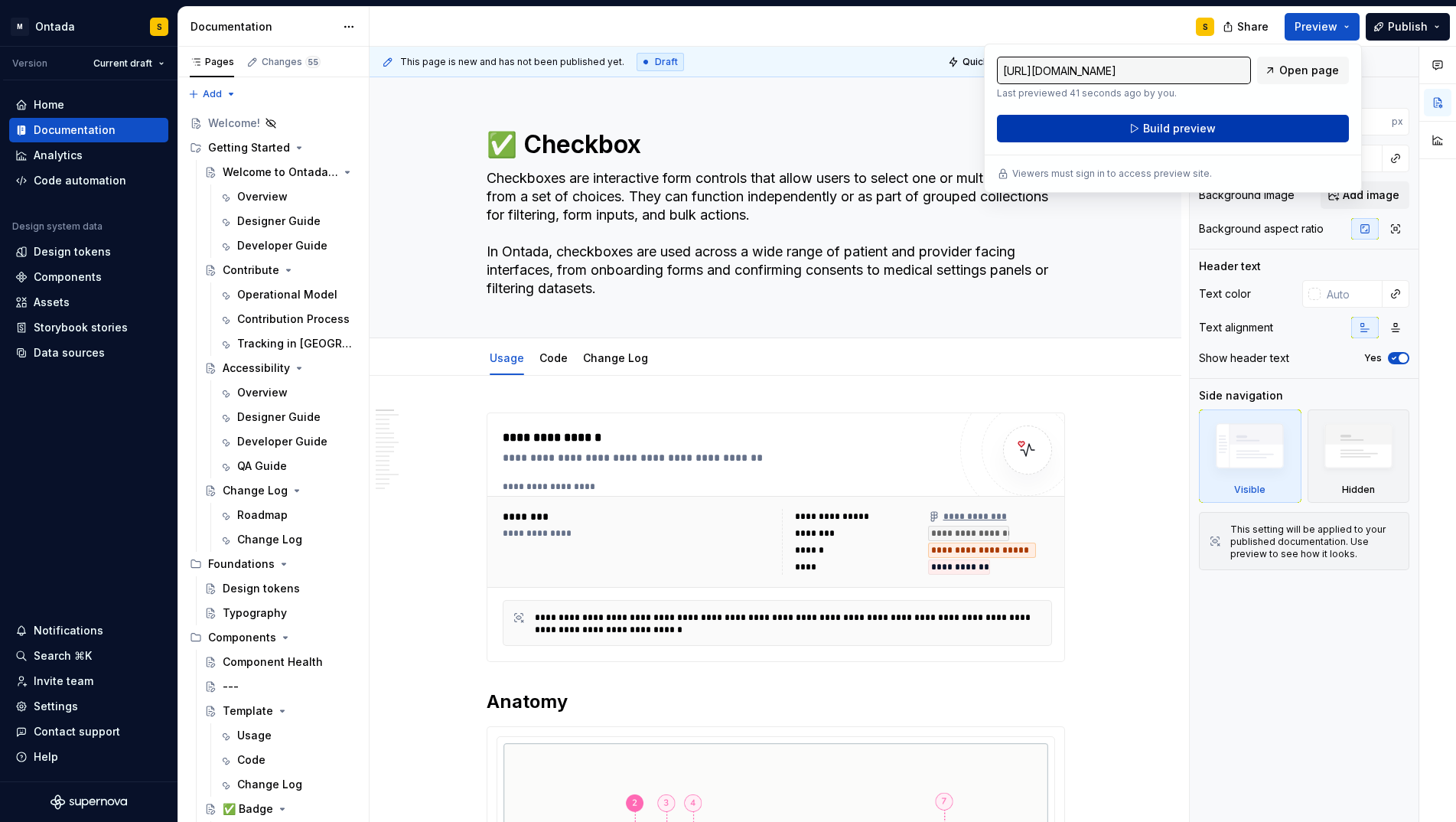
click at [1255, 126] on button "Build preview" at bounding box center [1173, 129] width 352 height 28
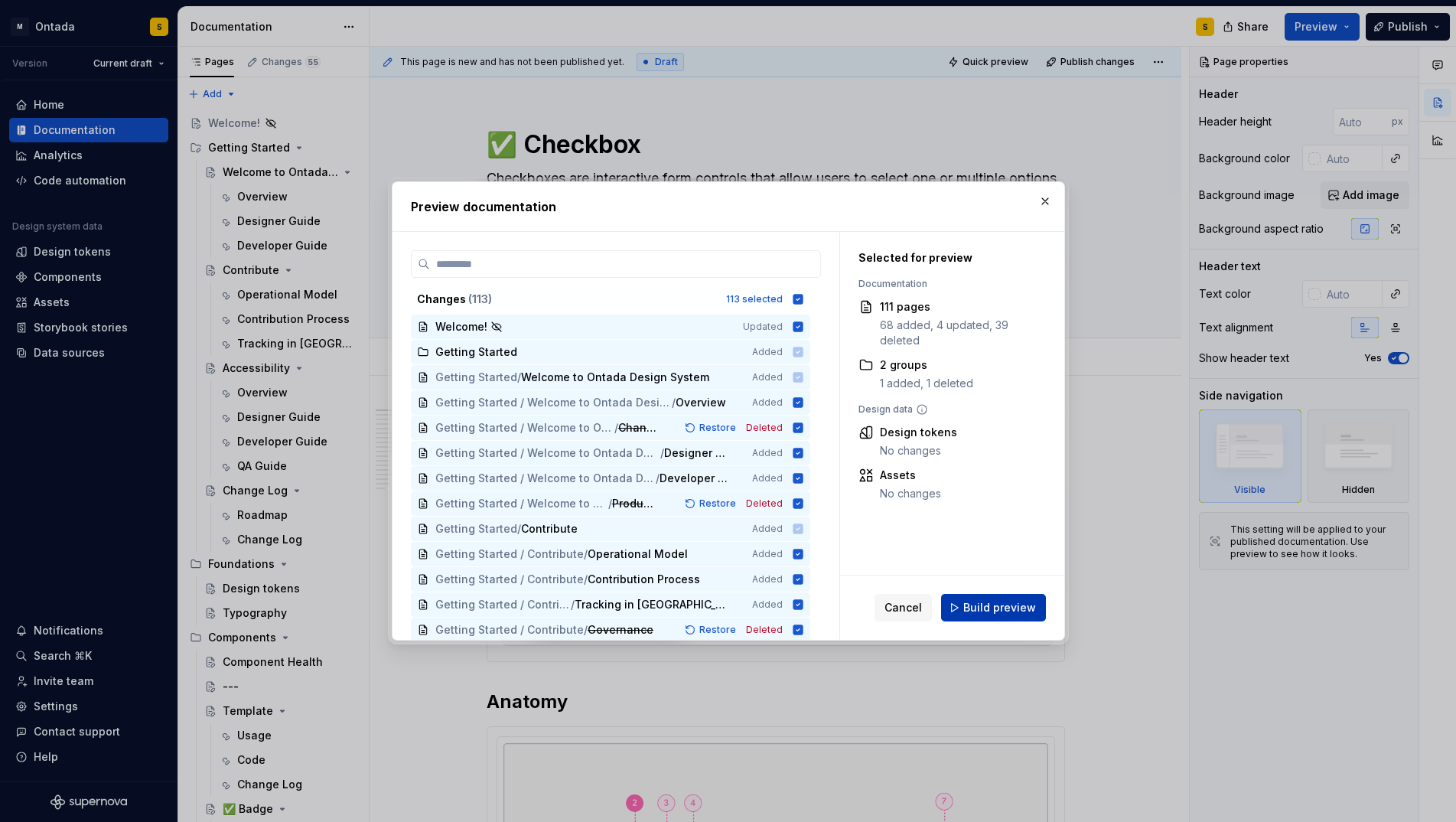
click at [985, 606] on span "Build preview" at bounding box center [1000, 608] width 72 height 16
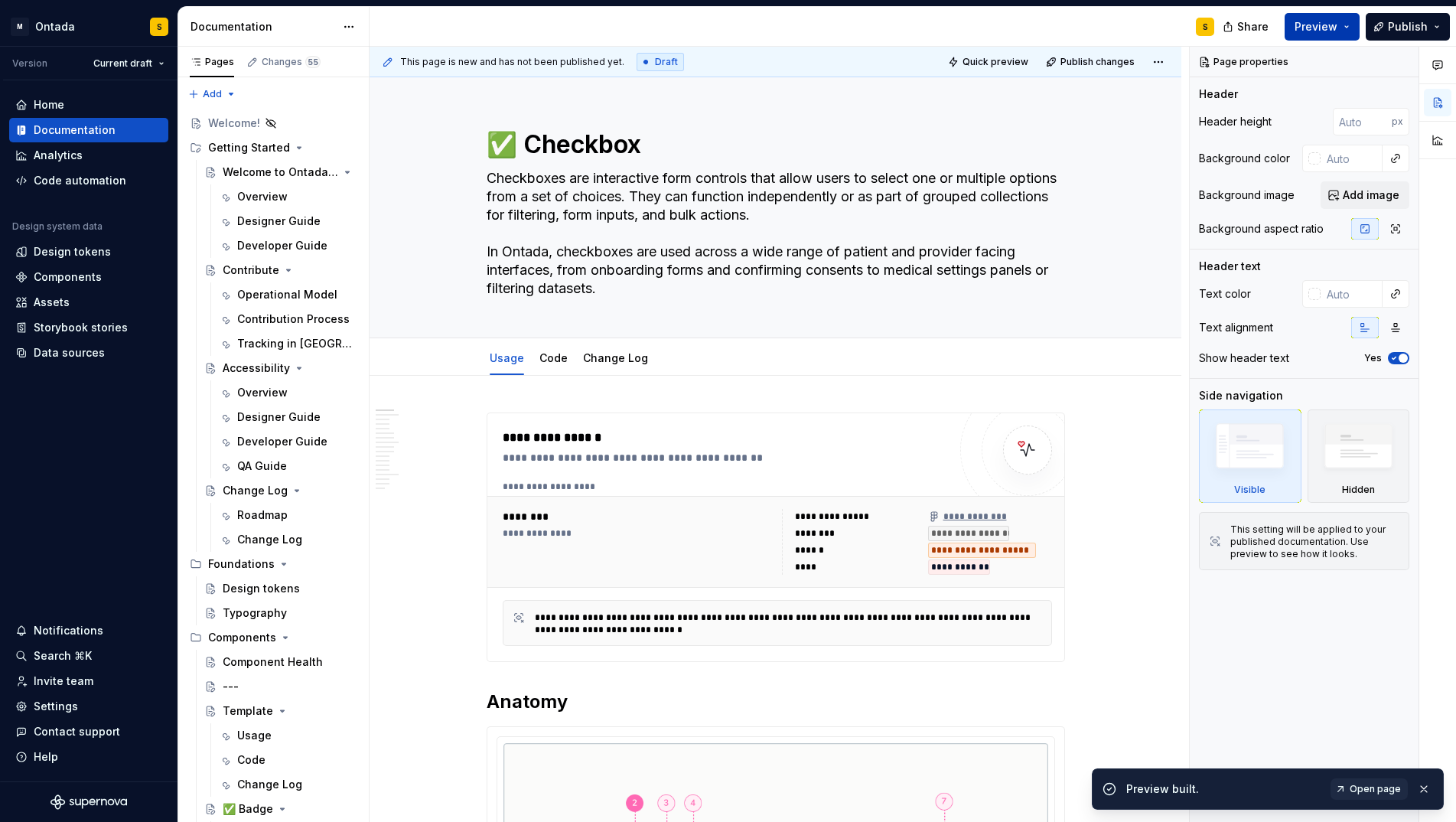
click at [1313, 36] on button "Preview" at bounding box center [1322, 27] width 75 height 28
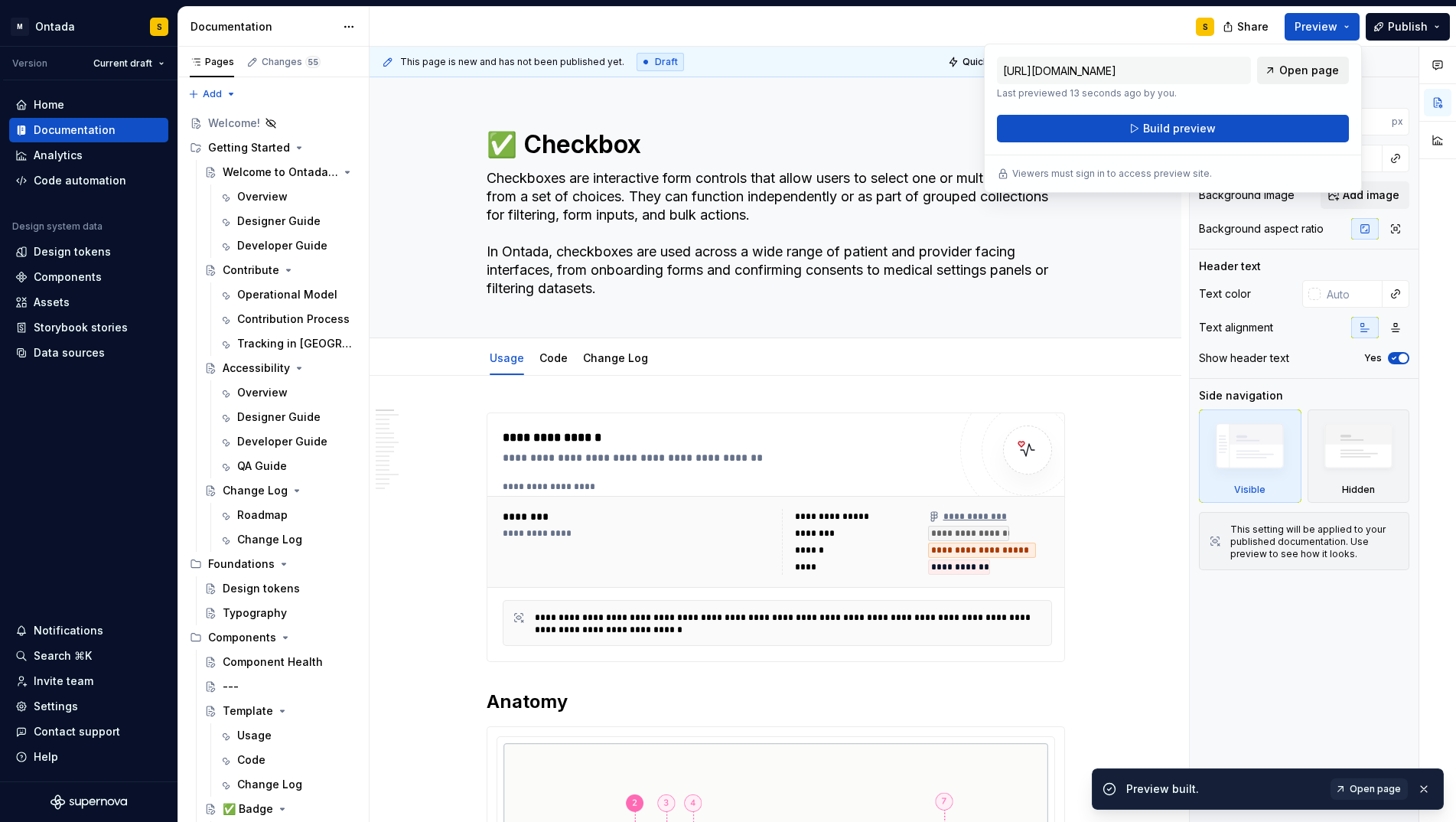
click at [1306, 72] on span "Open page" at bounding box center [1309, 71] width 59 height 16
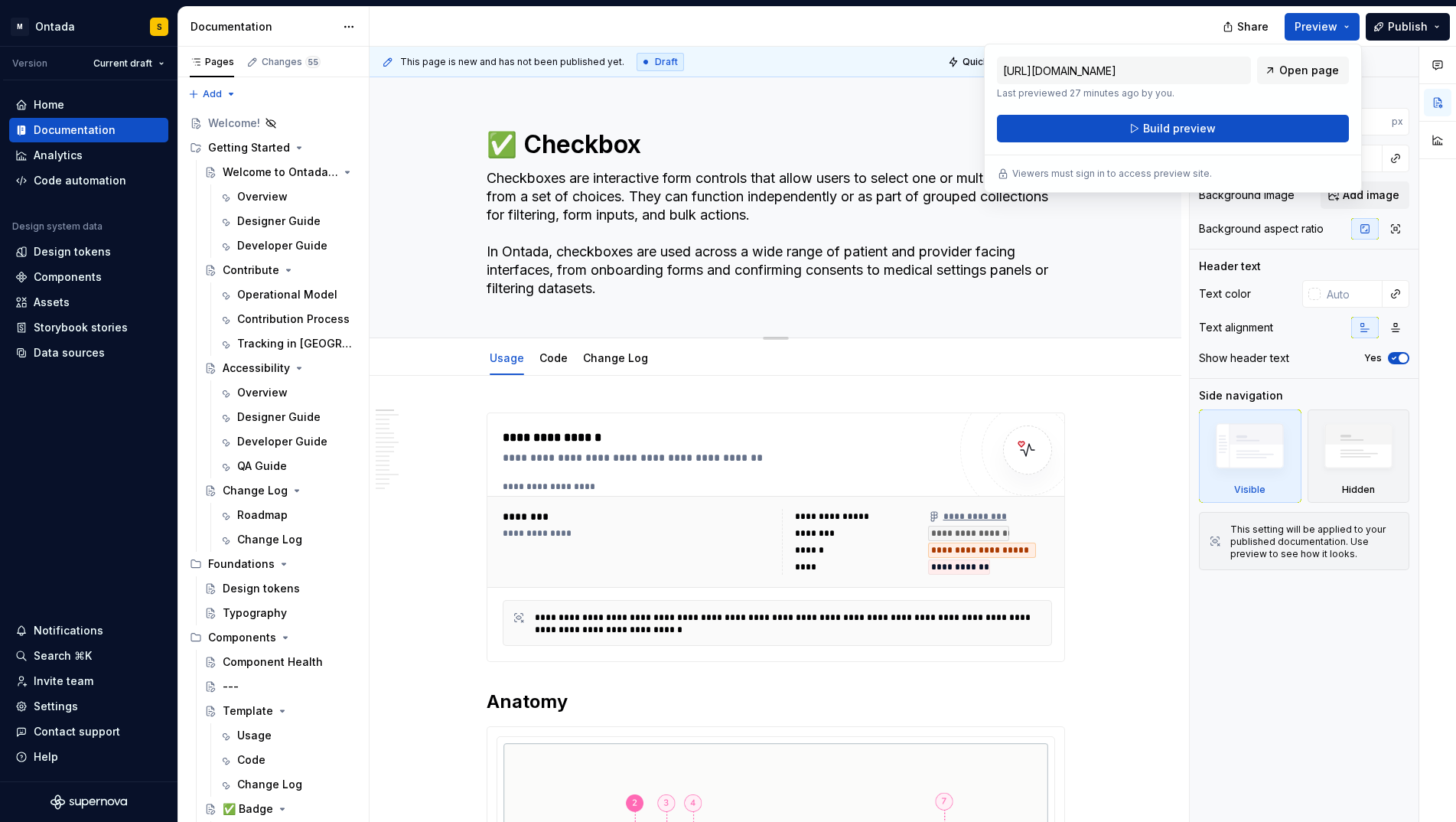
type textarea "*"
